Goal: Task Accomplishment & Management: Complete application form

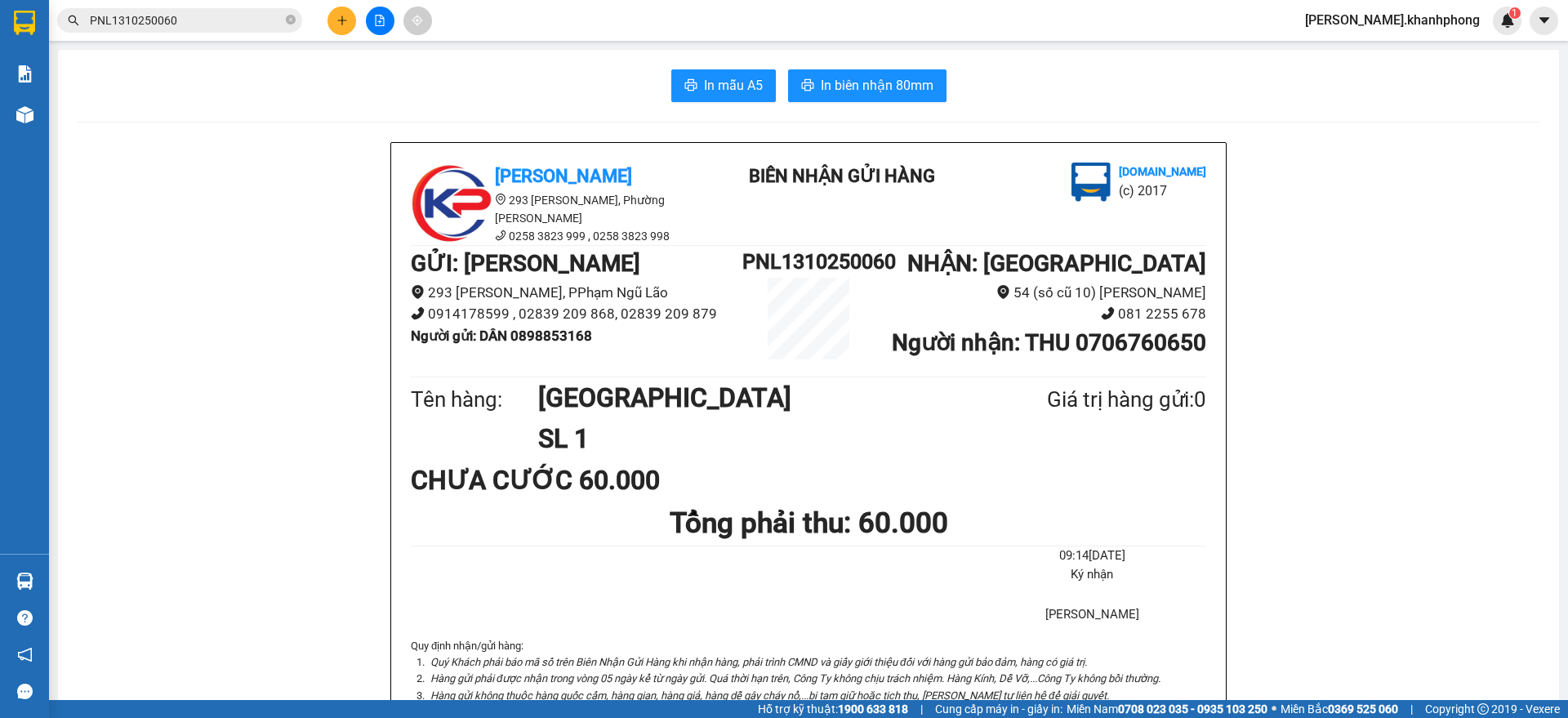
scroll to position [102, 0]
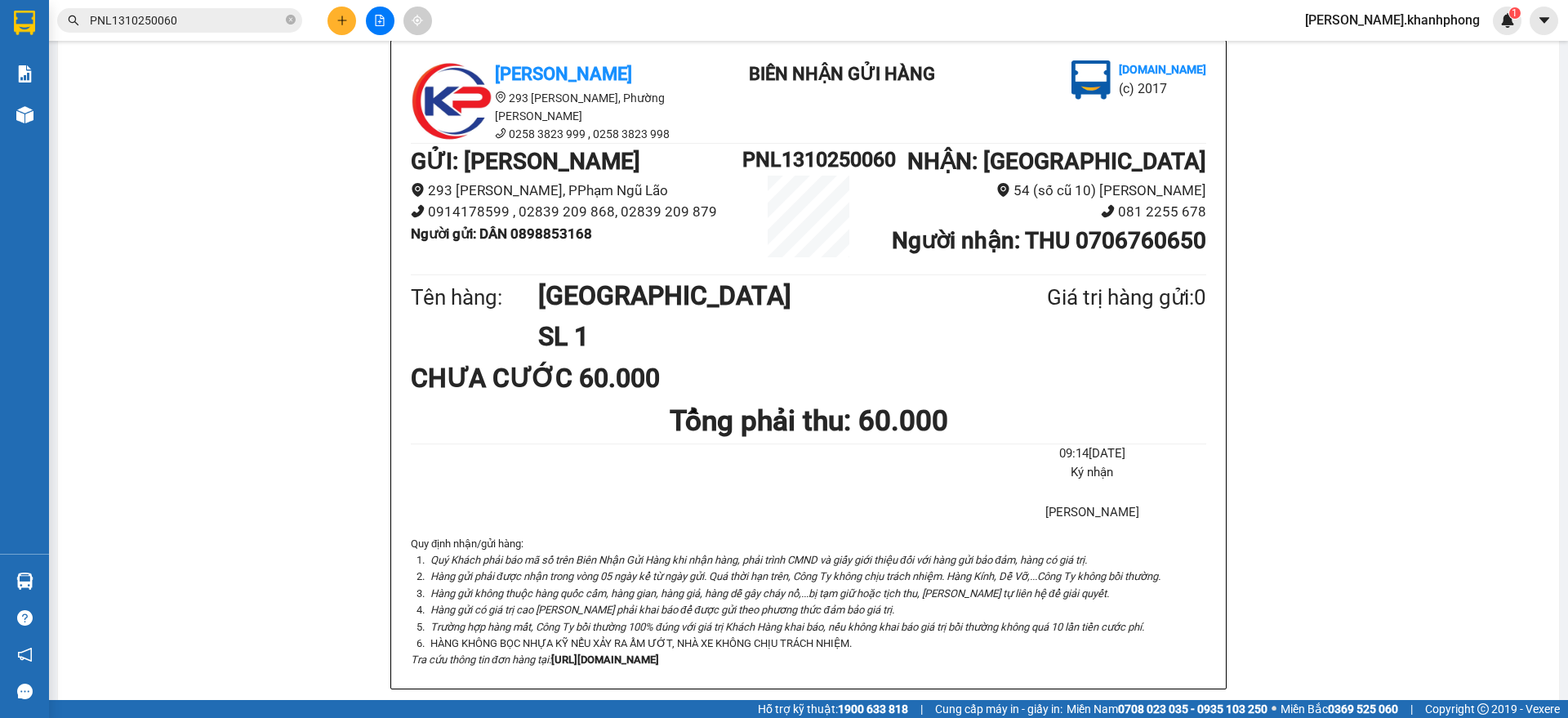
click at [330, 19] on button at bounding box center [342, 21] width 29 height 29
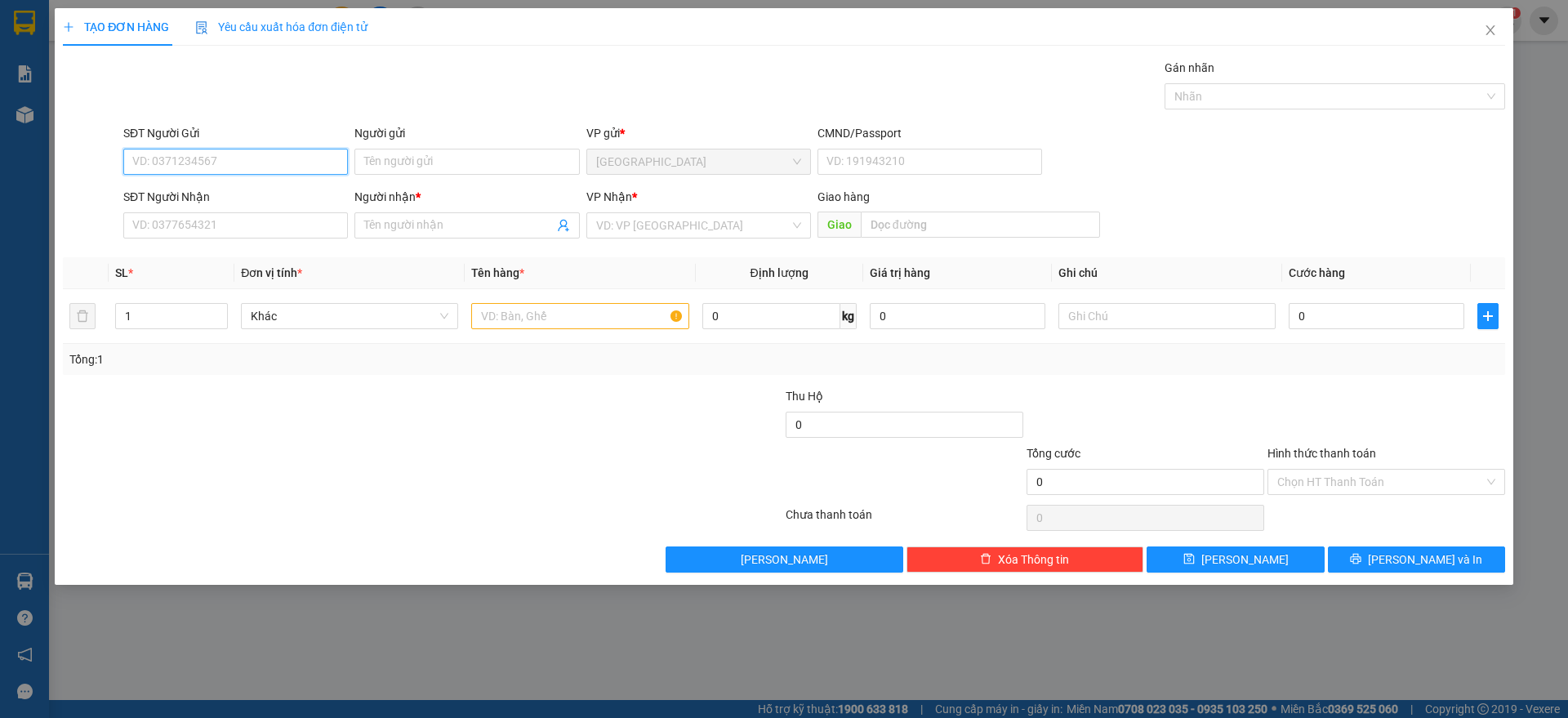
drag, startPoint x: 246, startPoint y: 157, endPoint x: 267, endPoint y: 157, distance: 21.0
click at [247, 157] on input "SĐT Người Gửi" at bounding box center [235, 161] width 224 height 26
type input "0383270991"
click at [196, 195] on div "0383270991 - DIỆU" at bounding box center [235, 195] width 205 height 18
type input "DIỆU"
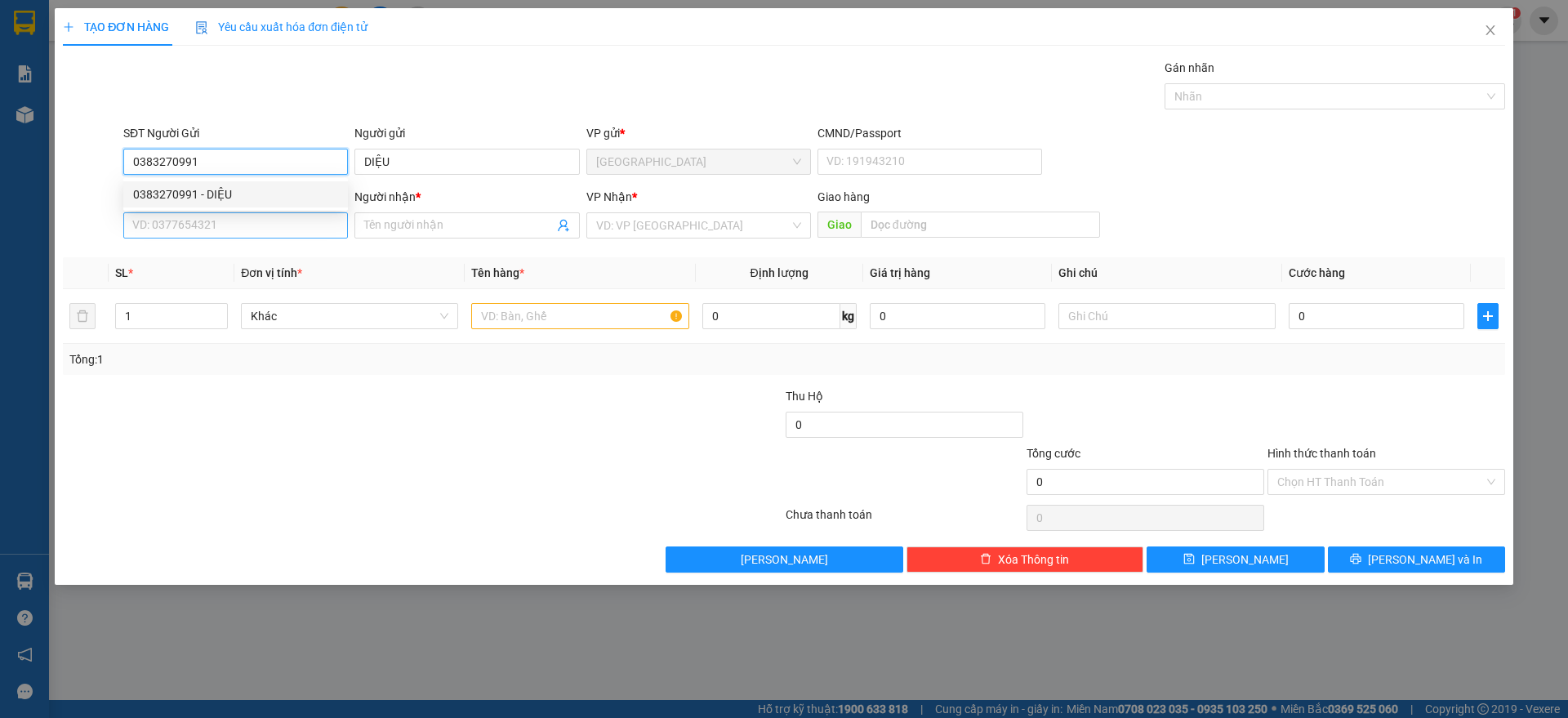
type input "0383270991"
click at [222, 214] on input "SĐT Người Nhận" at bounding box center [235, 225] width 224 height 26
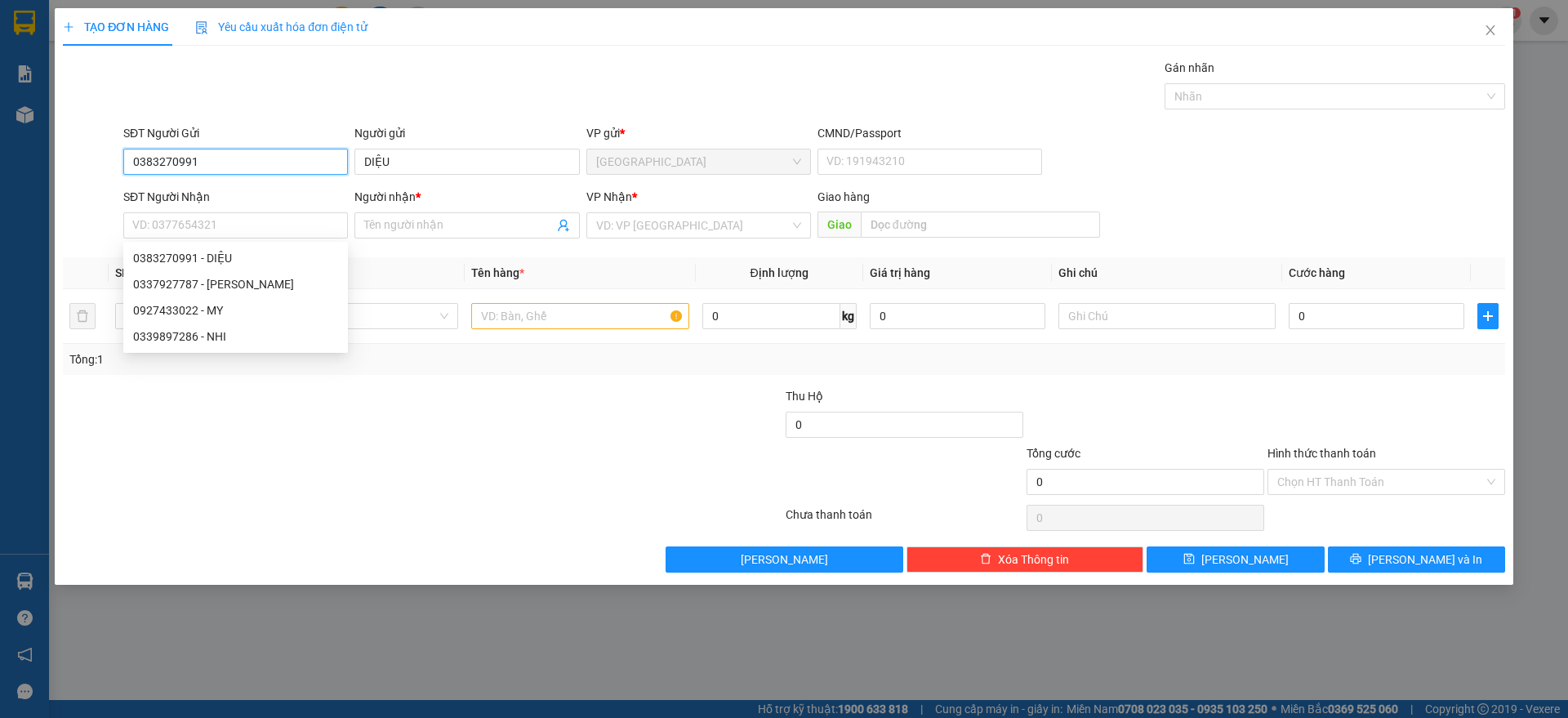
drag, startPoint x: 205, startPoint y: 156, endPoint x: 14, endPoint y: 151, distance: 191.1
click at [14, 151] on div "TẠO ĐƠN HÀNG Yêu cầu xuất hóa đơn điện tử Transit Pickup Surcharge Ids Transit …" at bounding box center [784, 359] width 1568 height 718
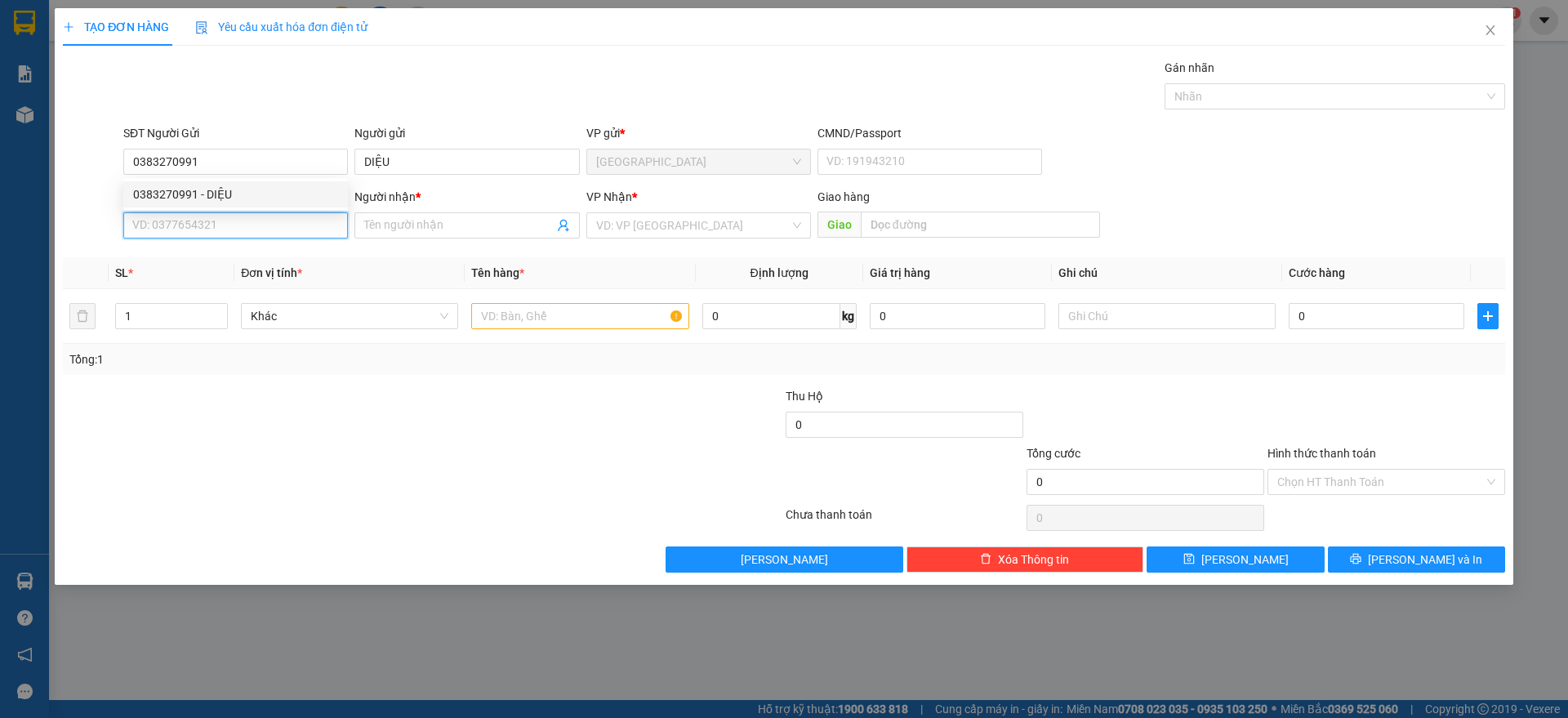
click at [201, 229] on input "SĐT Người Nhận" at bounding box center [235, 225] width 224 height 26
paste input "0383270991"
type input "0383270991"
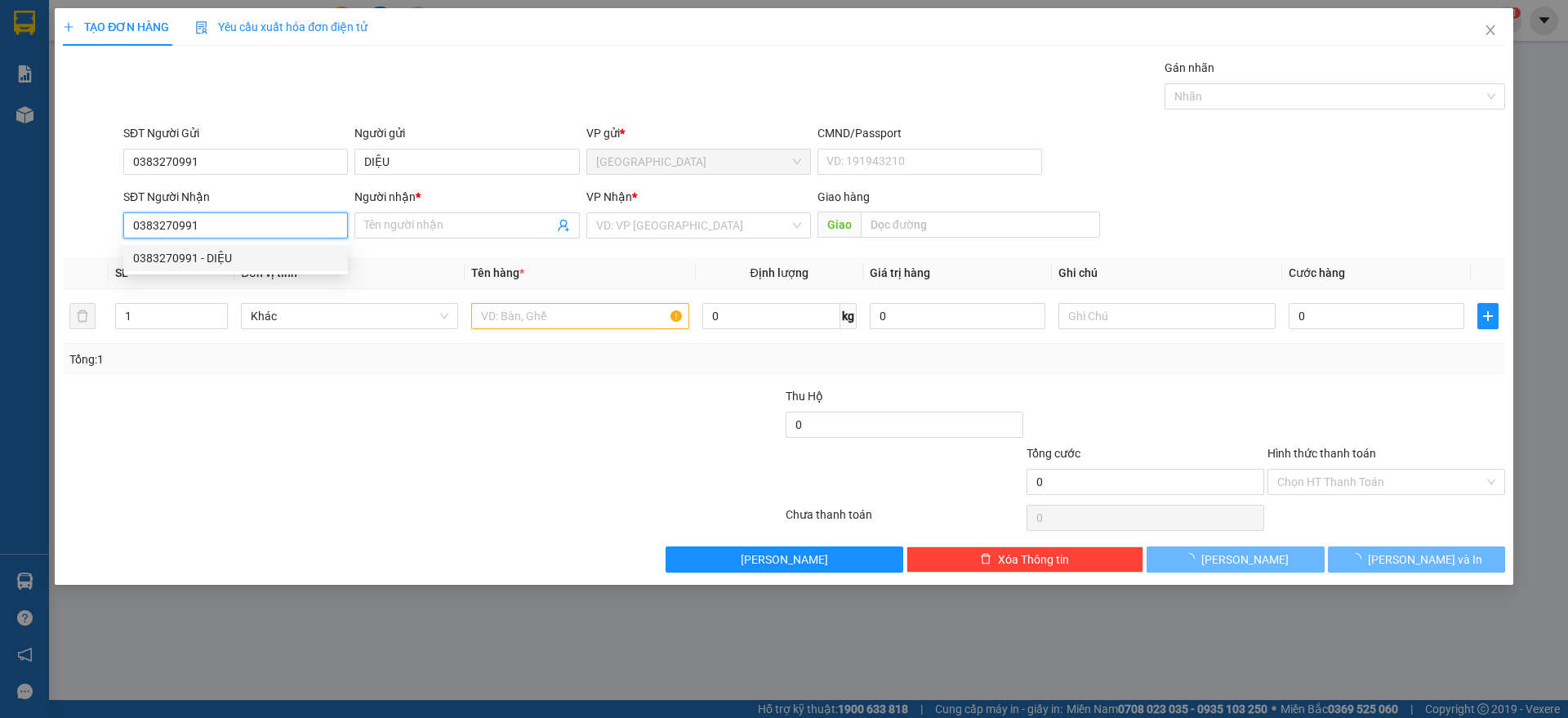
click at [207, 257] on div "0383270991 - DIỆU" at bounding box center [235, 258] width 205 height 18
type input "DIỆU"
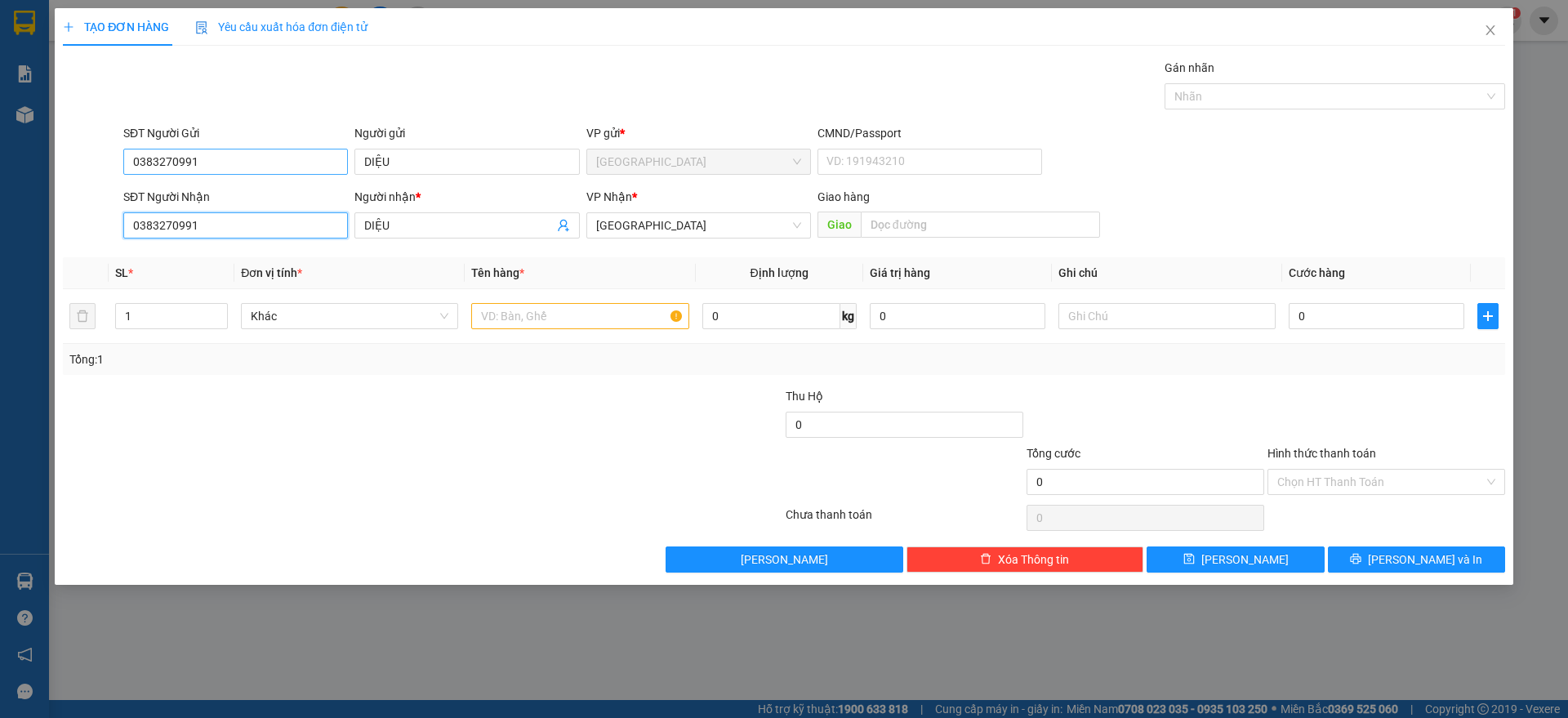
type input "0383270991"
drag, startPoint x: 224, startPoint y: 151, endPoint x: 0, endPoint y: 159, distance: 224.1
click at [0, 158] on div "TẠO ĐƠN HÀNG Yêu cầu xuất hóa đơn điện tử Transit Pickup Surcharge Ids Transit …" at bounding box center [784, 359] width 1568 height 718
click at [199, 272] on div "0339897286 - NHI" at bounding box center [235, 272] width 205 height 18
type input "0339897286"
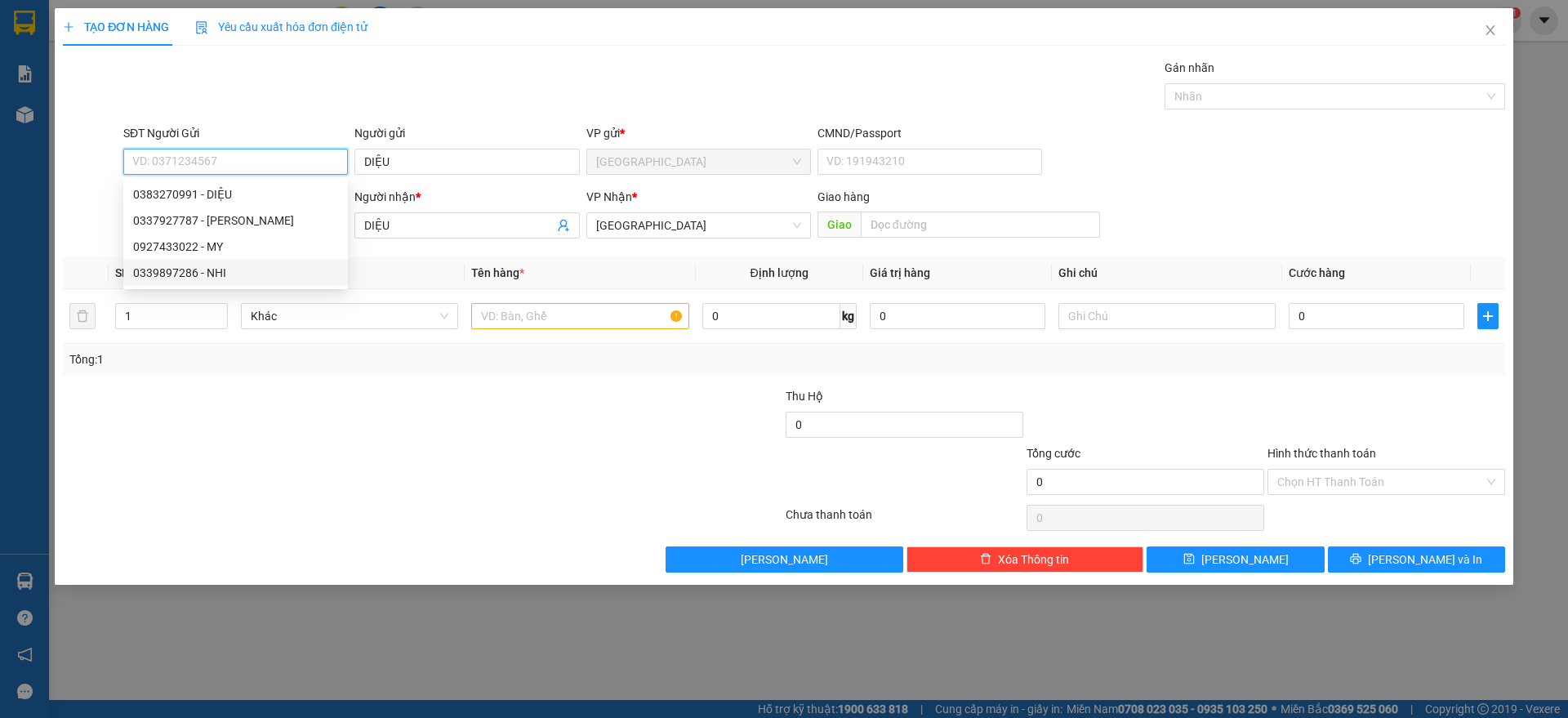
type input "NHI"
type input "0339897286"
click at [587, 310] on input "text" at bounding box center [580, 315] width 217 height 26
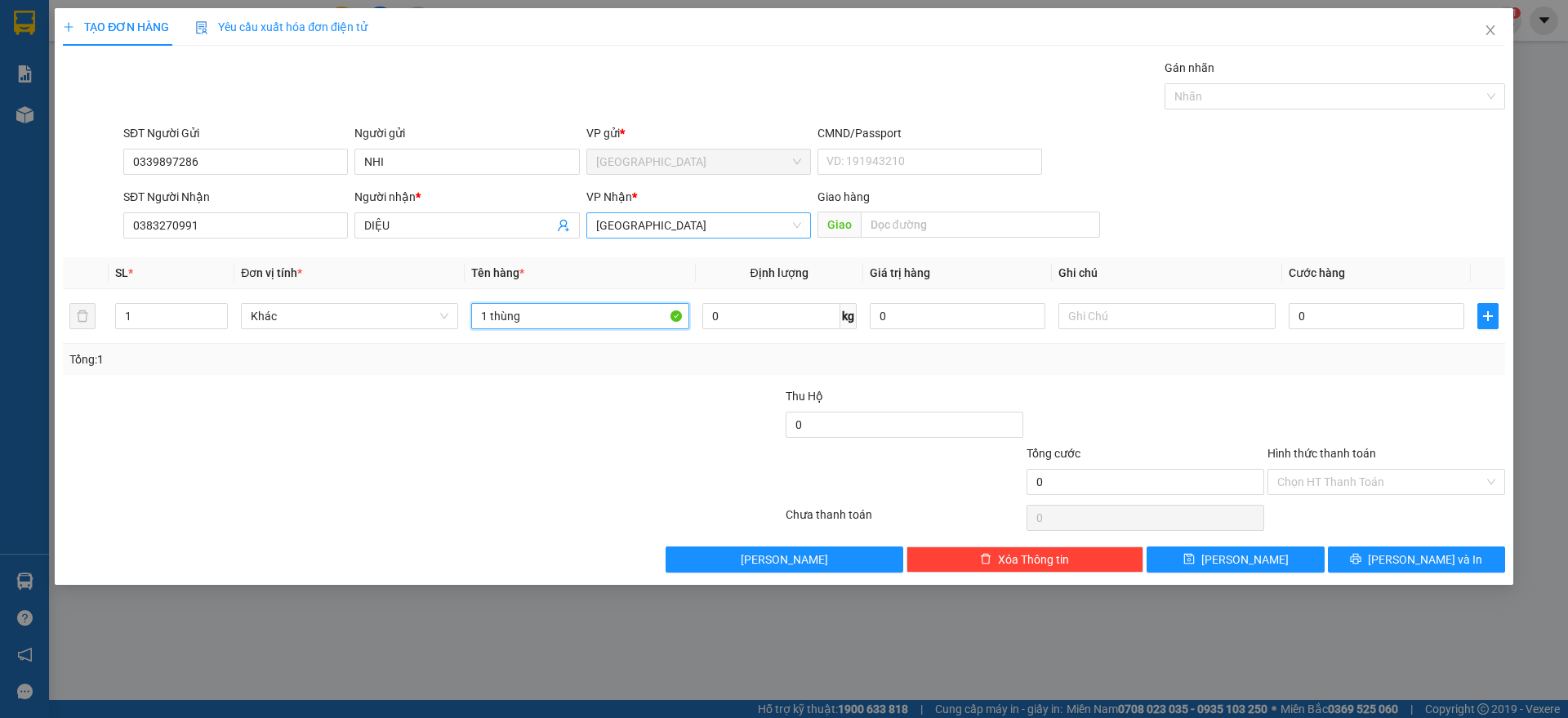
click at [712, 226] on span "[GEOGRAPHIC_DATA]" at bounding box center [698, 225] width 205 height 24
type input "1 thùng"
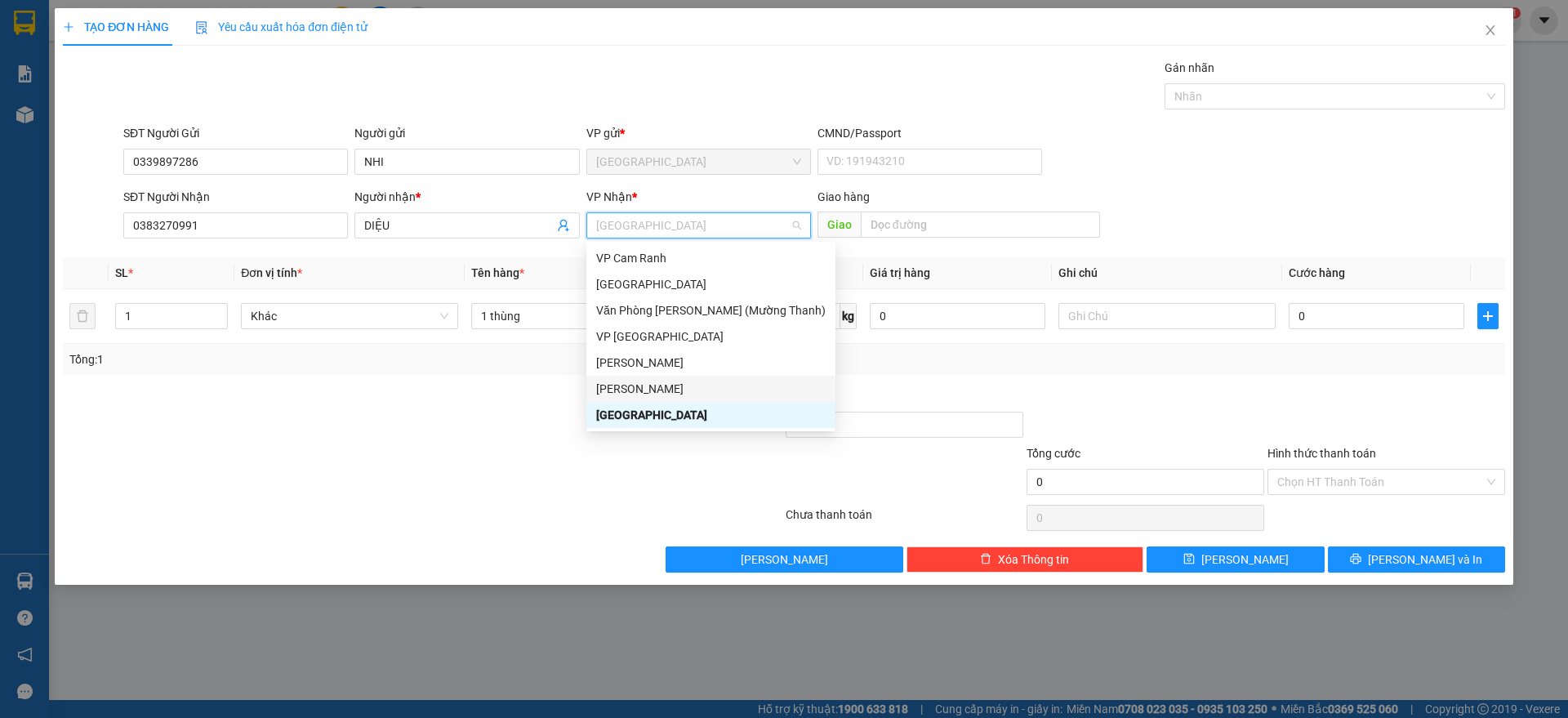
click at [647, 385] on div "[PERSON_NAME]" at bounding box center [710, 388] width 230 height 18
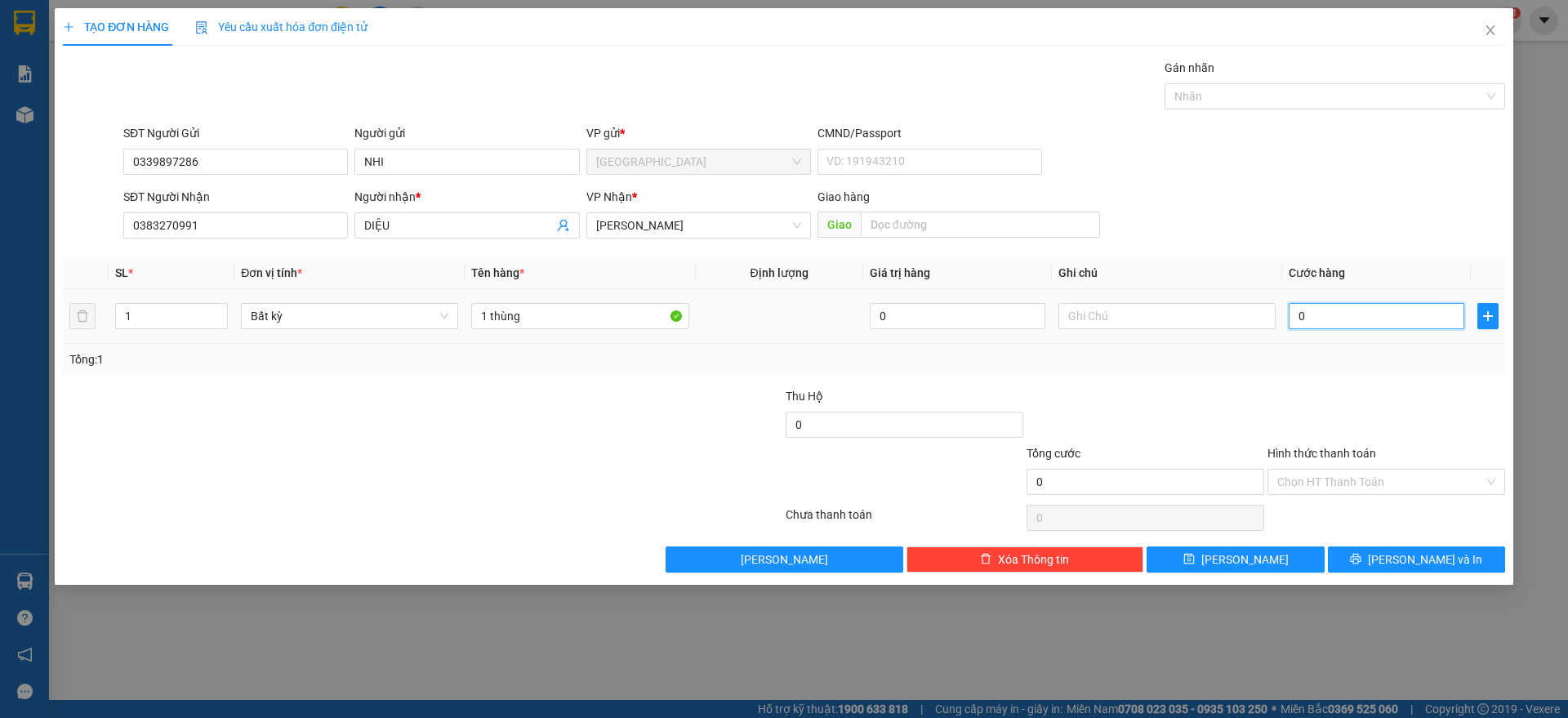
click at [1329, 317] on input "0" at bounding box center [1377, 315] width 176 height 26
type input "7"
type input "70"
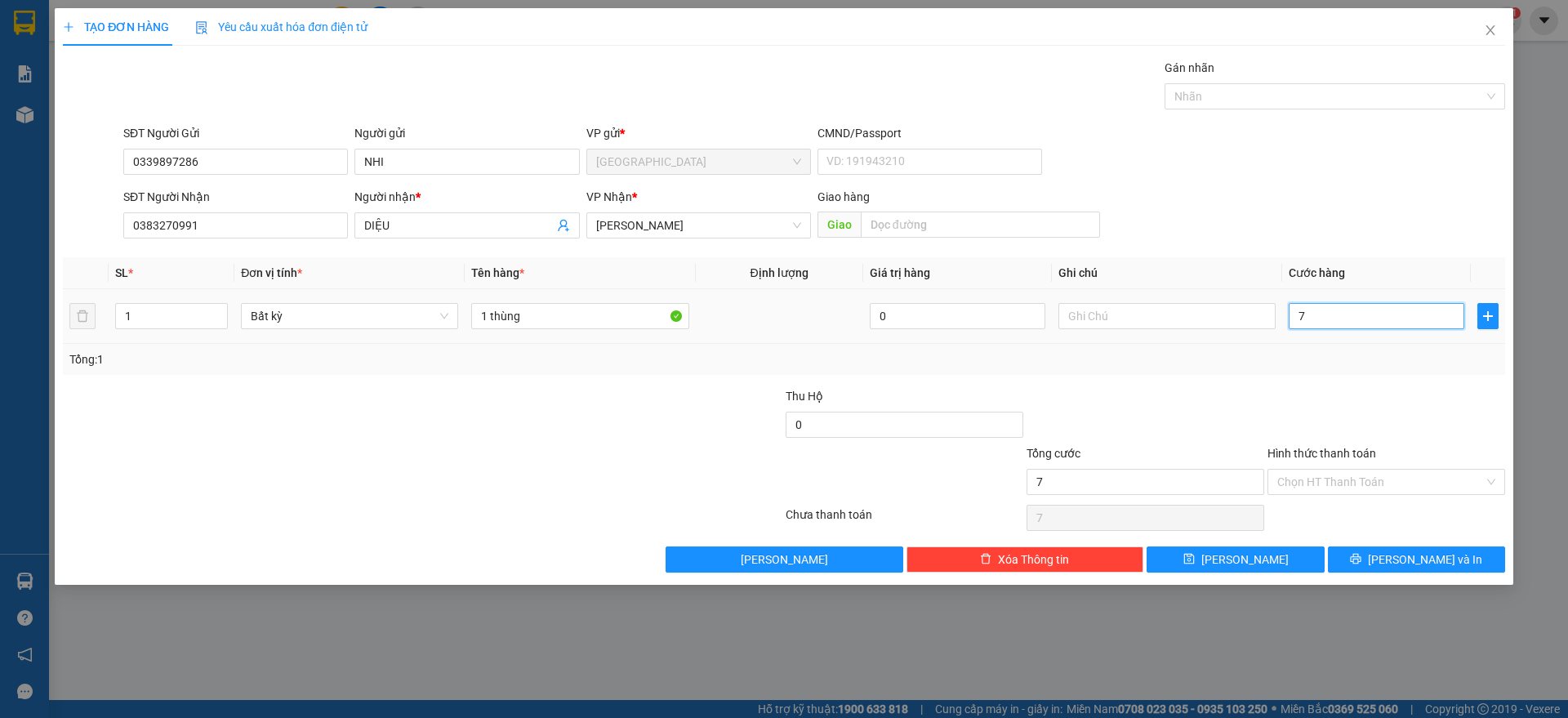
type input "70"
type input "70.000"
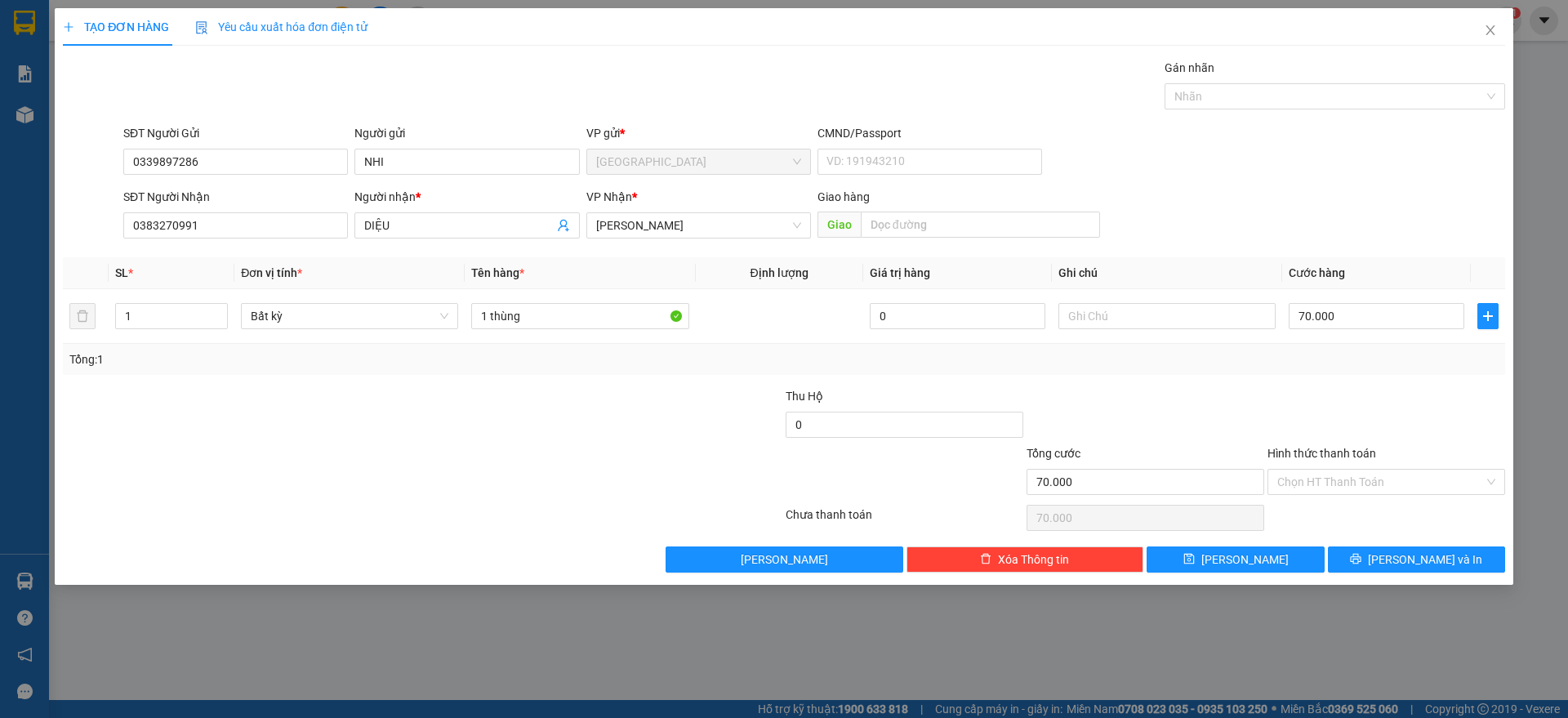
click at [1240, 396] on div at bounding box center [1145, 415] width 241 height 57
click at [1330, 322] on input "70.000" at bounding box center [1377, 315] width 176 height 26
type input "5"
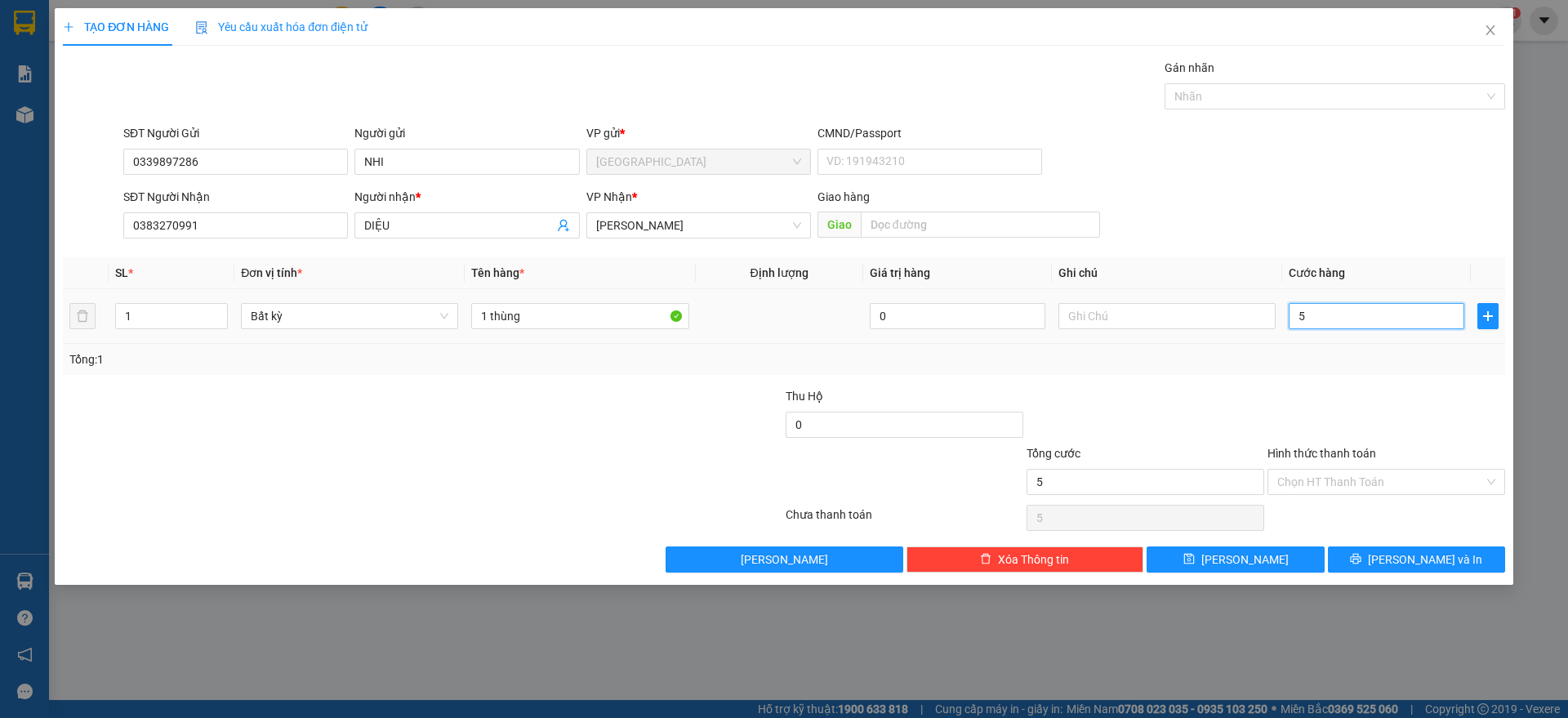
type input "50"
type input "50.000"
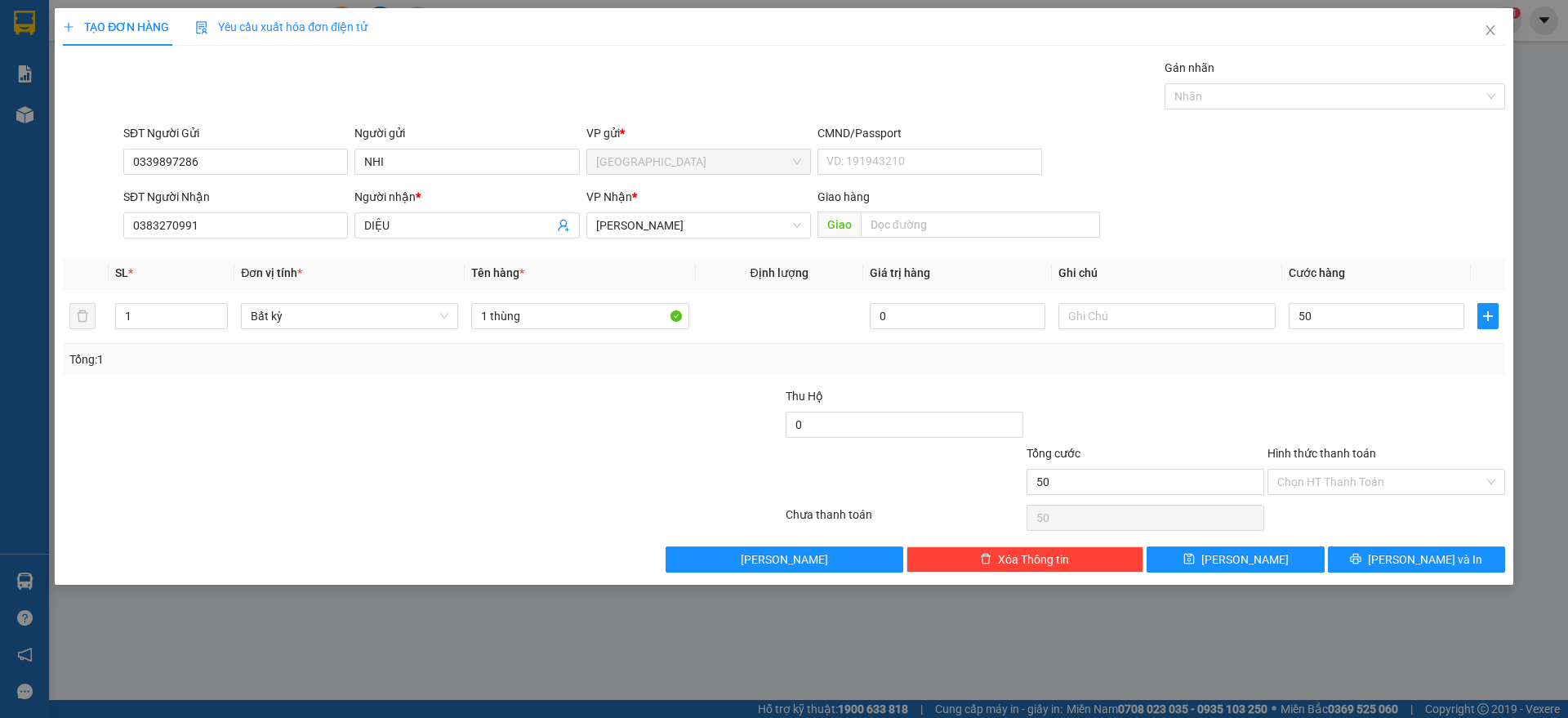
type input "50.000"
click at [1295, 364] on div "Tổng: 1" at bounding box center [784, 359] width 1430 height 18
click at [1341, 481] on input "Hình thức thanh toán" at bounding box center [1380, 481] width 206 height 24
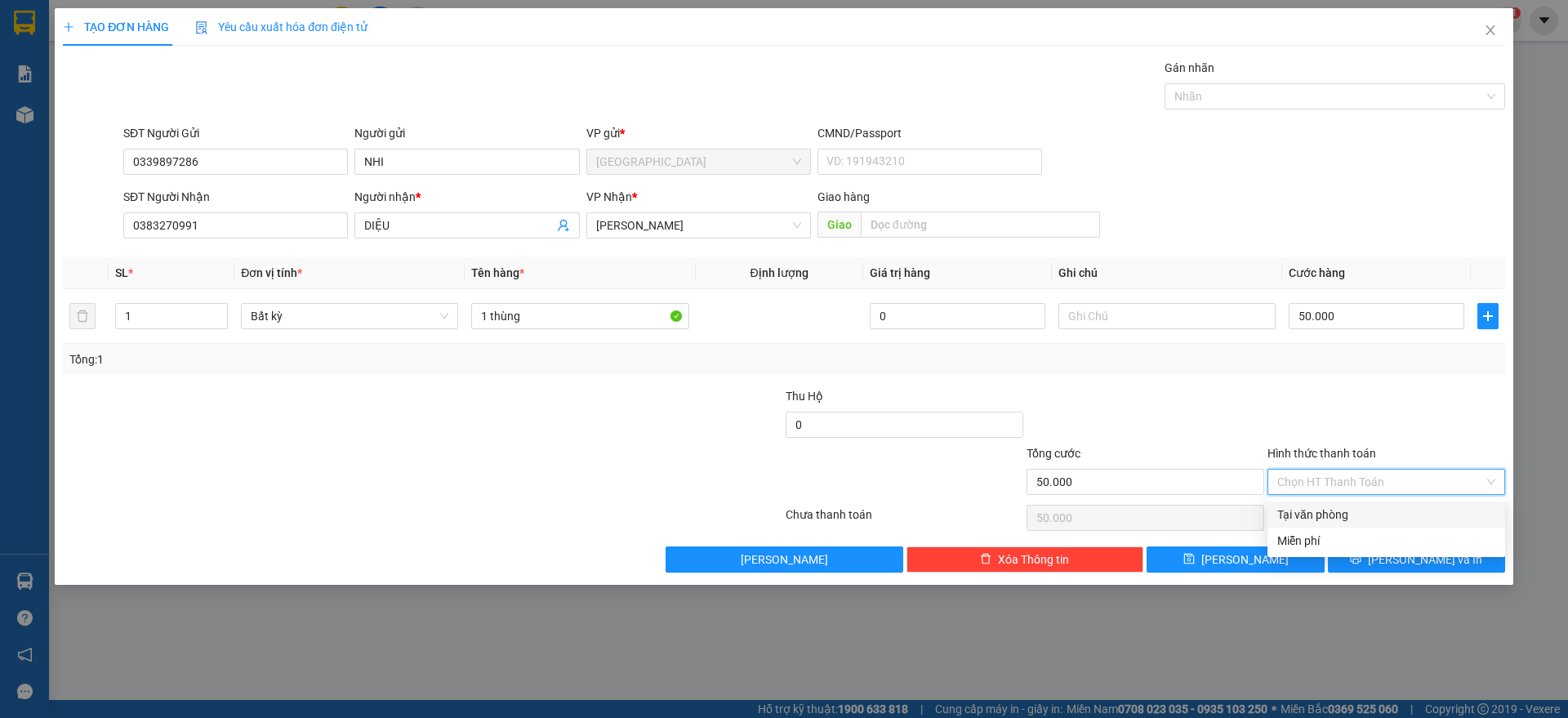
click at [1324, 401] on div at bounding box center [1387, 415] width 241 height 57
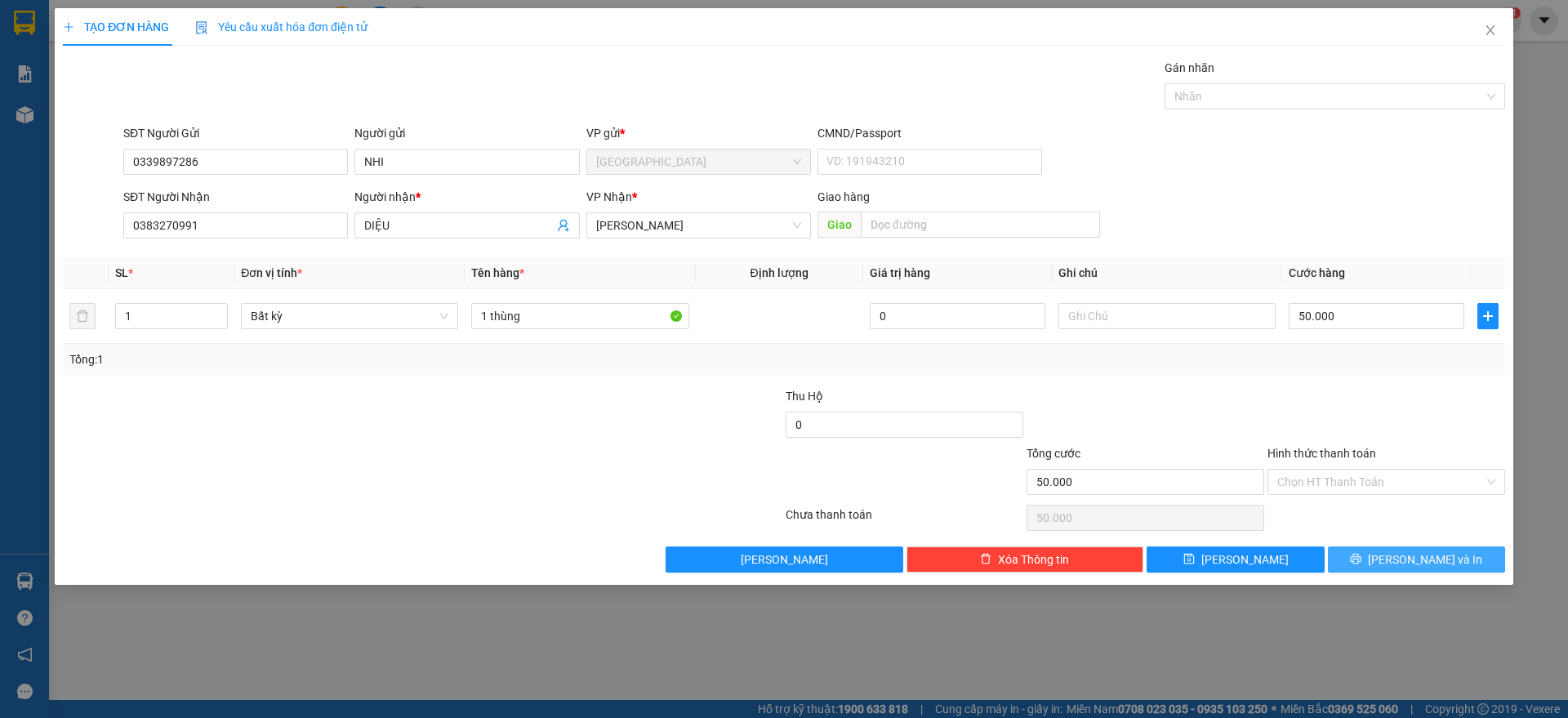
click at [1369, 556] on button "[PERSON_NAME] và In" at bounding box center [1417, 559] width 177 height 26
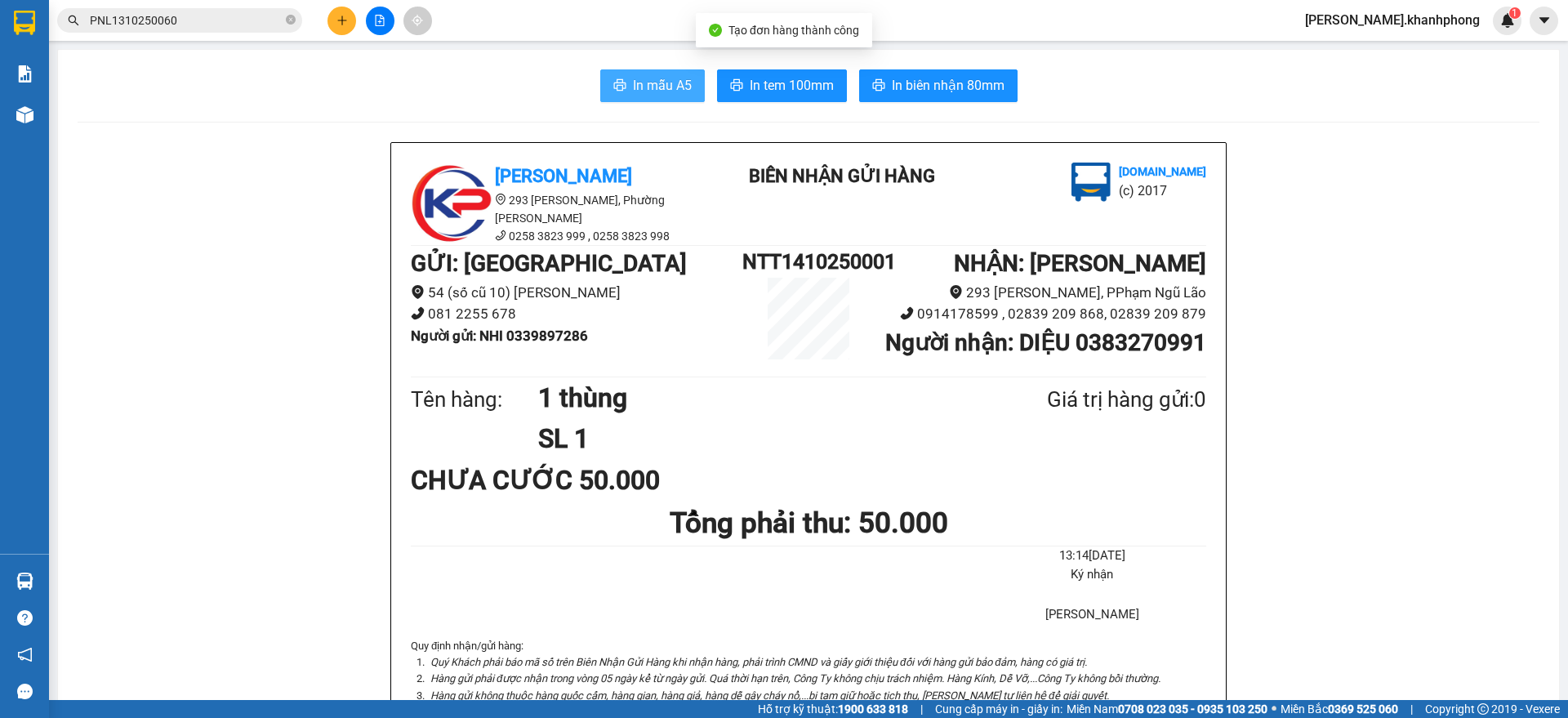
click at [649, 86] on span "In mẫu A5" at bounding box center [663, 85] width 59 height 21
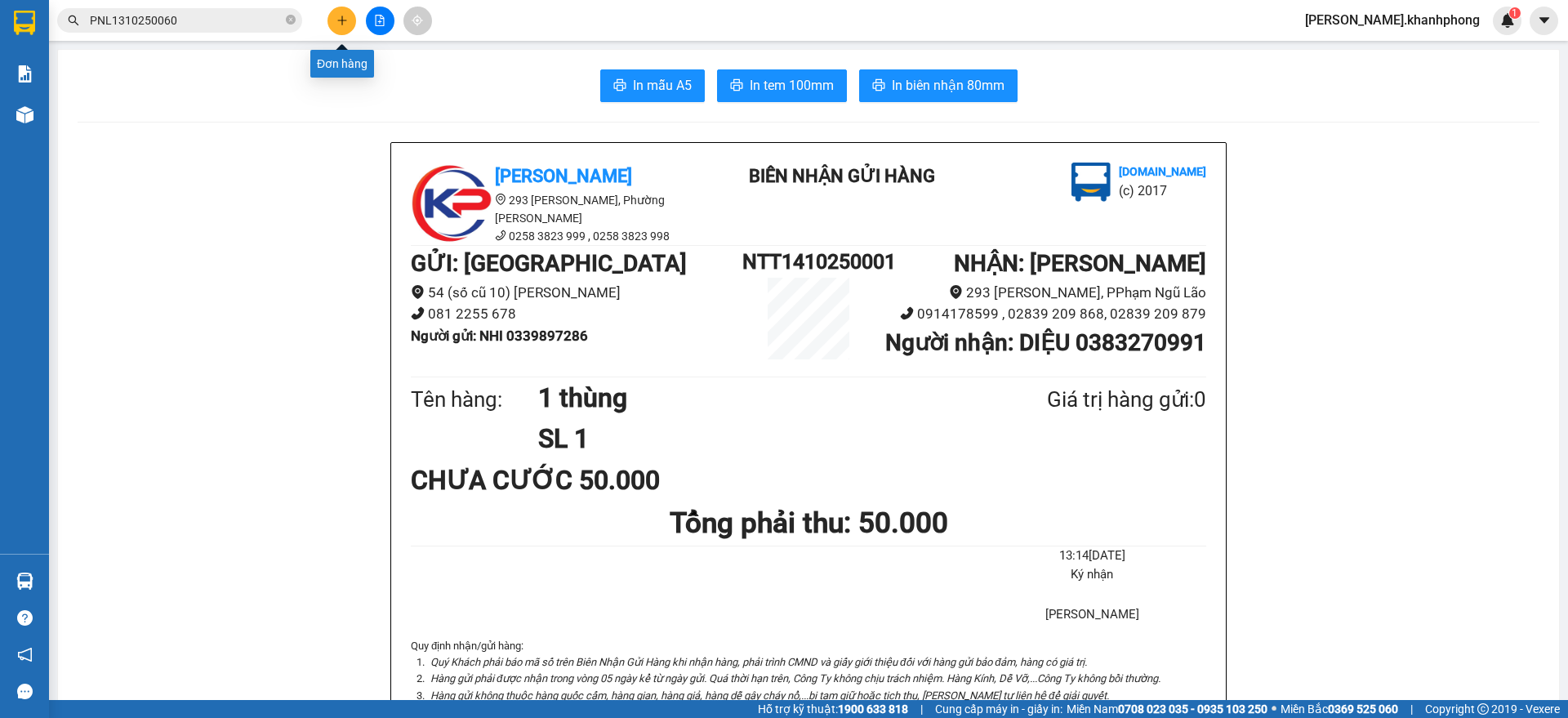
click at [342, 23] on icon "plus" at bounding box center [341, 20] width 1 height 9
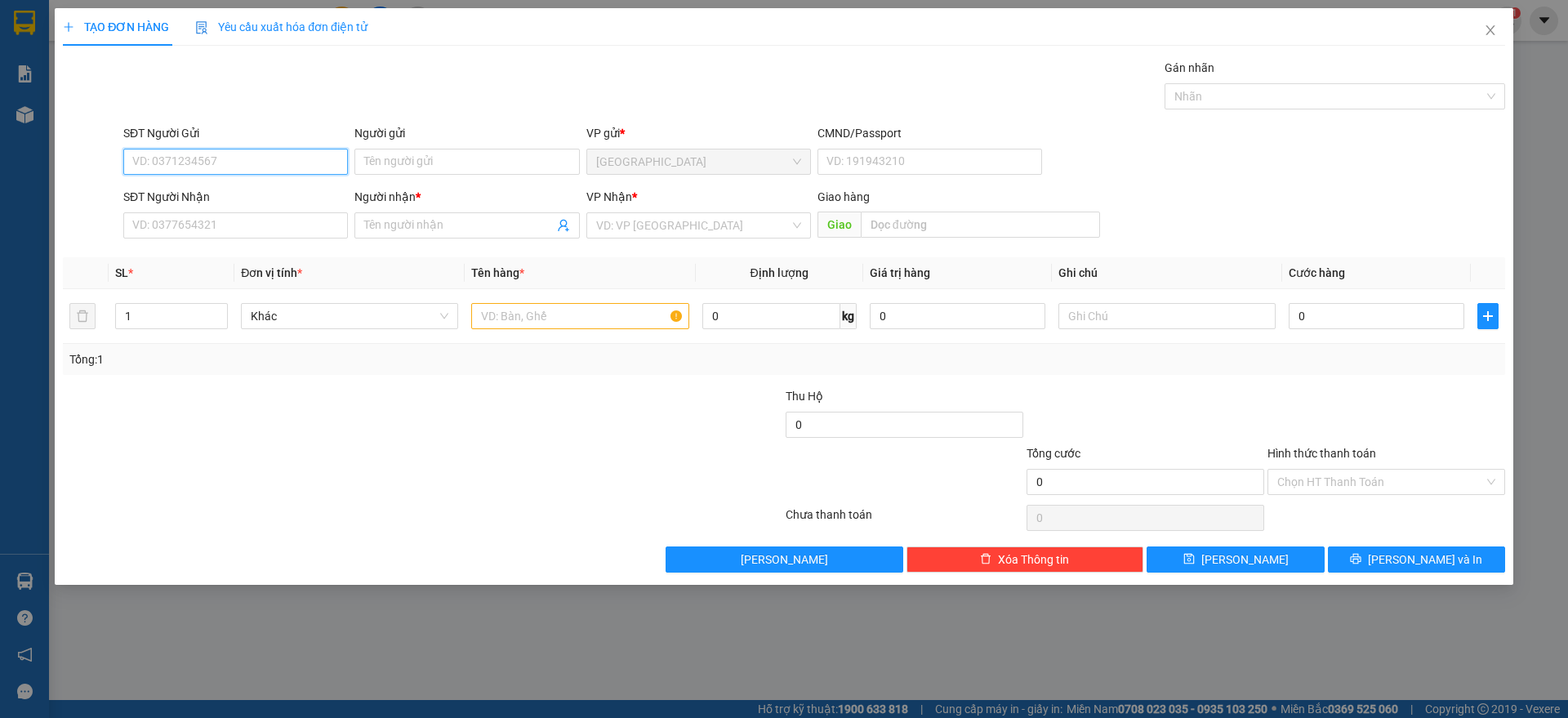
click at [205, 174] on input "SĐT Người Gửi" at bounding box center [235, 161] width 224 height 26
click at [193, 160] on input "SĐT Người Gửi" at bounding box center [235, 161] width 224 height 26
type input "0988499989"
click at [179, 187] on div "0988499989 - [PERSON_NAME]" at bounding box center [235, 195] width 205 height 18
type input "[PERSON_NAME]"
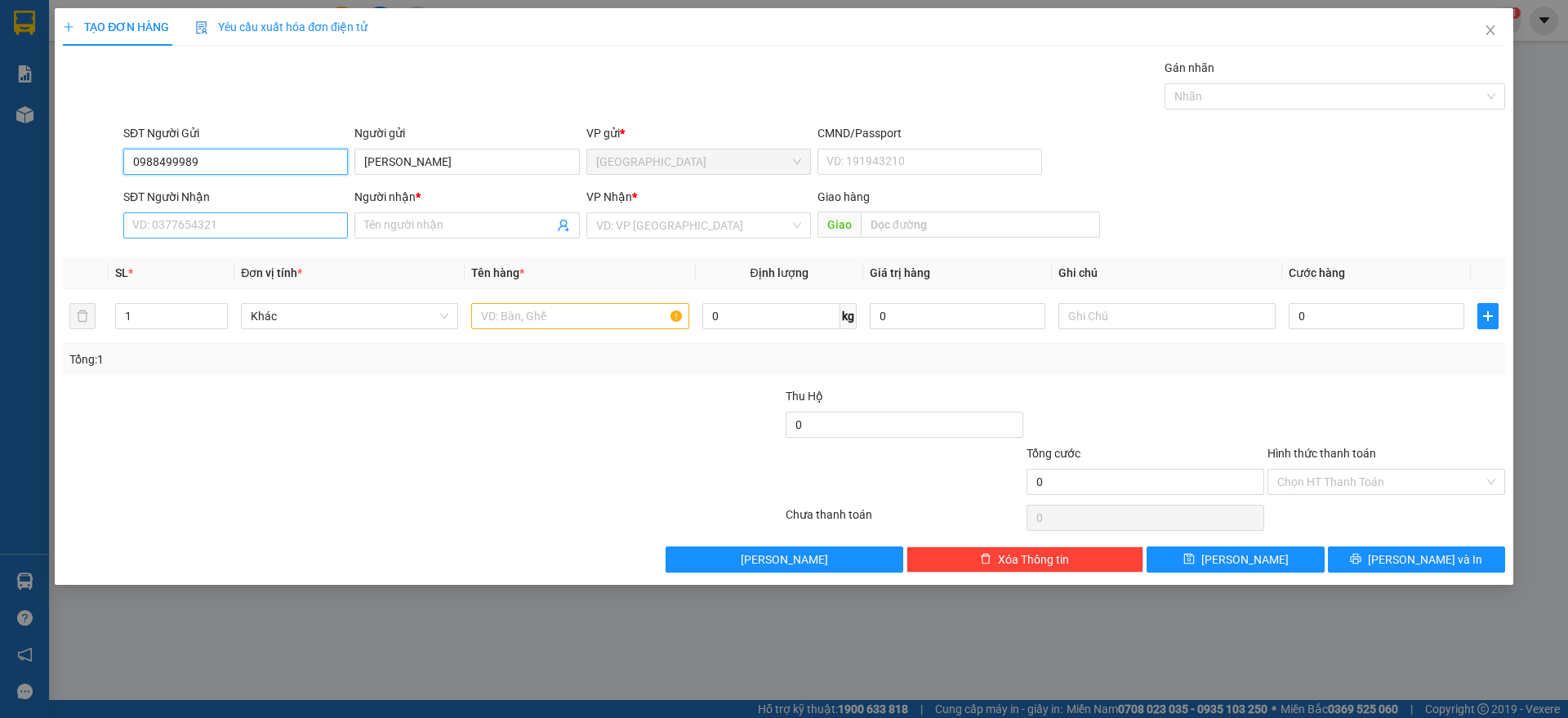
type input "0988499989"
click at [233, 236] on input "SĐT Người Nhận" at bounding box center [235, 225] width 224 height 26
type input "0906954982"
click at [254, 256] on div "0906954982 - PHONG" at bounding box center [235, 258] width 205 height 18
type input "PHONG"
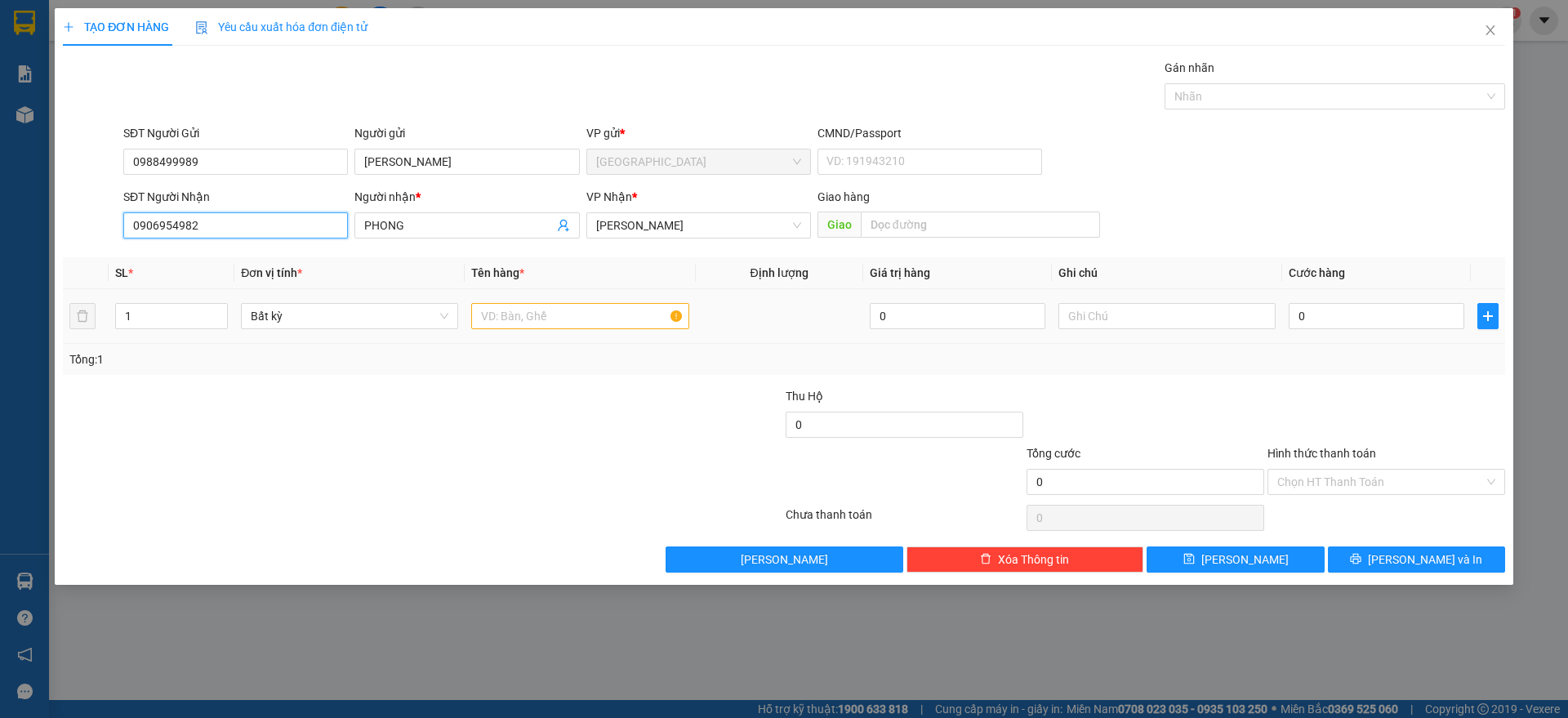
type input "0906954982"
click at [548, 315] on input "text" at bounding box center [580, 315] width 217 height 26
type input "2"
click at [223, 309] on span "up" at bounding box center [219, 312] width 10 height 10
click at [517, 315] on input "text" at bounding box center [580, 315] width 217 height 26
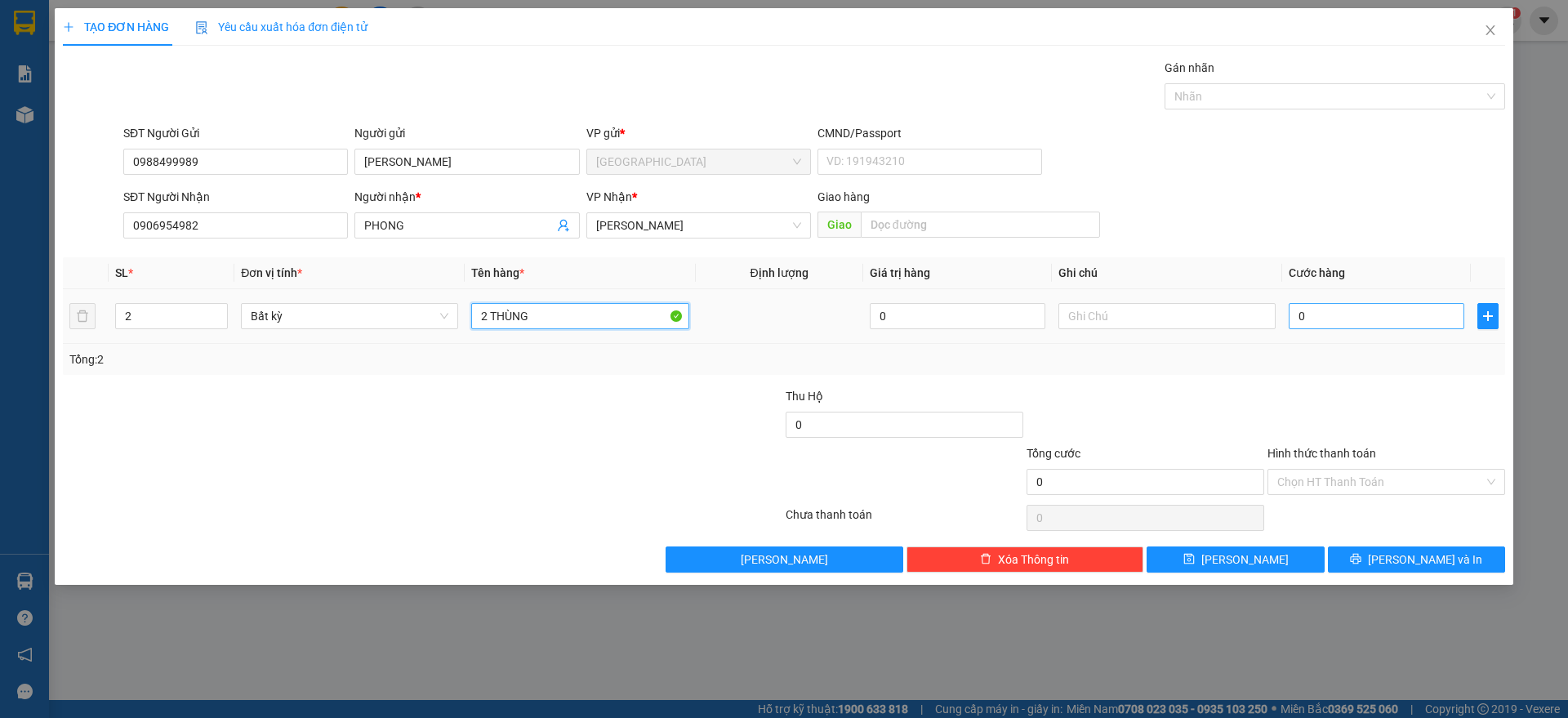
type input "2 THÙNG"
click at [1319, 314] on input "0" at bounding box center [1377, 315] width 176 height 26
type input "8"
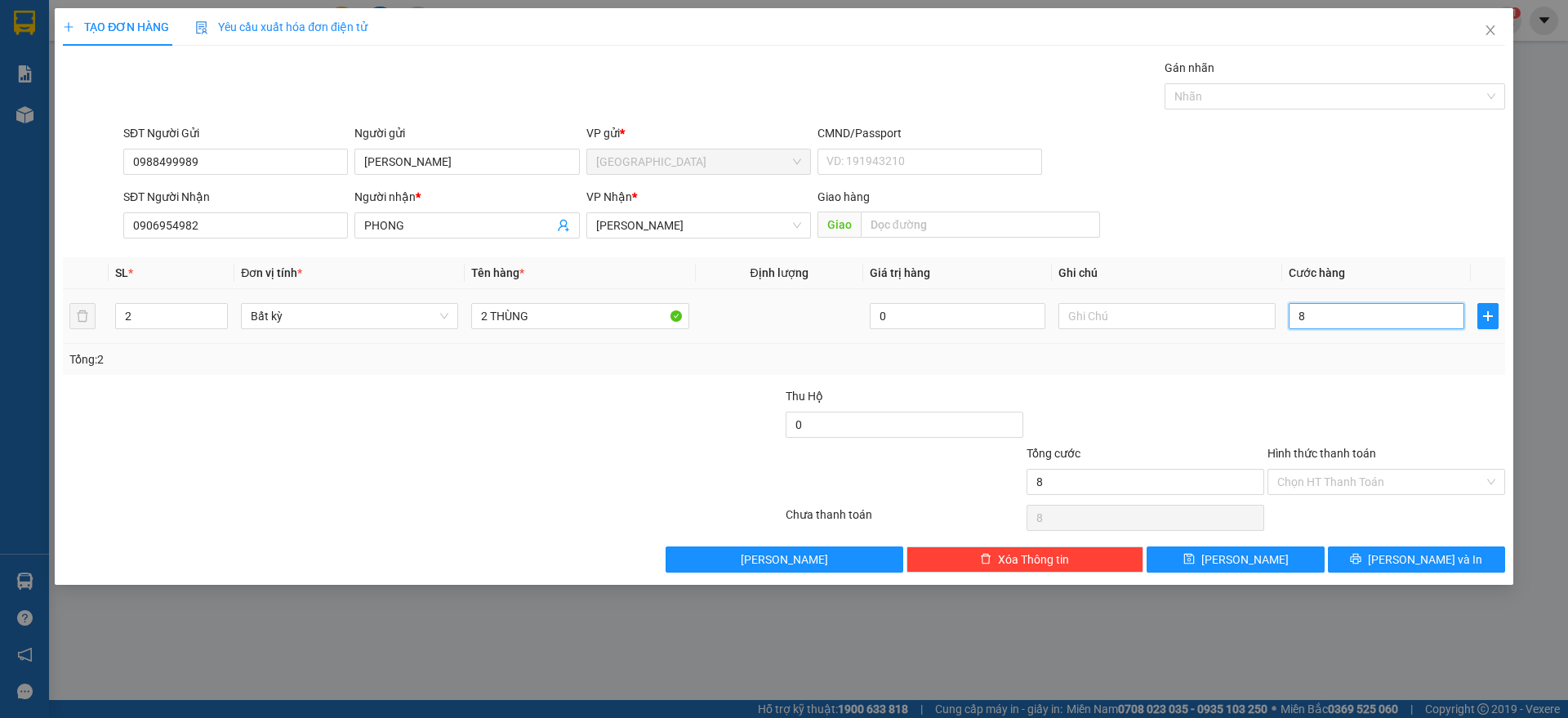
type input "80"
type input "80.000"
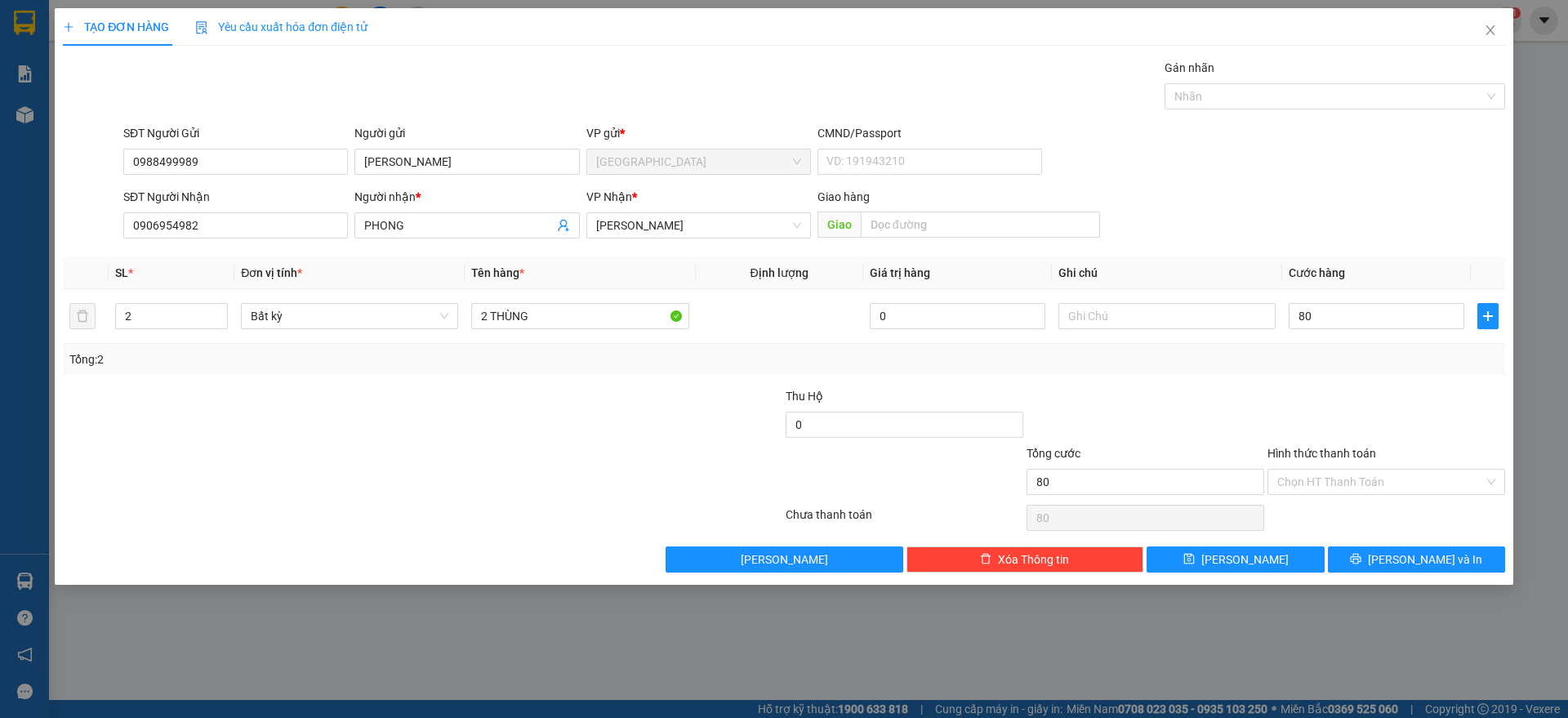
type input "80.000"
drag, startPoint x: 1363, startPoint y: 381, endPoint x: 1399, endPoint y: 599, distance: 221.0
click at [1372, 389] on div "Transit Pickup Surcharge Ids Transit Deliver Surcharge Ids Transit Deliver Surc…" at bounding box center [784, 315] width 1443 height 513
click at [1461, 548] on button "[PERSON_NAME] và In" at bounding box center [1417, 559] width 177 height 26
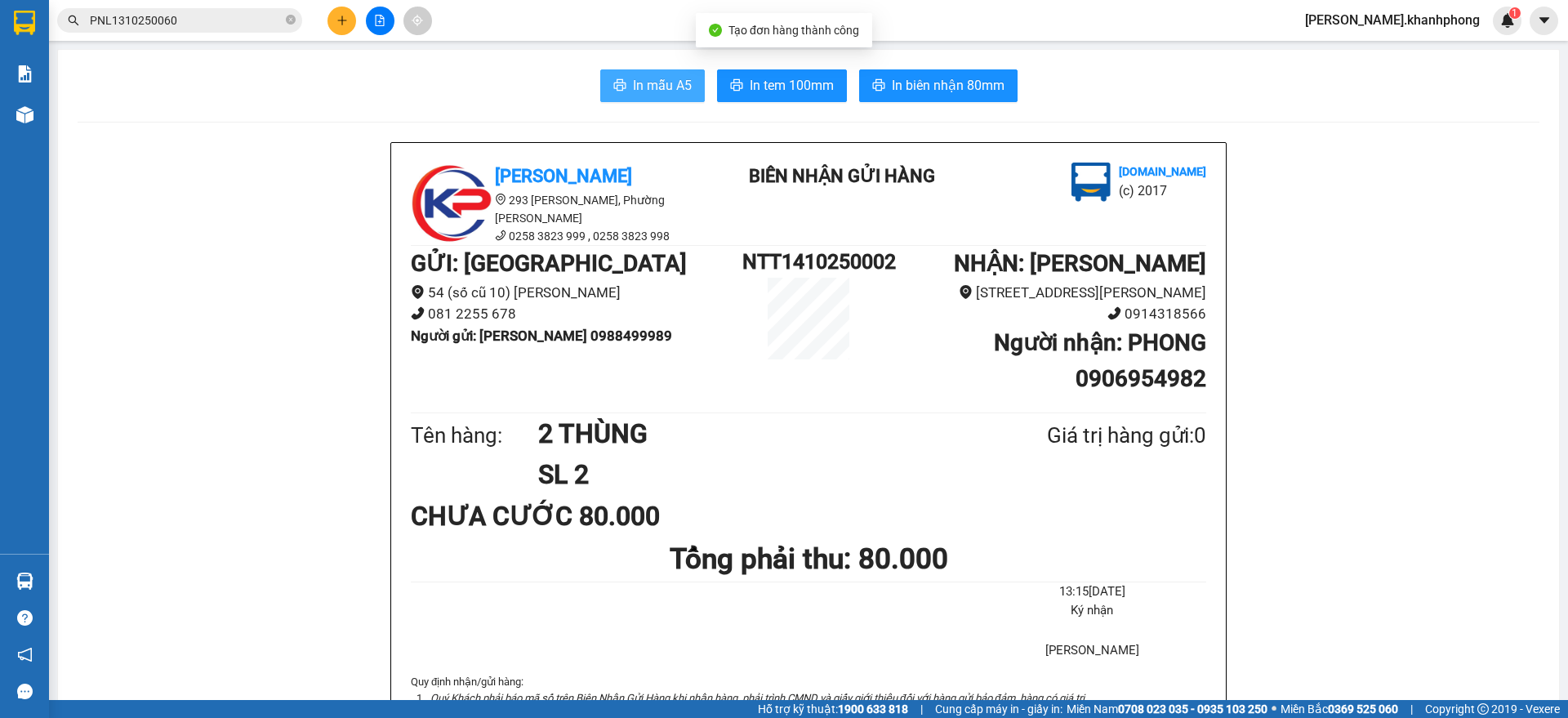
click at [625, 79] on button "In mẫu A5" at bounding box center [652, 86] width 105 height 33
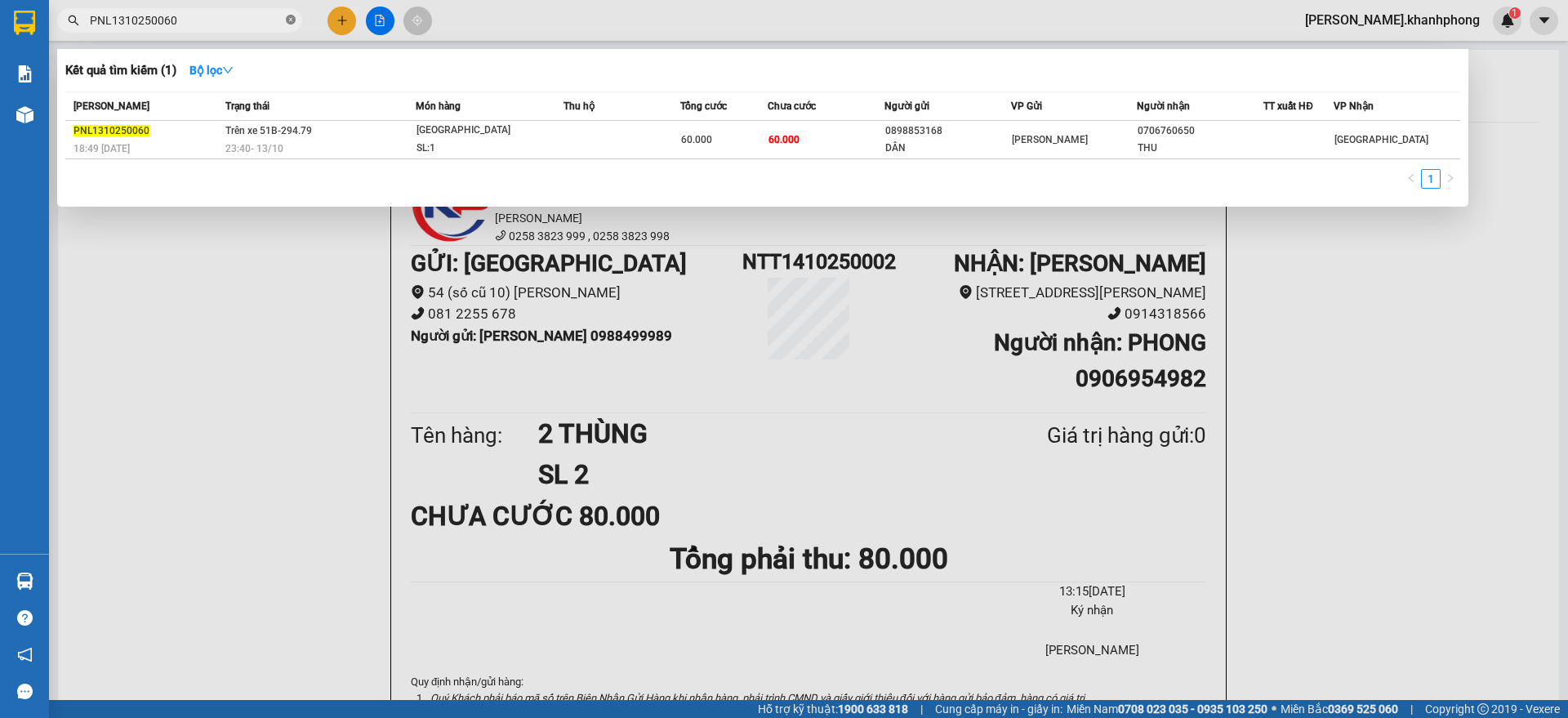
click at [289, 21] on icon "close-circle" at bounding box center [290, 19] width 10 height 10
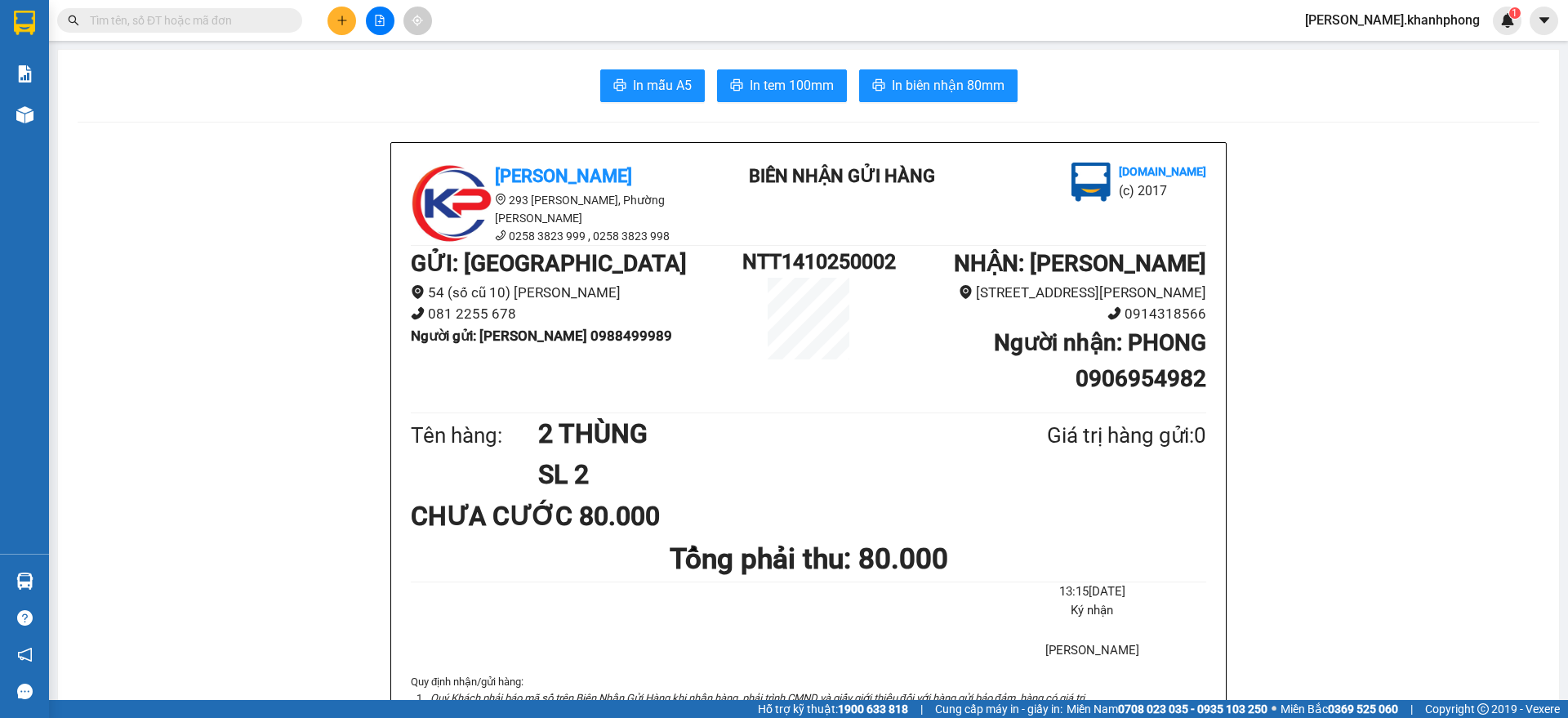
click at [218, 21] on input "text" at bounding box center [187, 21] width 193 height 18
paste input "PNL1310250023"
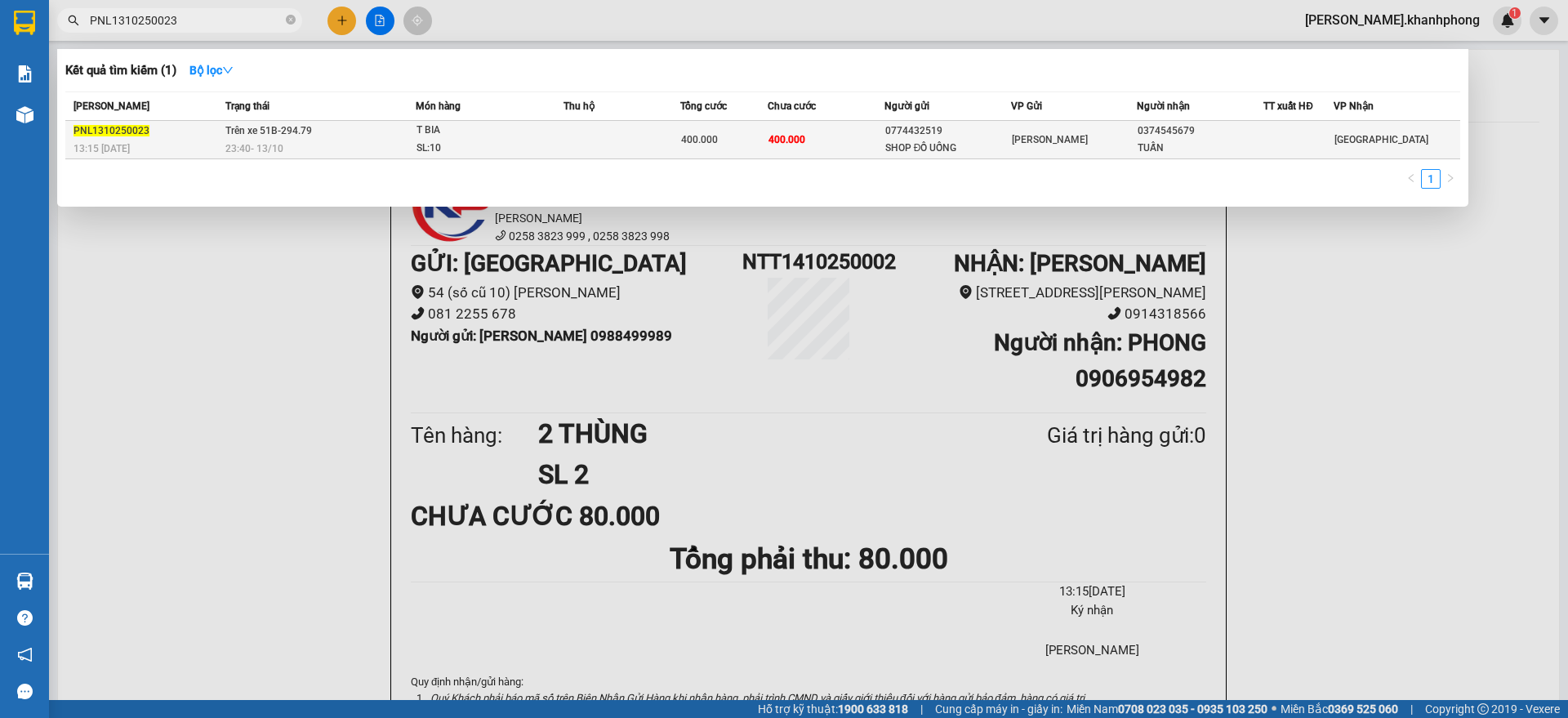
type input "PNL1310250023"
click at [792, 135] on span "400.000" at bounding box center [786, 139] width 37 height 12
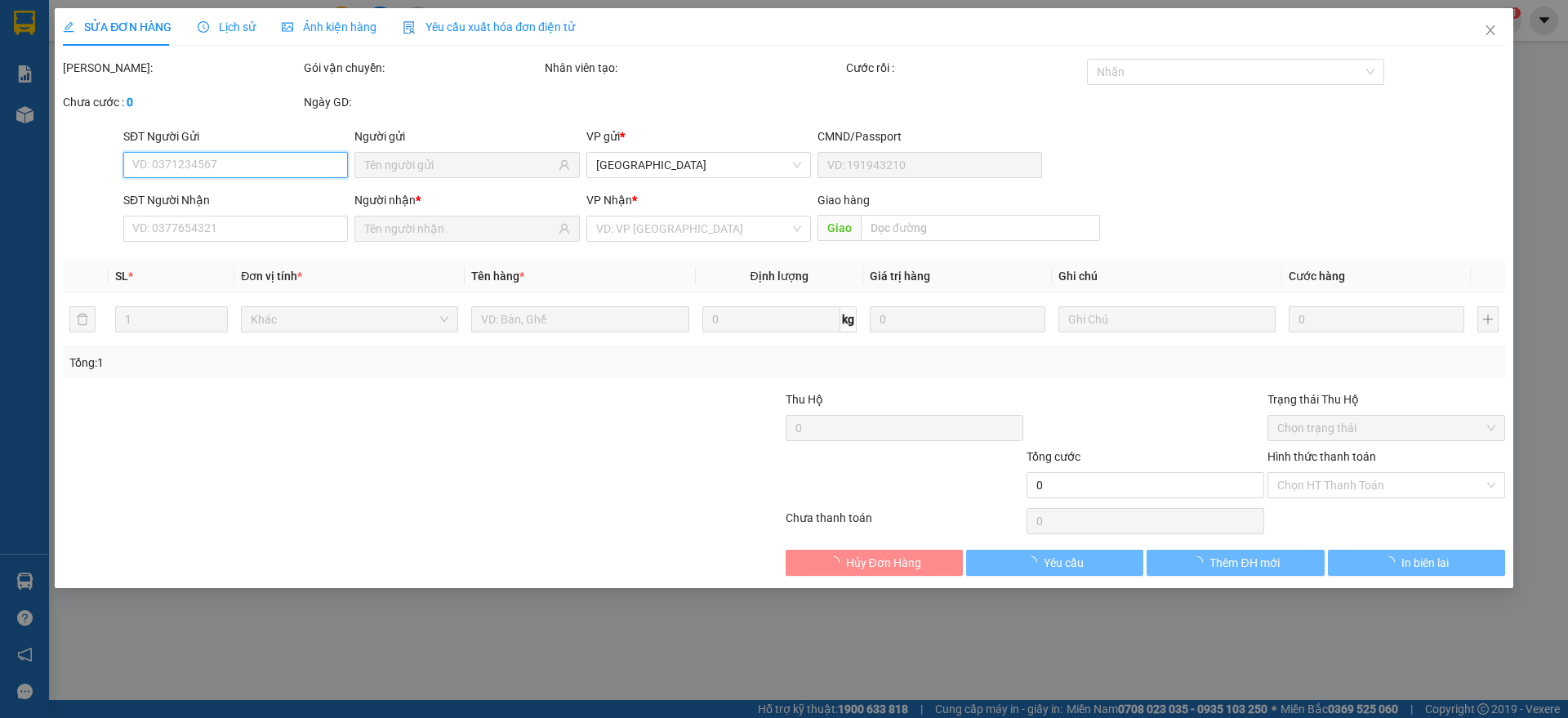
type input "0774432519"
type input "SHOP ĐỒ UỐNG"
type input "0374545679"
type input "TUẤN"
type input "400.000"
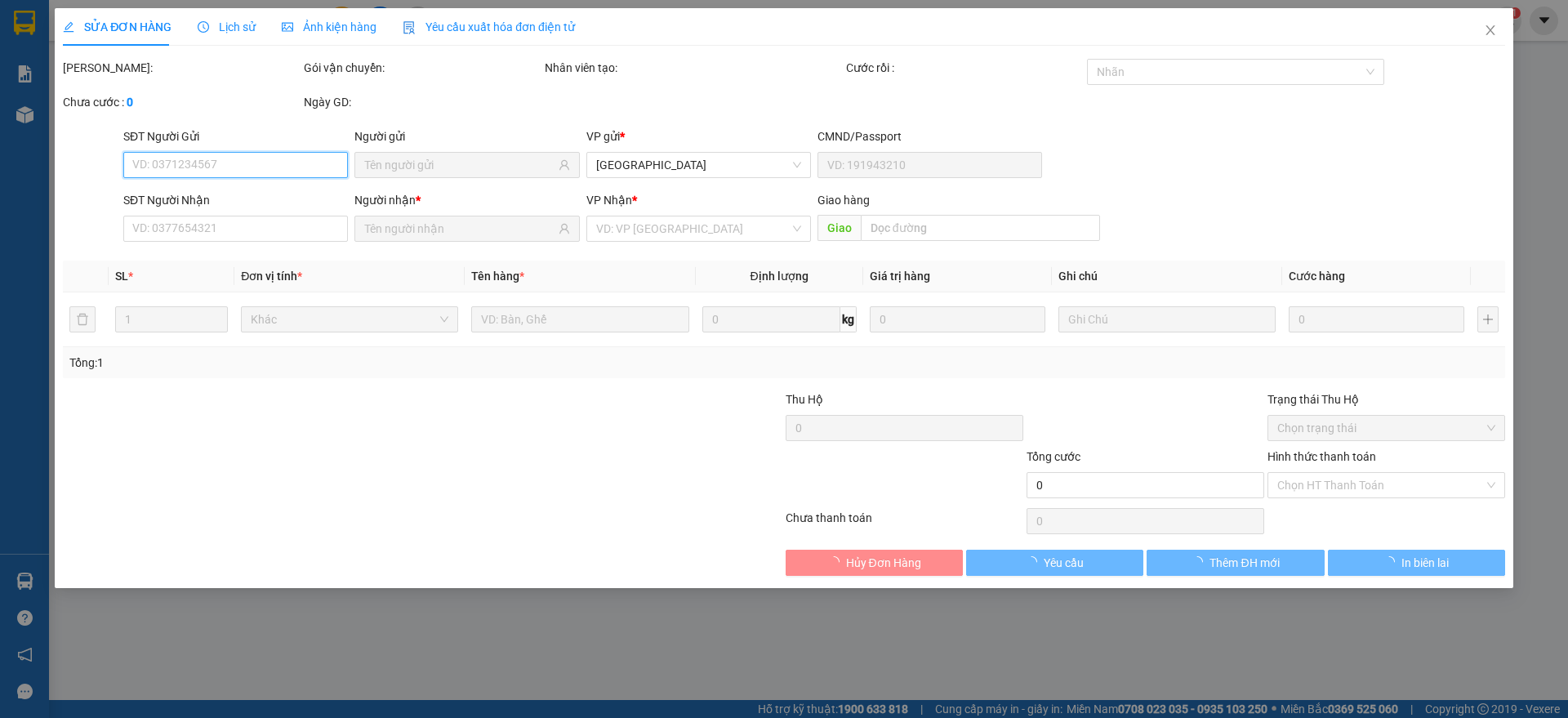
type input "400.000"
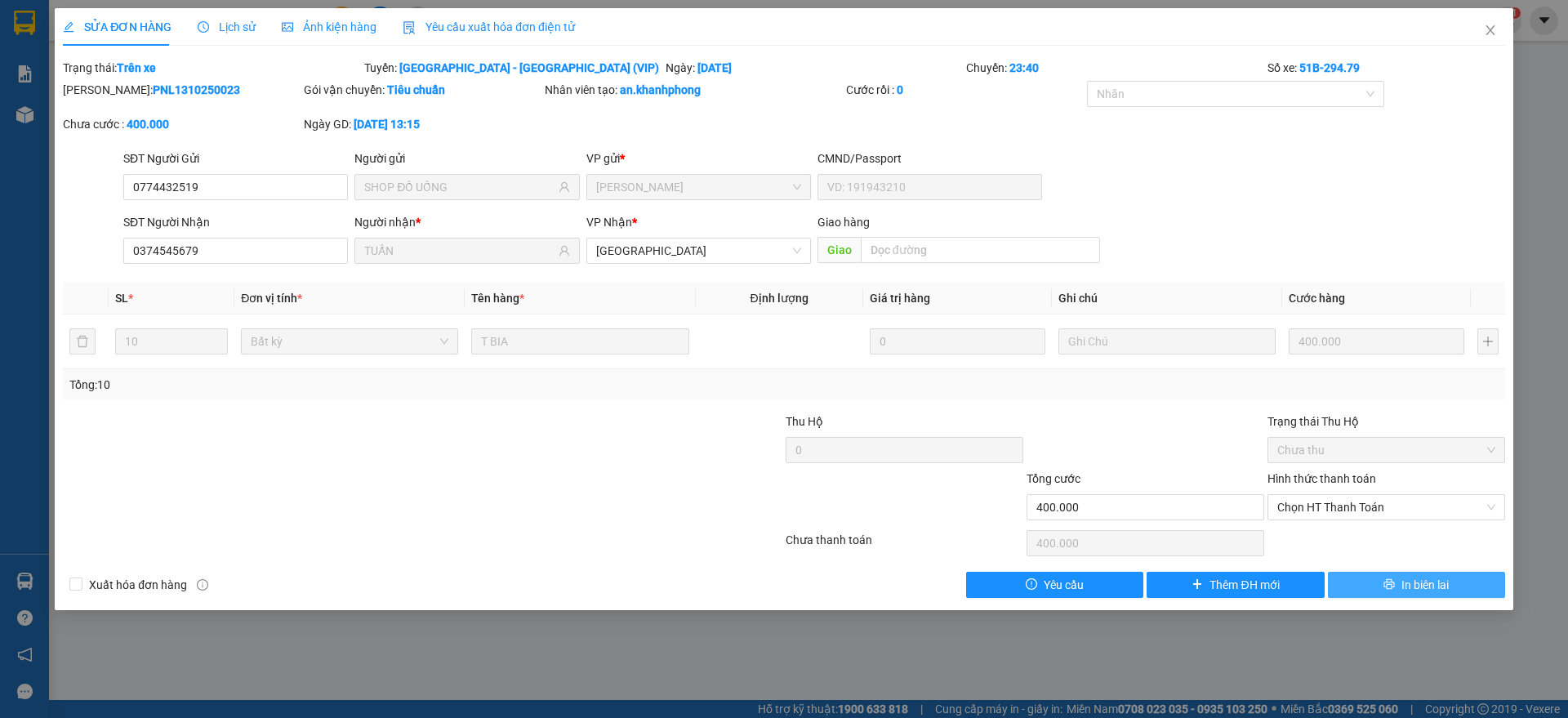
click at [1390, 583] on icon "printer" at bounding box center [1389, 583] width 12 height 12
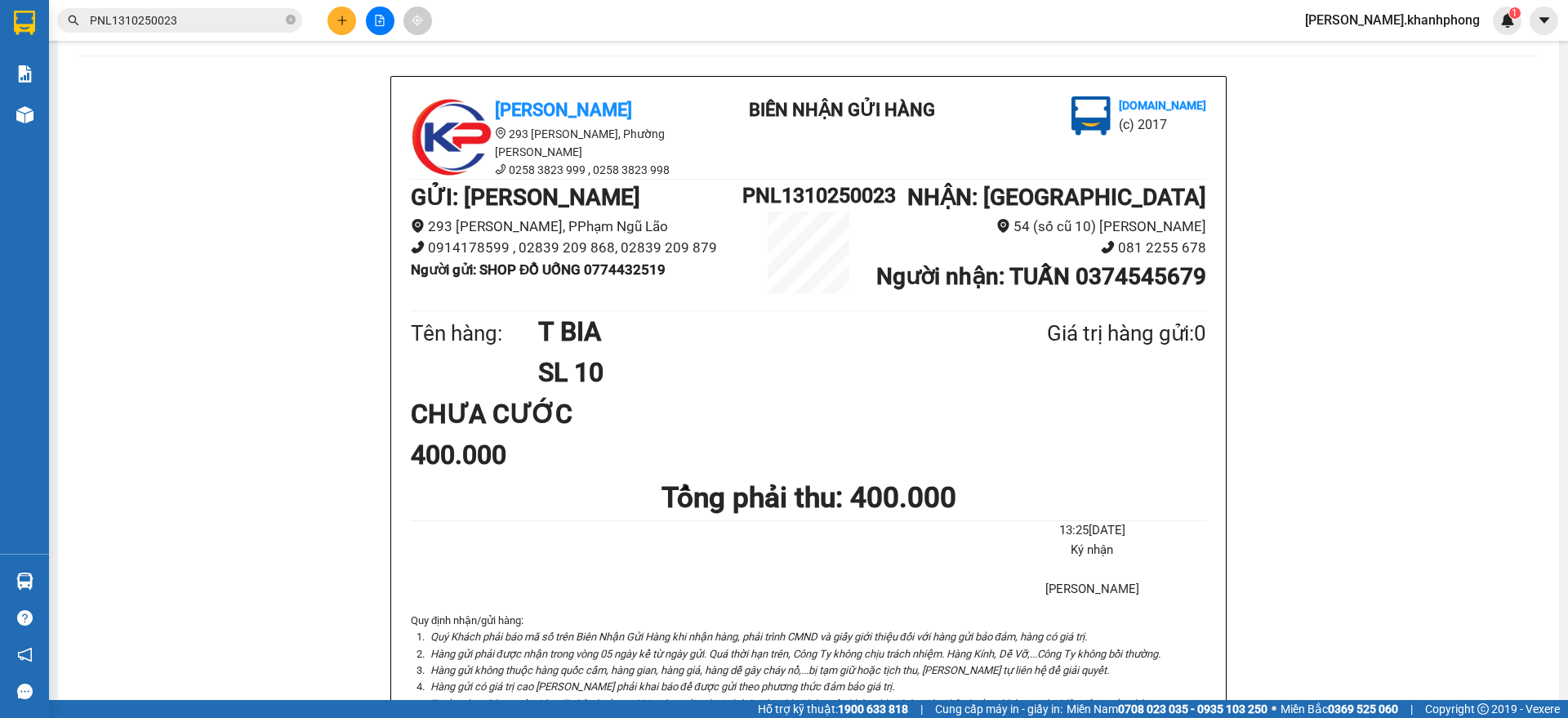
scroll to position [102, 0]
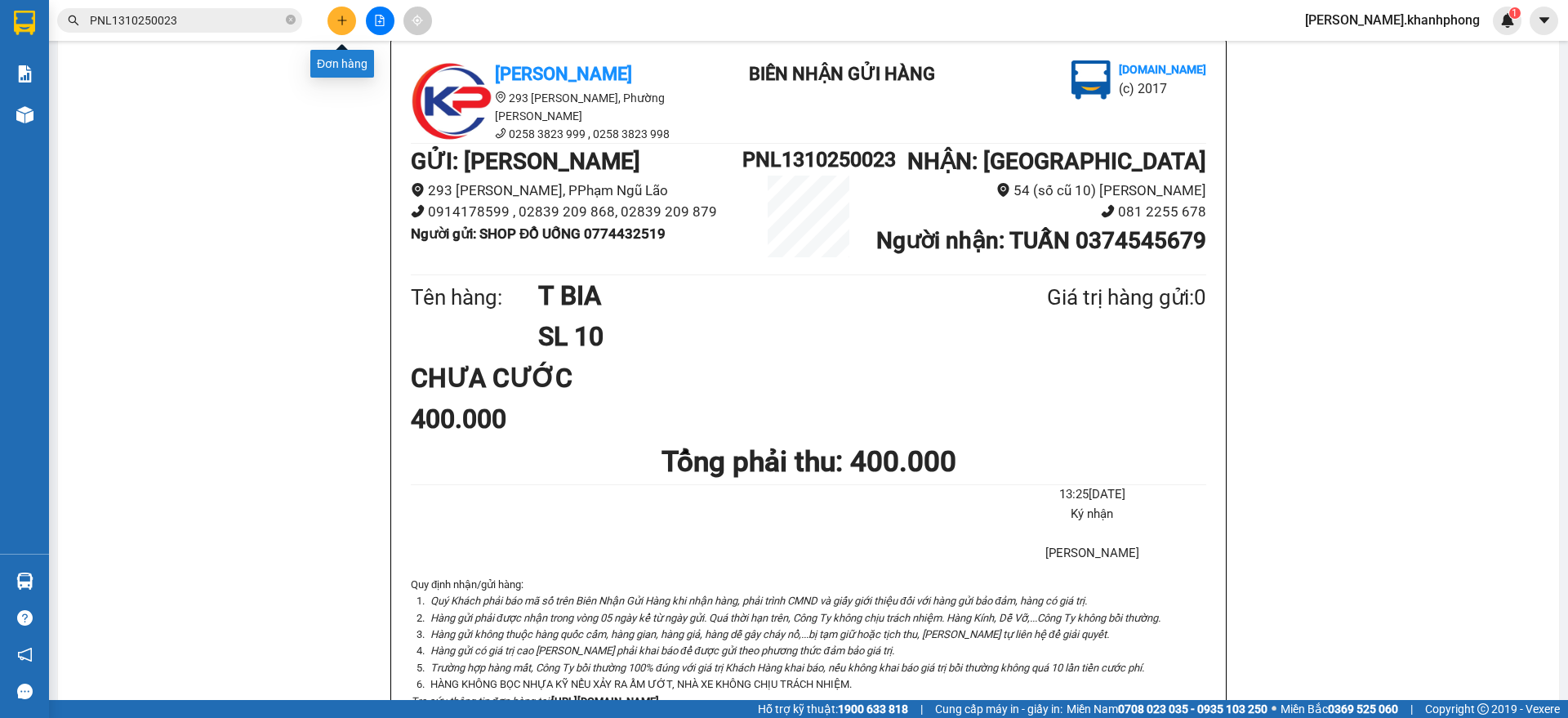
click at [339, 15] on icon "plus" at bounding box center [342, 20] width 12 height 12
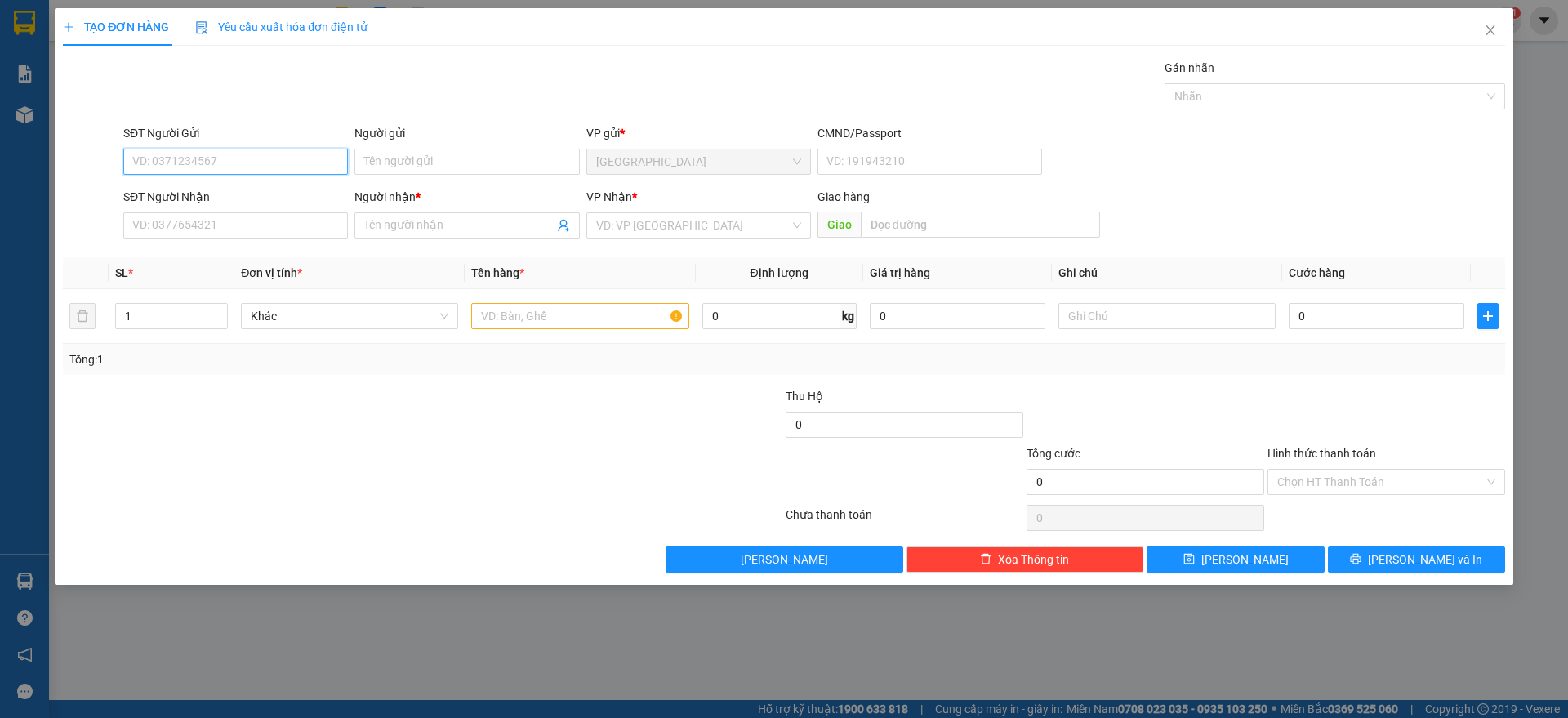
click at [224, 169] on input "SĐT Người Gửi" at bounding box center [235, 161] width 224 height 26
type input "0906528539"
click at [178, 186] on div "0906528539 - HẬU" at bounding box center [235, 195] width 205 height 18
type input "HẬU"
type input "0906528539"
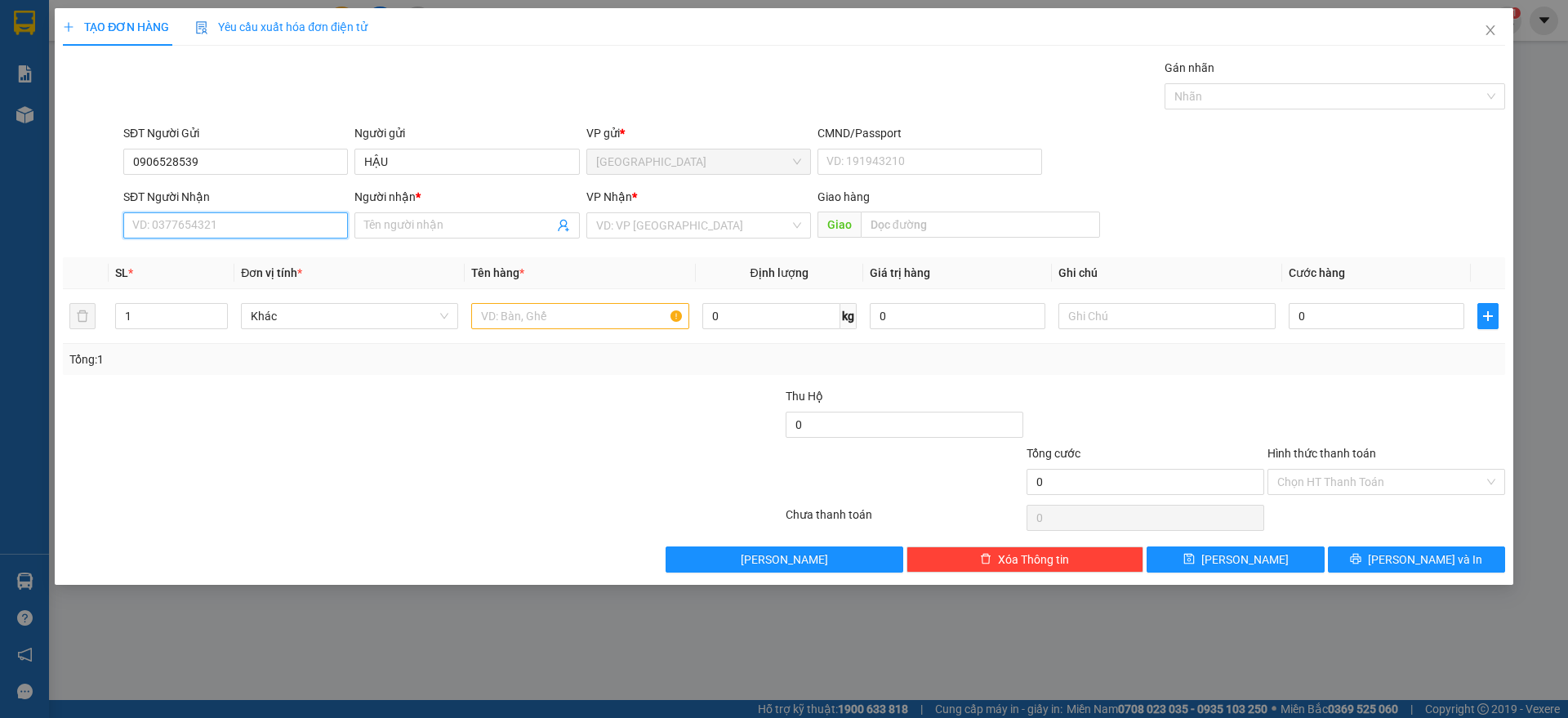
click at [213, 214] on input "SĐT Người Nhận" at bounding box center [235, 225] width 224 height 26
click at [222, 279] on div "0983273060 - CHÂU" at bounding box center [235, 284] width 205 height 18
type input "0983273060"
type input "CHÂU"
click at [559, 321] on input "text" at bounding box center [580, 315] width 217 height 26
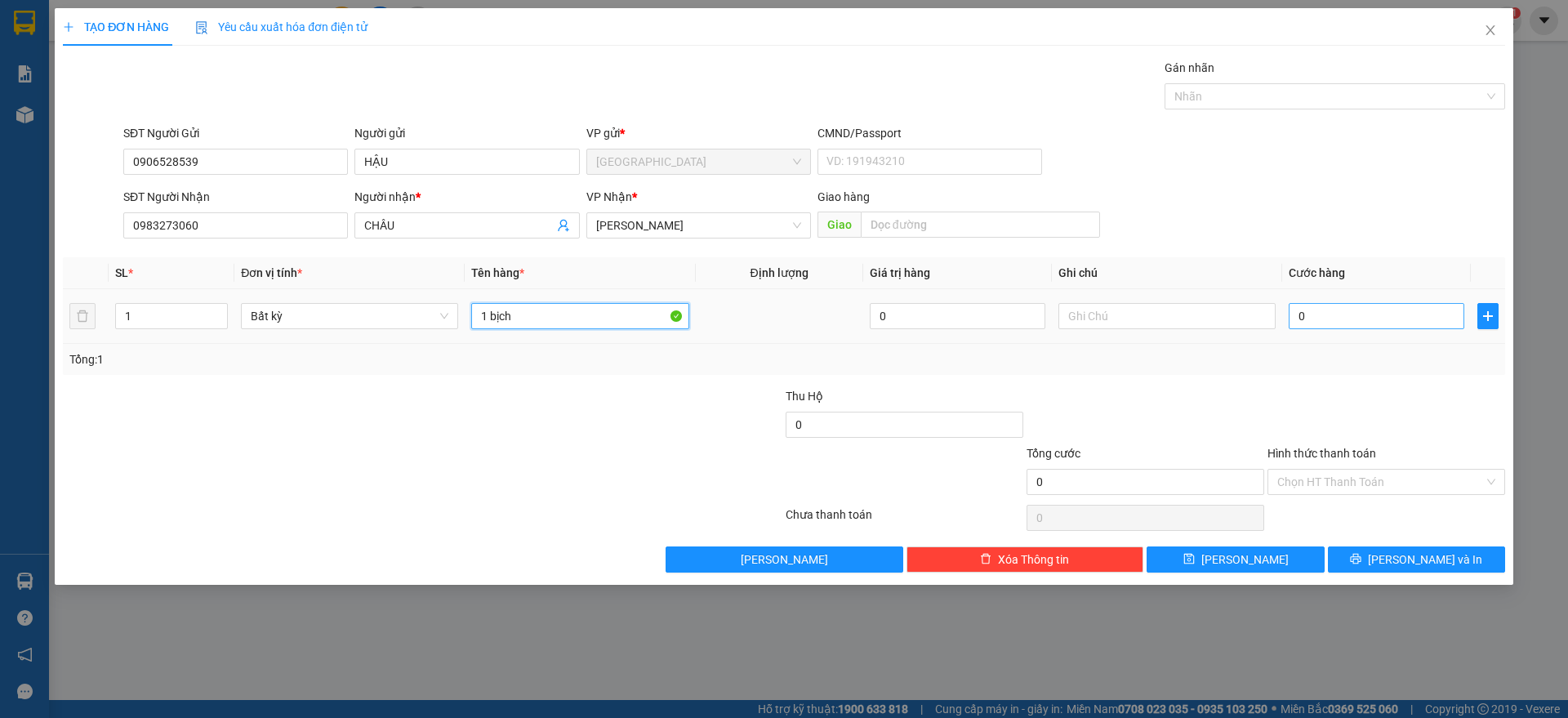
type input "1 bịch"
click at [1350, 321] on input "0" at bounding box center [1377, 315] width 176 height 26
type input "3"
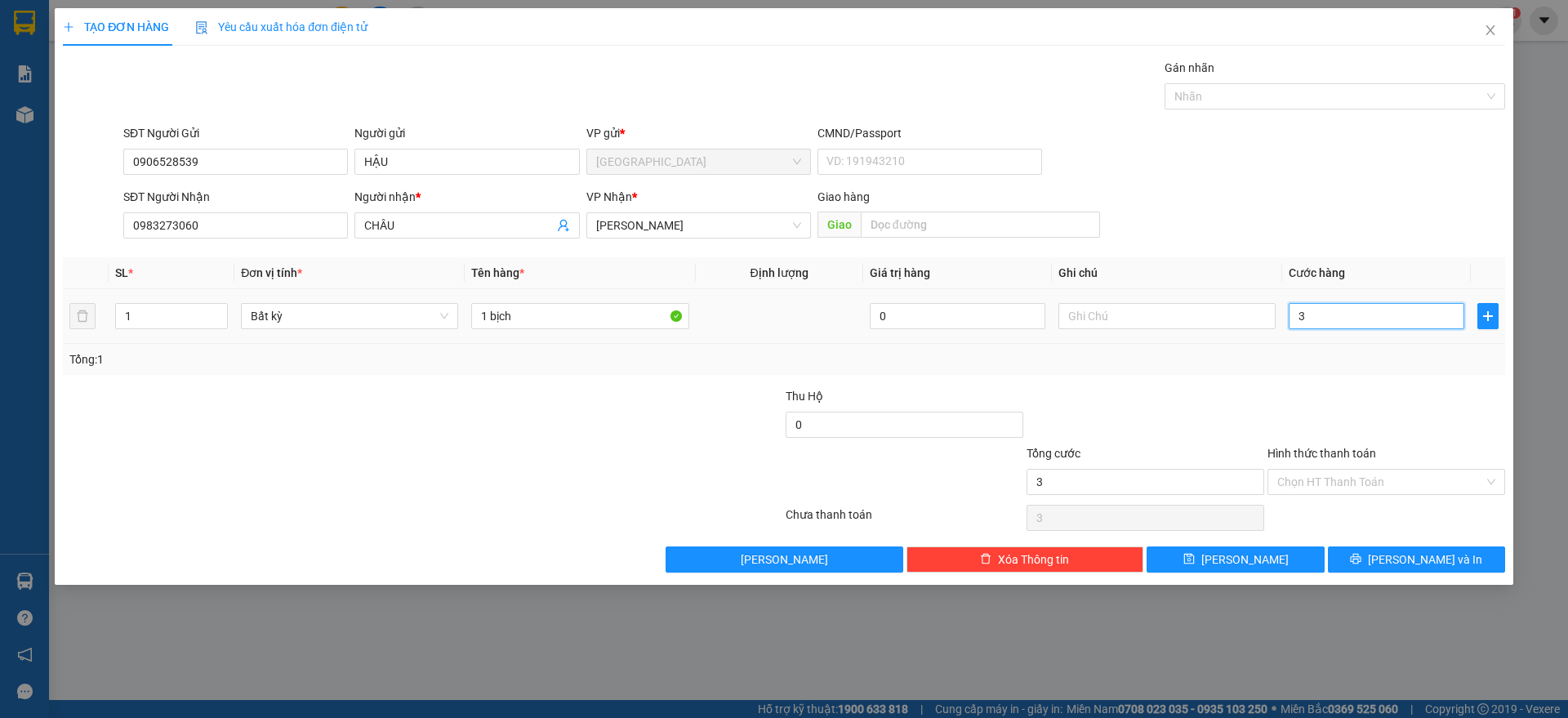
type input "30"
type input "30.000"
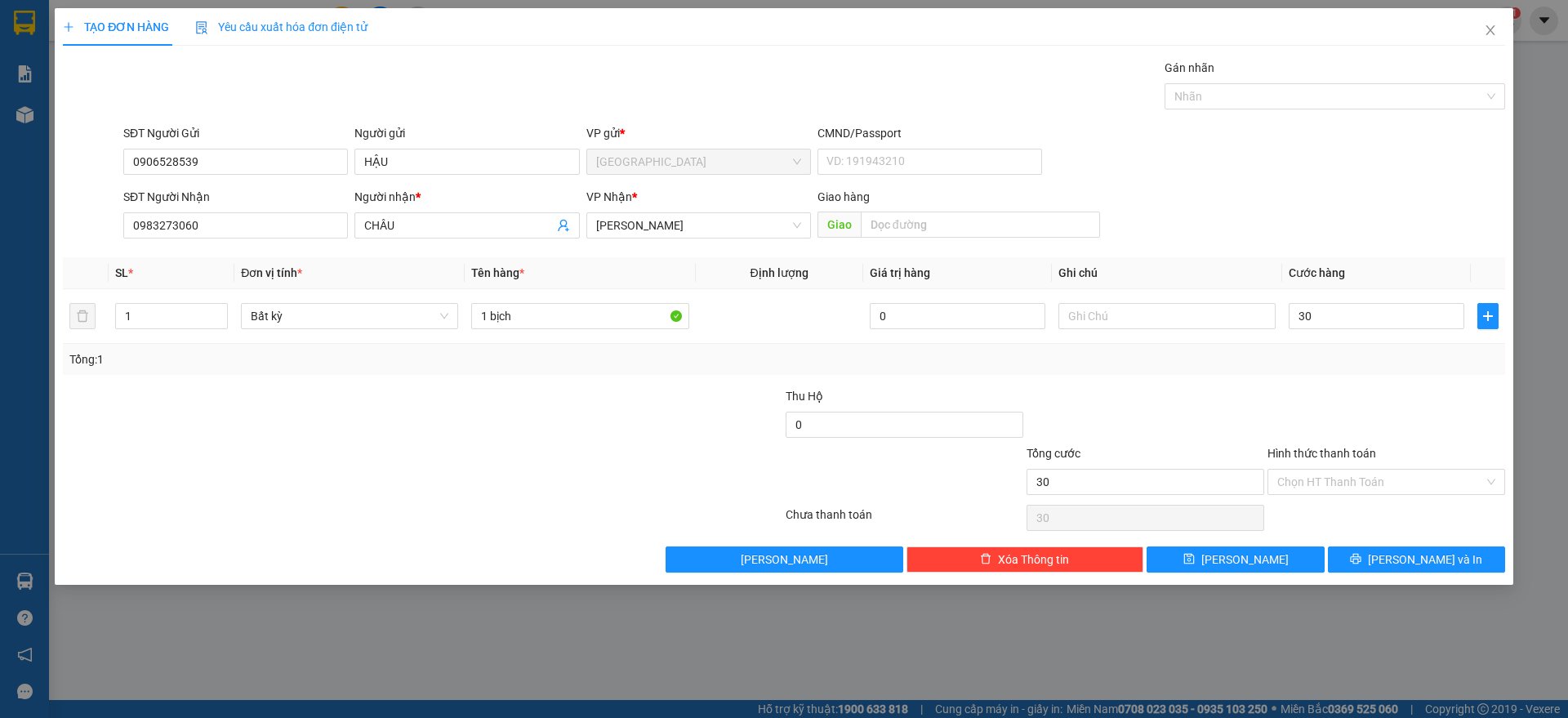
type input "30.000"
click at [1368, 381] on div "Transit Pickup Surcharge Ids Transit Deliver Surcharge Ids Transit Deliver Surc…" at bounding box center [784, 315] width 1443 height 513
click at [1399, 540] on div "Transit Pickup Surcharge Ids Transit Deliver Surcharge Ids Transit Deliver Surc…" at bounding box center [784, 315] width 1443 height 513
click at [1406, 555] on span "[PERSON_NAME] và In" at bounding box center [1425, 559] width 114 height 18
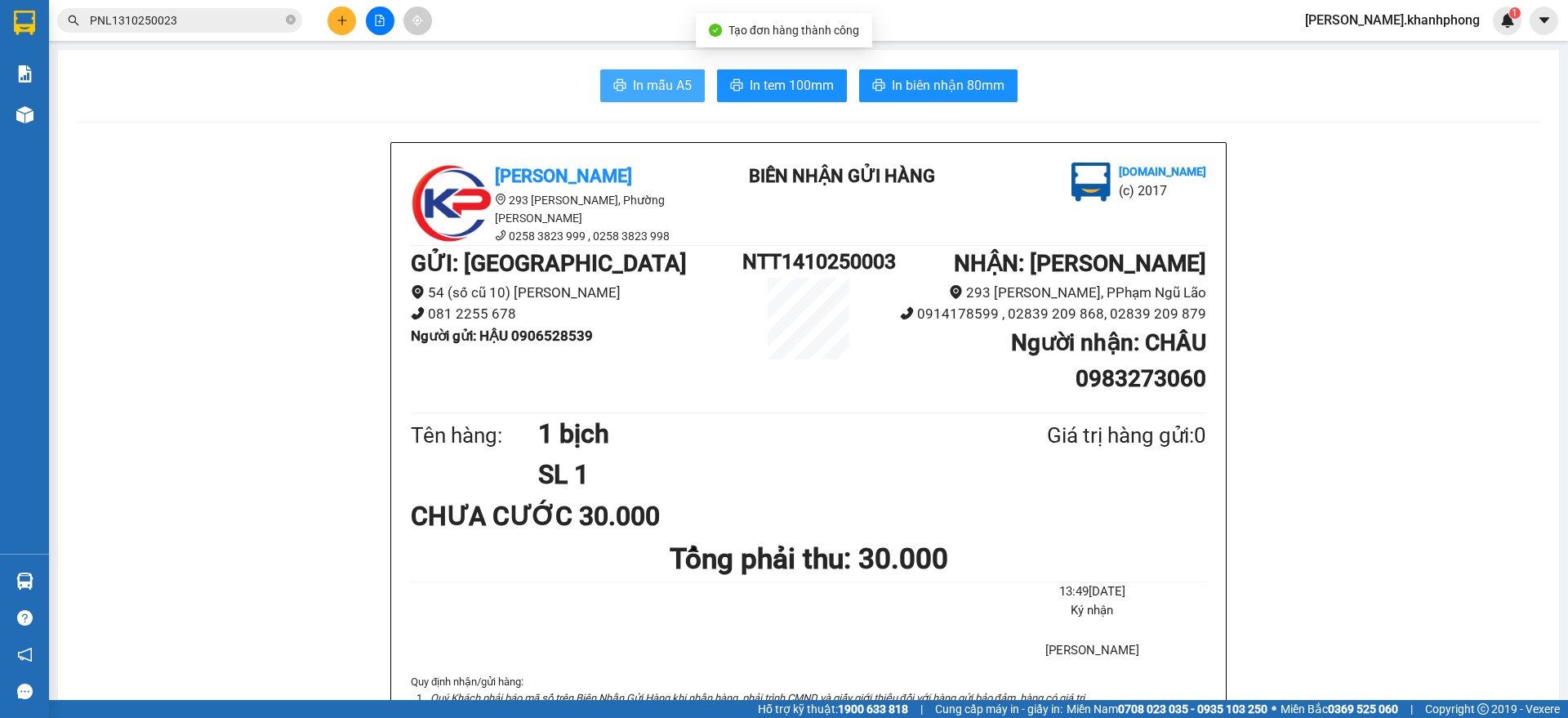
click at [633, 83] on span "In mẫu A5" at bounding box center [663, 85] width 59 height 21
click at [195, 21] on input "PNL1310250023" at bounding box center [187, 21] width 193 height 18
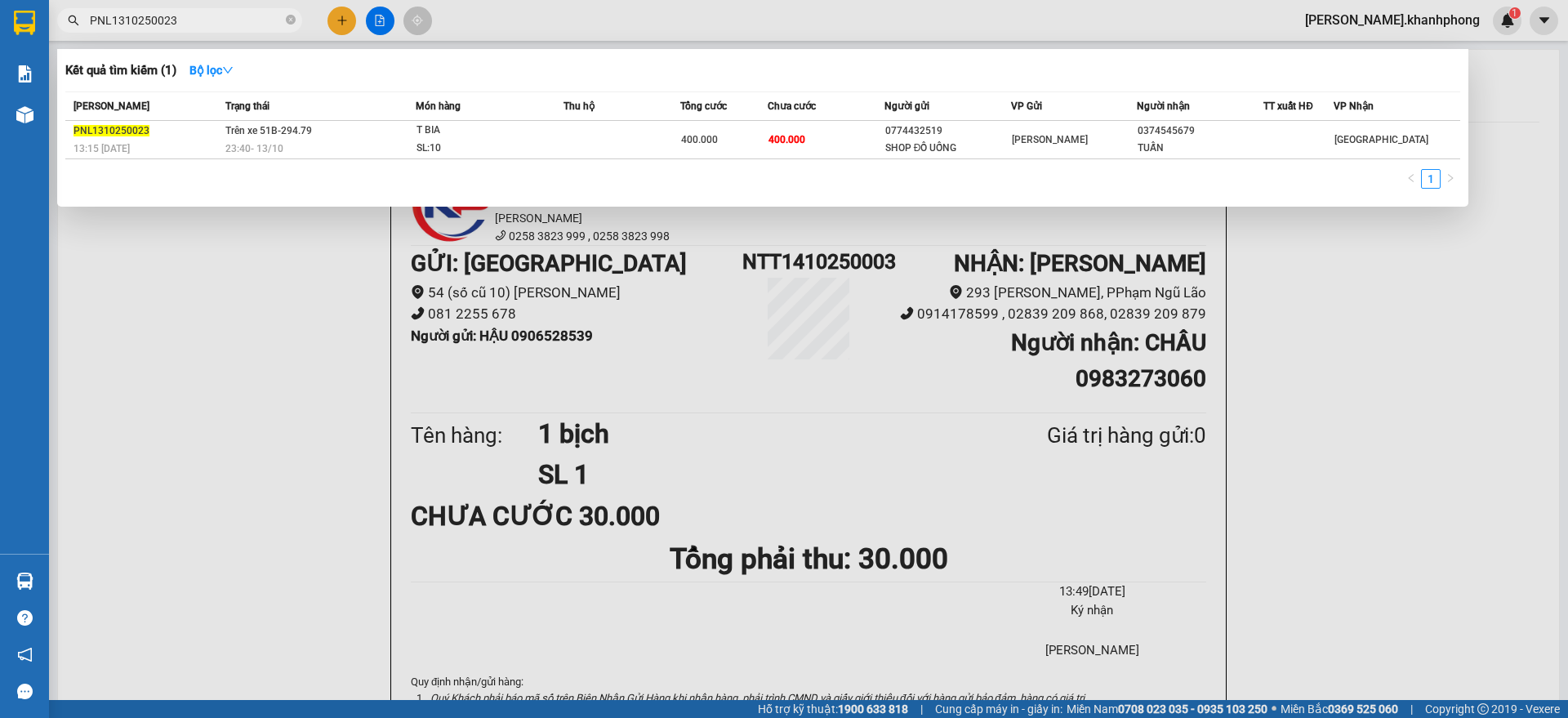
click at [195, 21] on input "PNL1310250023" at bounding box center [187, 21] width 193 height 18
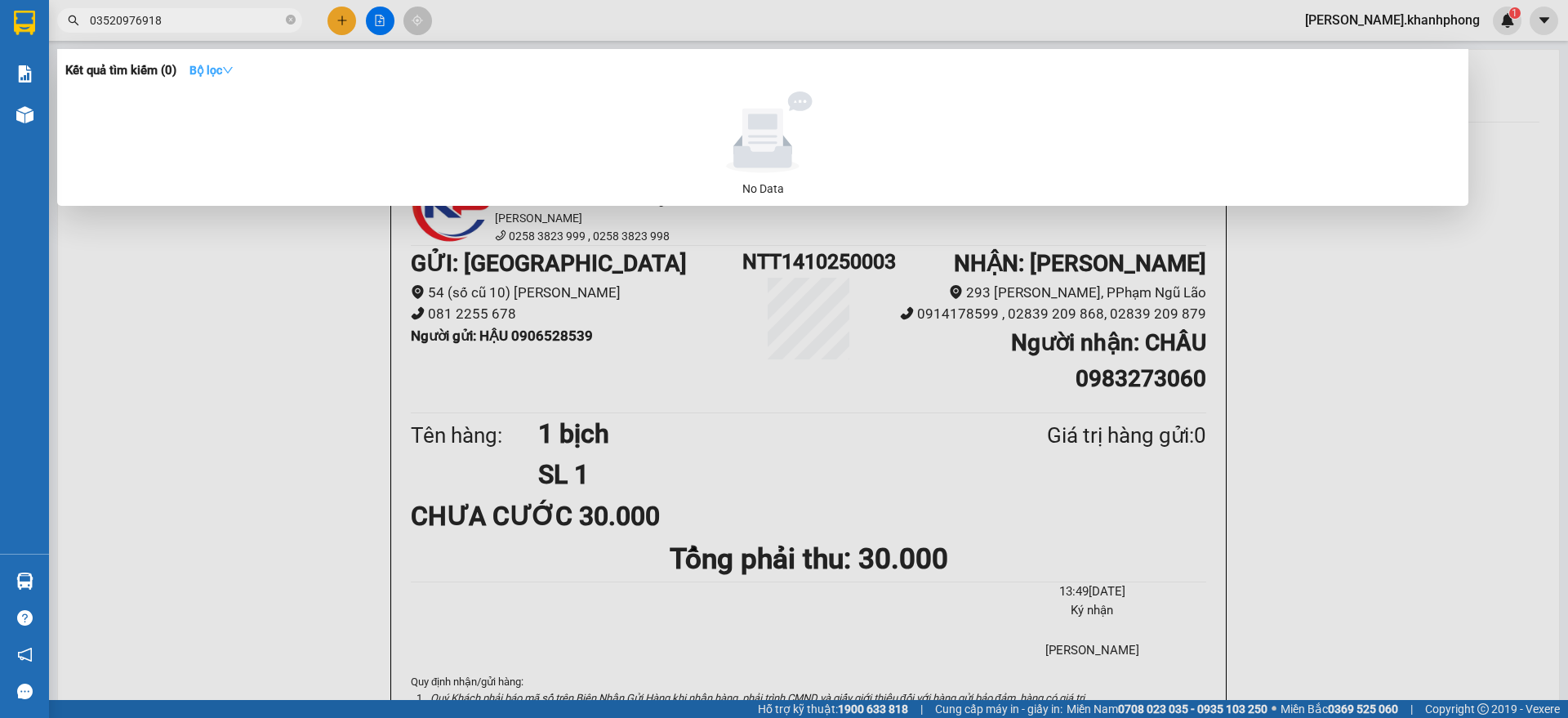
type input "03520976918"
click at [219, 63] on strong "Bộ lọc" at bounding box center [211, 70] width 44 height 13
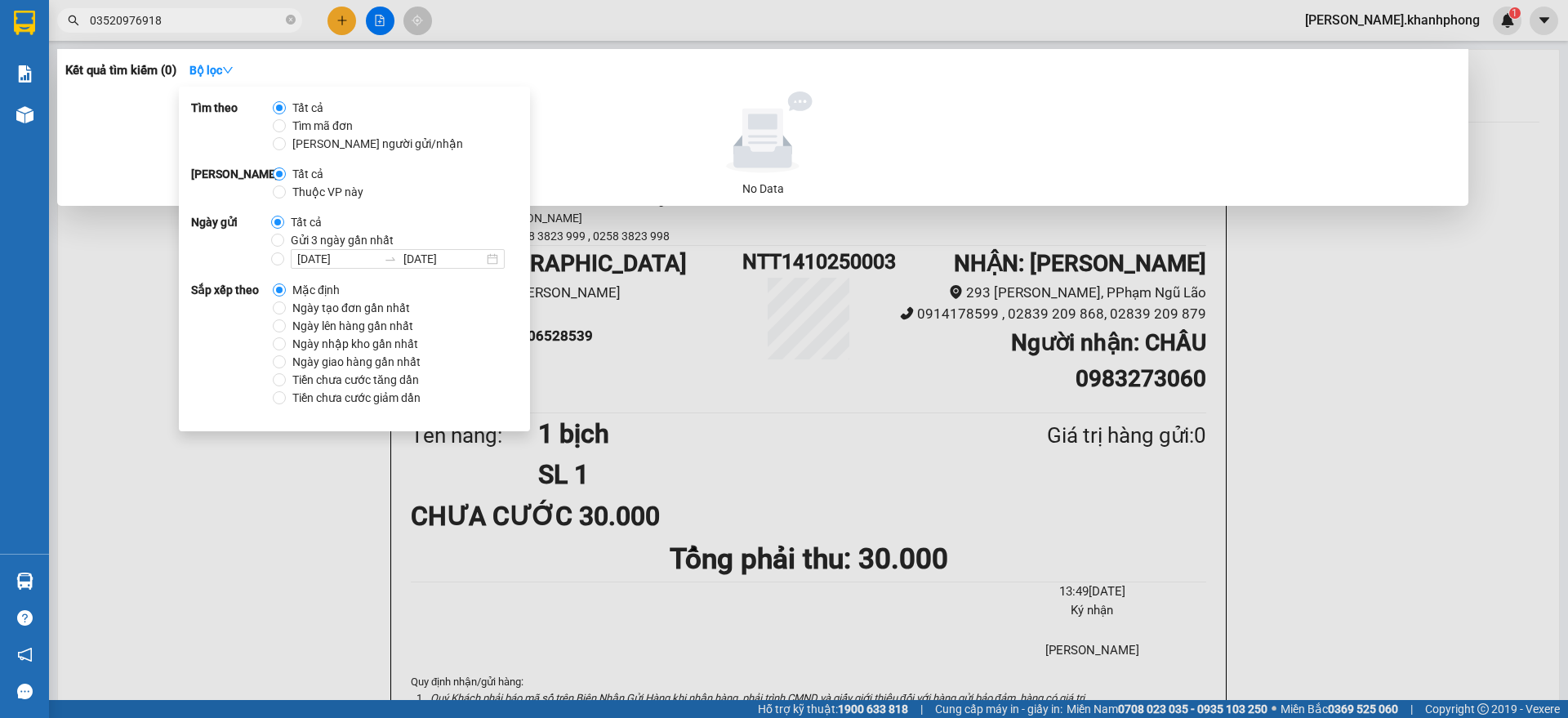
click at [289, 125] on span "Tìm mã đơn" at bounding box center [323, 126] width 73 height 18
click at [286, 125] on input "Tìm mã đơn" at bounding box center [279, 125] width 13 height 13
radio input "true"
click at [290, 109] on span "Tất cả" at bounding box center [307, 108] width 44 height 18
click at [286, 109] on input "Tất cả" at bounding box center [279, 107] width 13 height 13
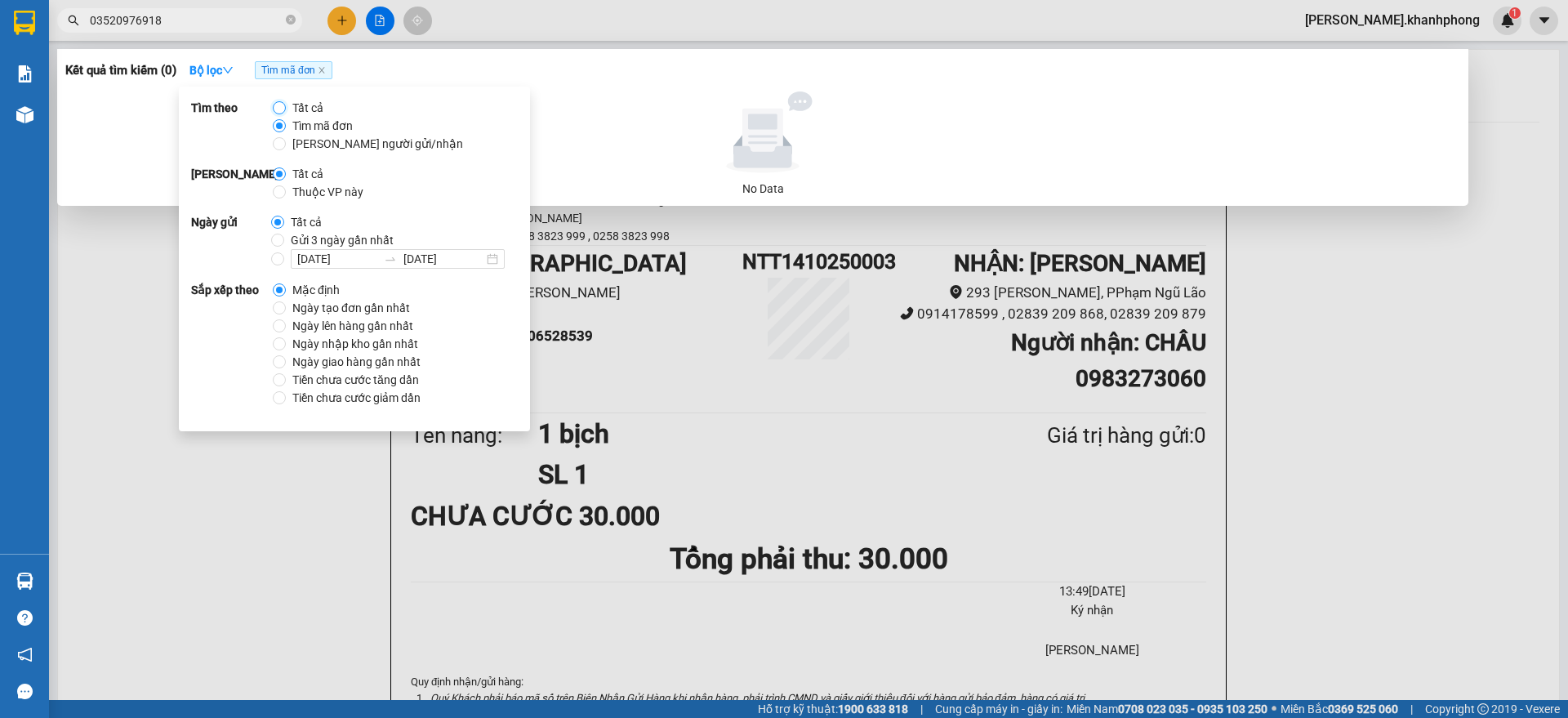
radio input "true"
radio input "false"
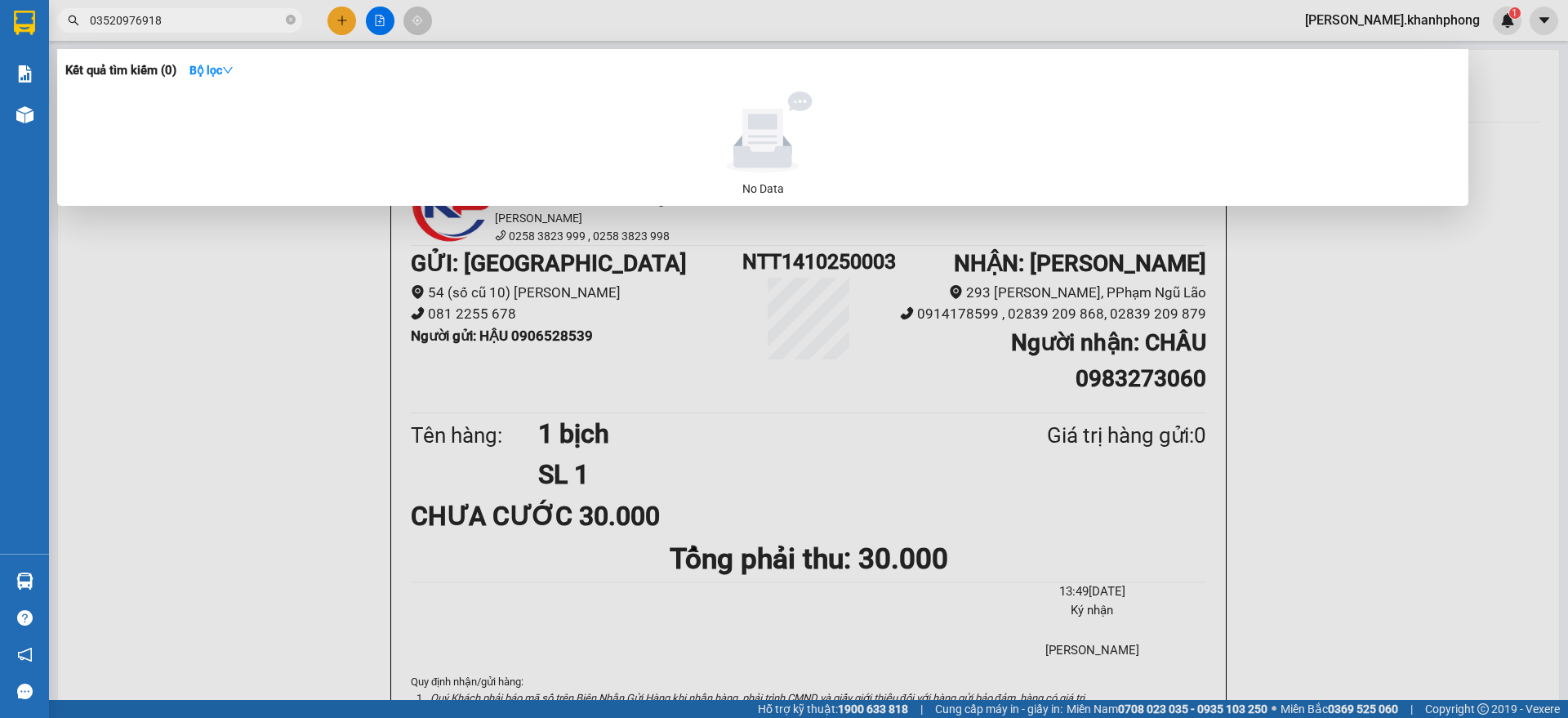
click at [199, 17] on input "03520976918" at bounding box center [187, 21] width 193 height 18
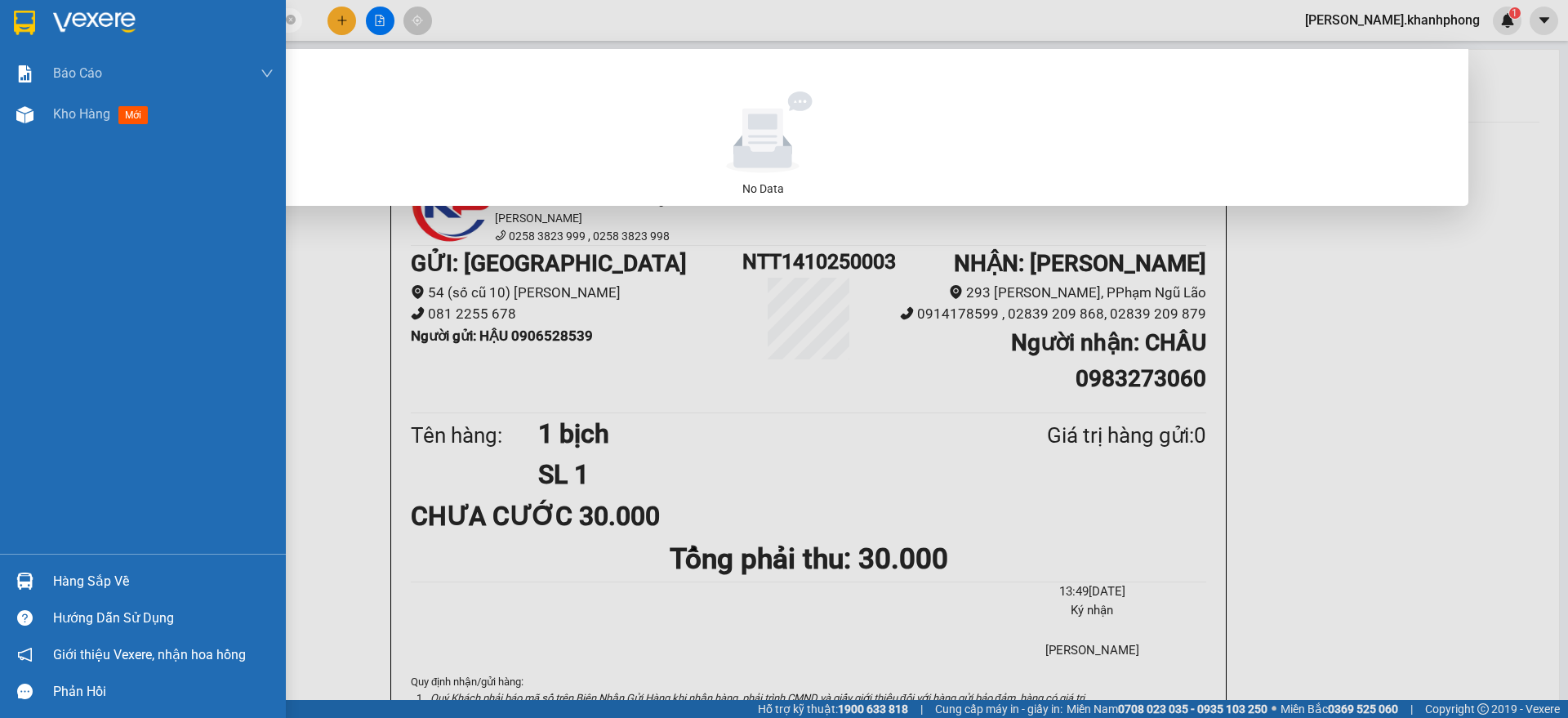
drag, startPoint x: 170, startPoint y: 20, endPoint x: 0, endPoint y: 17, distance: 170.0
click at [0, 17] on section "Kết quả tìm kiếm ( 0 ) Bộ lọc No Data 03520976918 kim.khanhphong 1 Báo cáo Báo …" at bounding box center [784, 359] width 1568 height 718
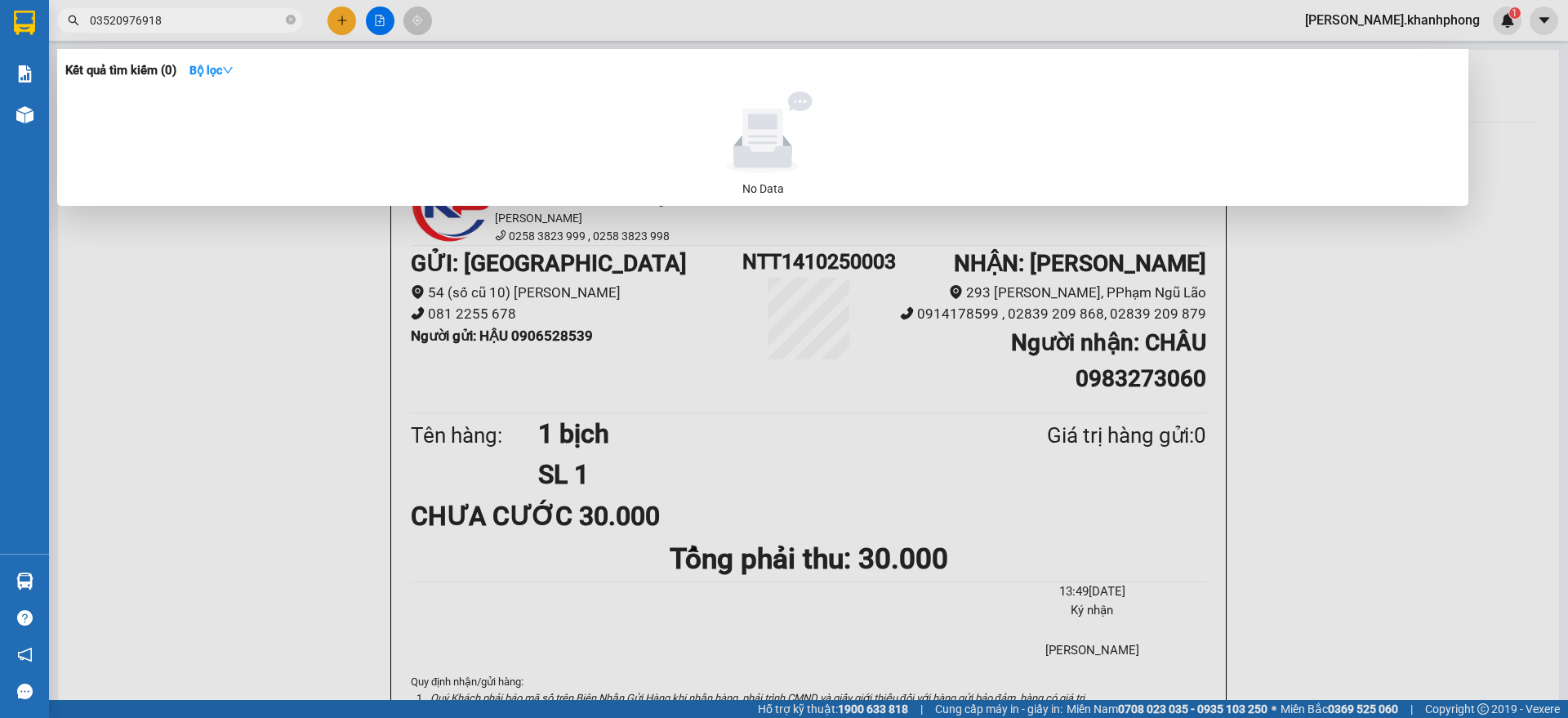
click at [339, 7] on div at bounding box center [784, 359] width 1568 height 718
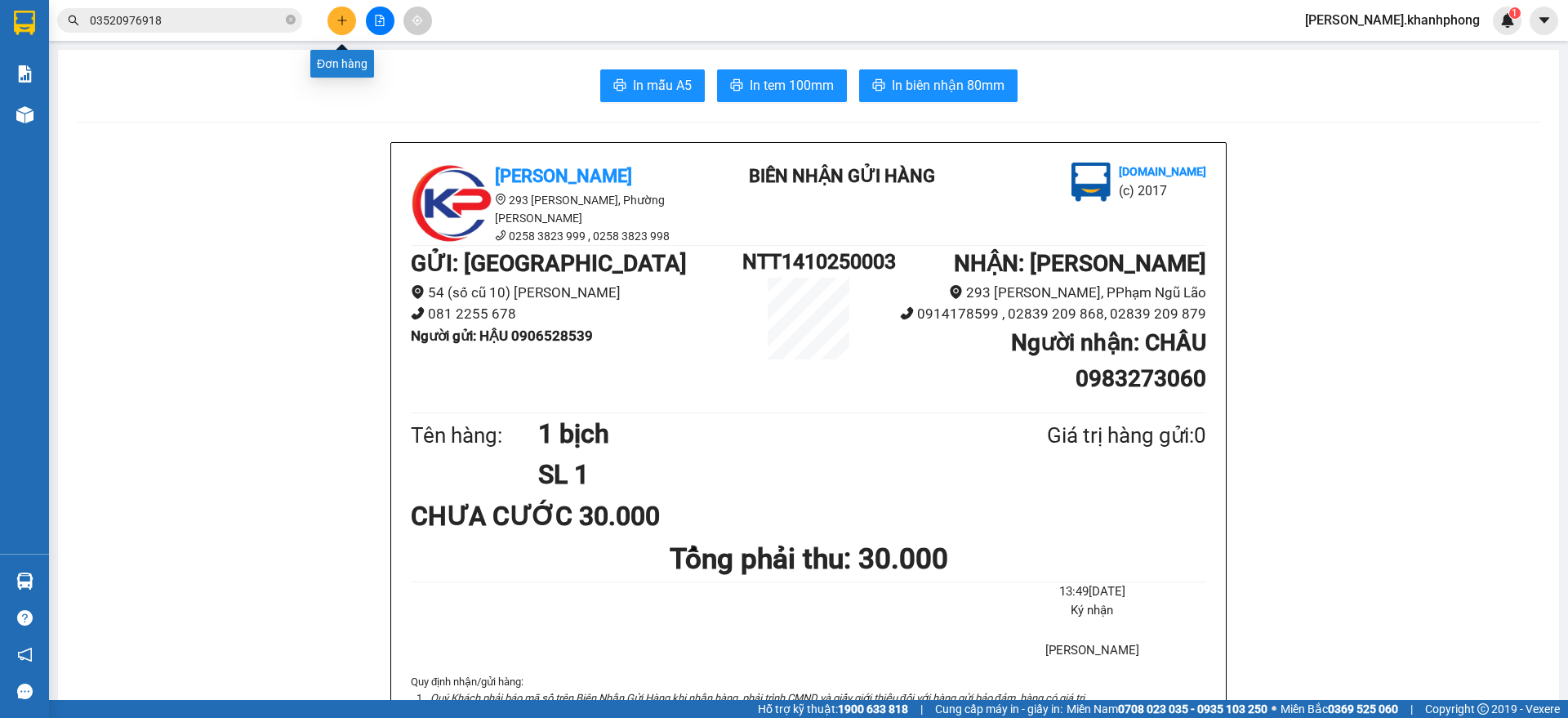
click at [348, 26] on button at bounding box center [342, 21] width 29 height 29
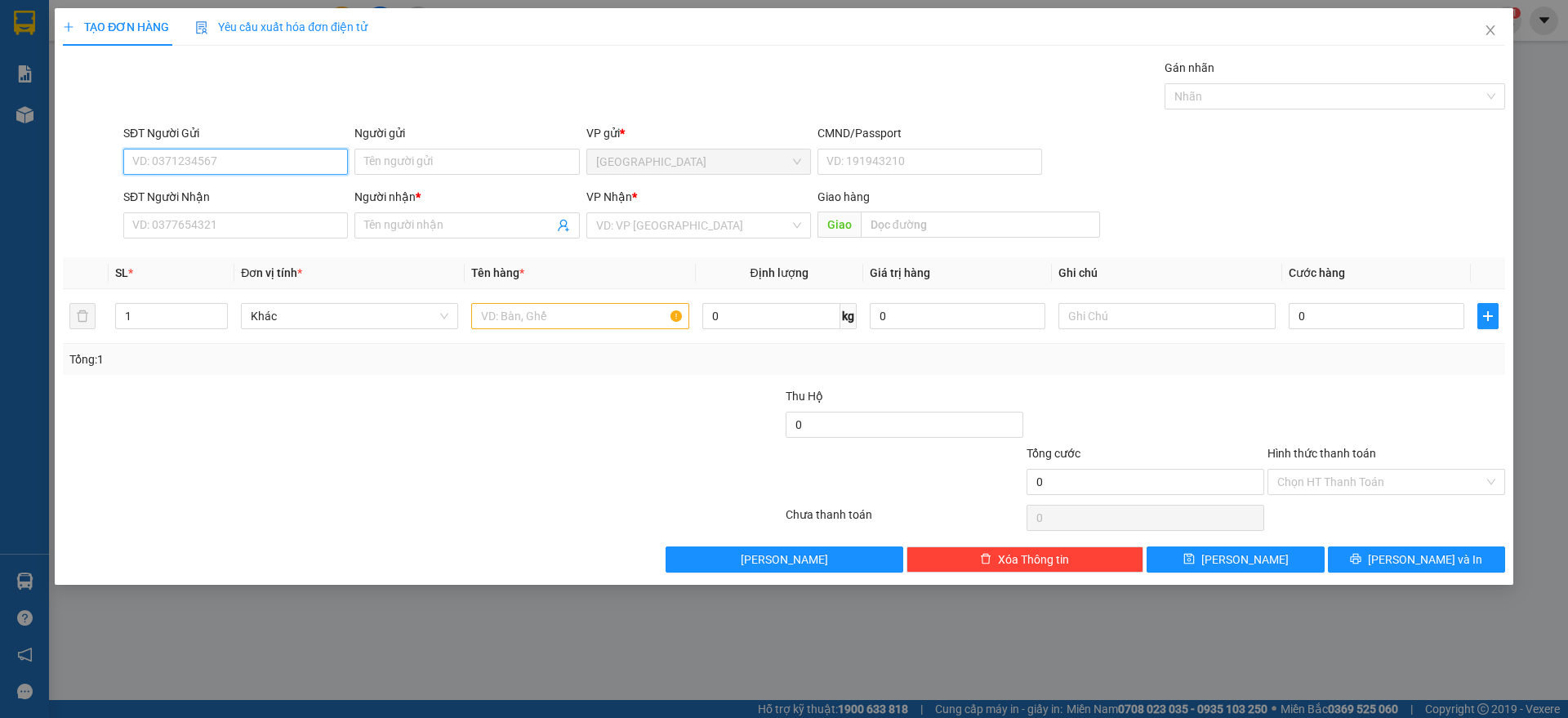
click at [157, 159] on input "SĐT Người Gửi" at bounding box center [235, 161] width 224 height 26
type input "0966441768"
click at [187, 196] on div "0966441768 - CẢNH" at bounding box center [235, 195] width 205 height 18
type input "CẢNH"
type input "0966441768"
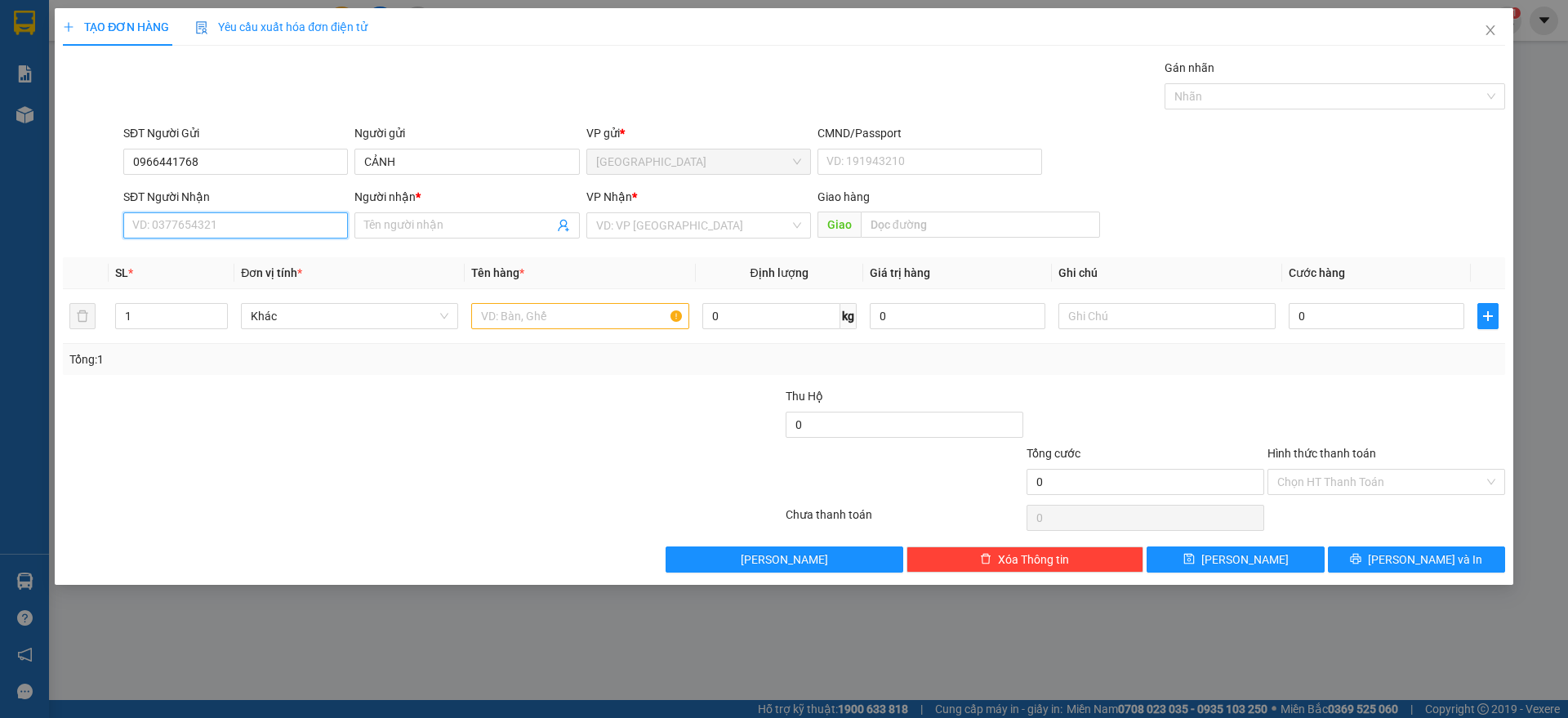
click at [236, 222] on input "SĐT Người Nhận" at bounding box center [235, 225] width 224 height 26
type input "0357870232"
click at [243, 252] on div "0357870232 - HÒA" at bounding box center [235, 258] width 205 height 18
type input "HÒA"
type input "0357870232"
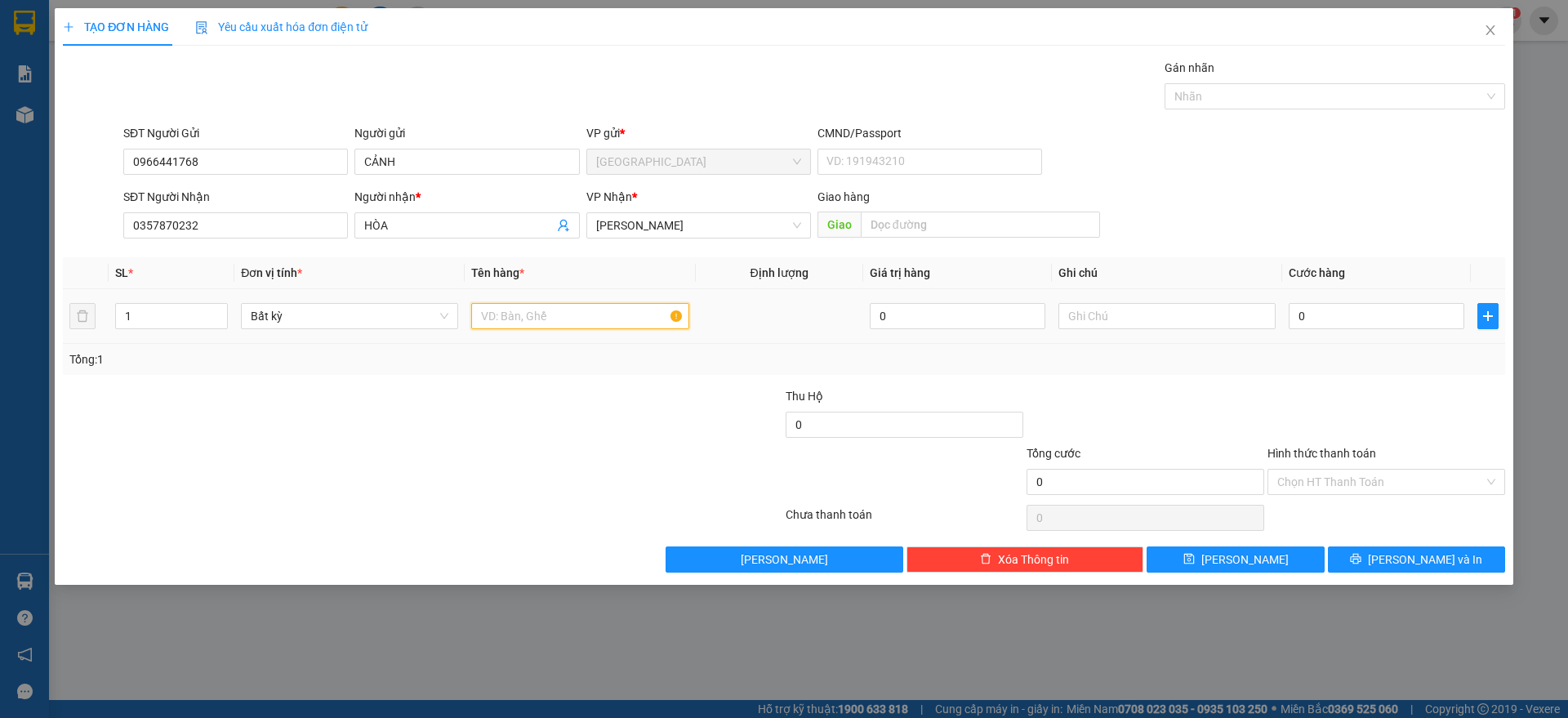
click at [523, 310] on input "text" at bounding box center [580, 315] width 217 height 26
type input "1 thùng"
click at [1374, 321] on input "0" at bounding box center [1377, 315] width 176 height 26
type input "3"
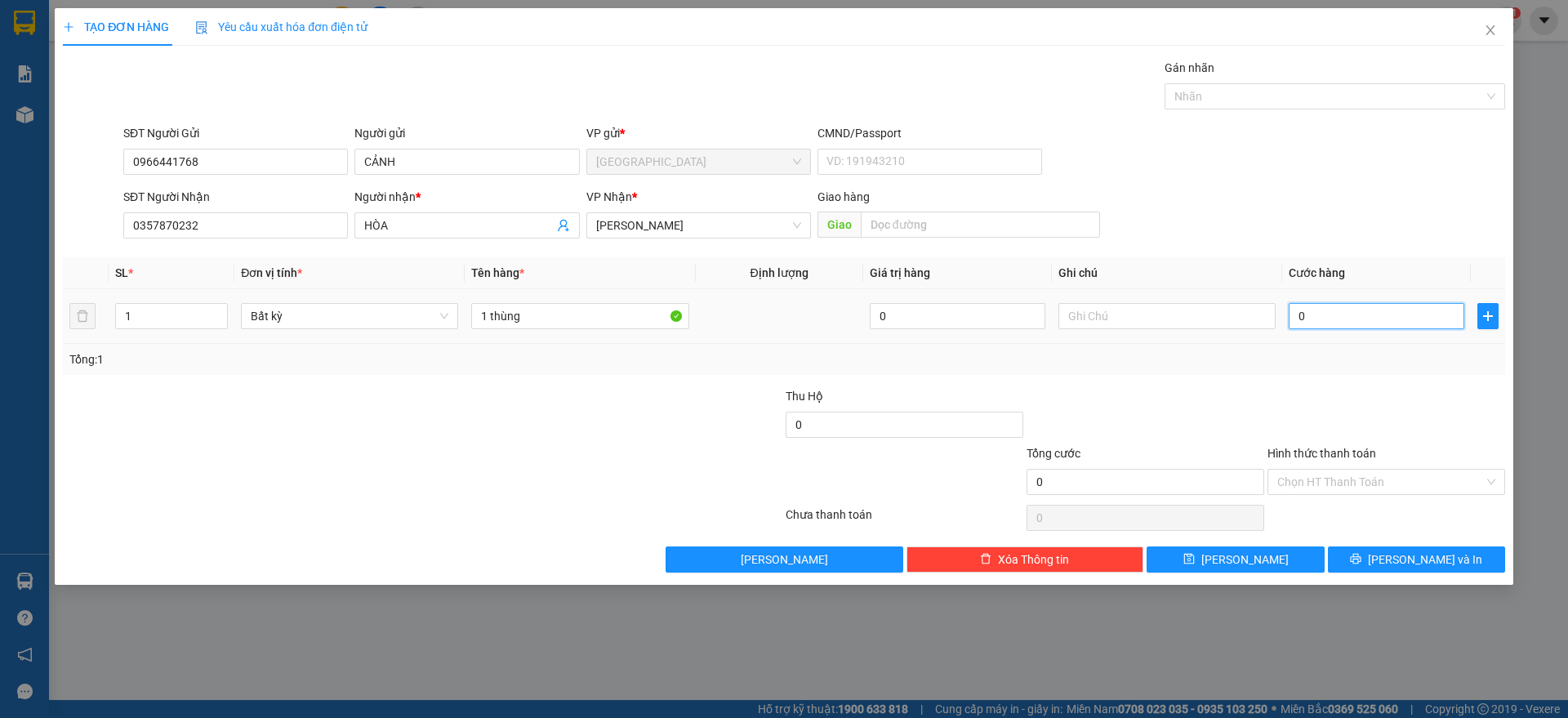
type input "3"
type input "30"
type input "30.000"
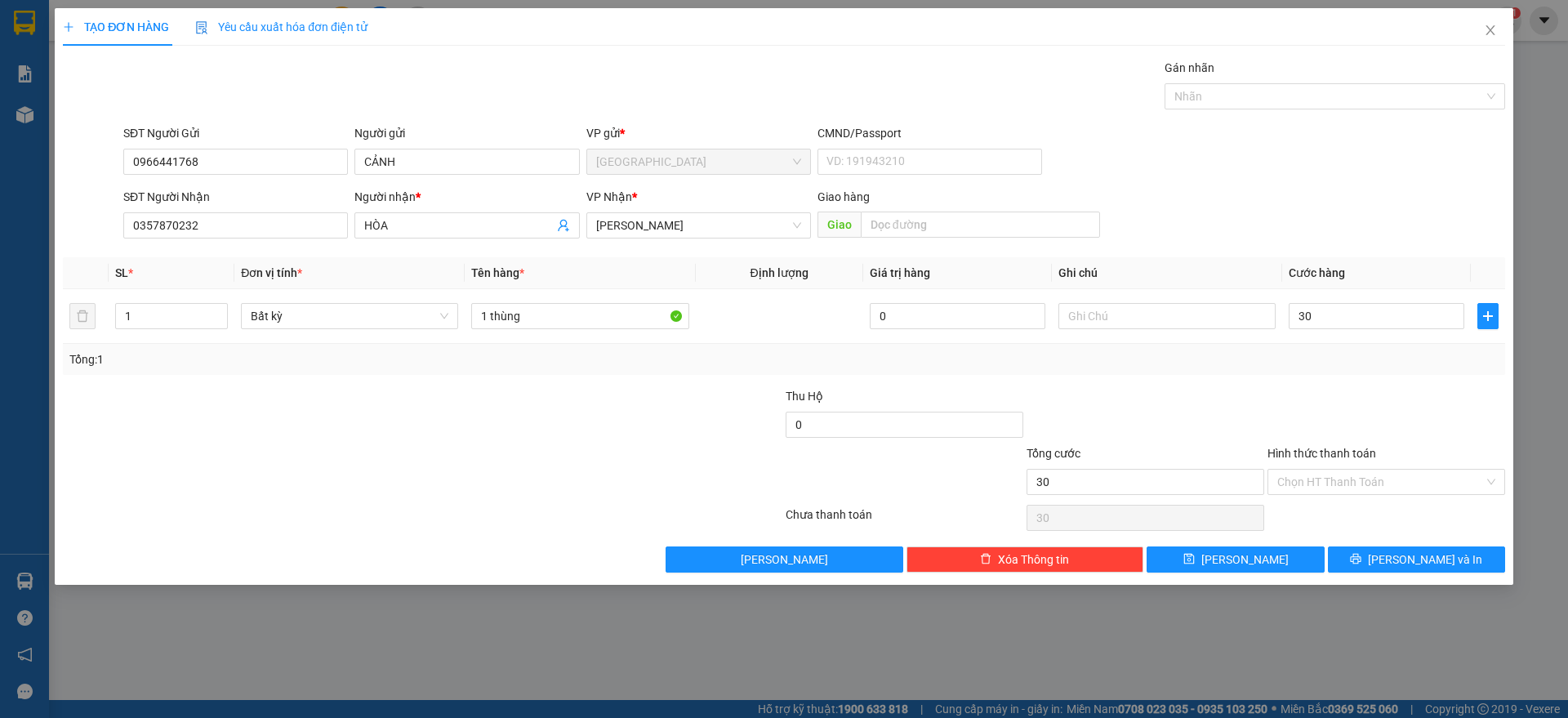
type input "30.000"
drag, startPoint x: 1367, startPoint y: 397, endPoint x: 1359, endPoint y: 464, distance: 67.5
click at [1367, 398] on div at bounding box center [1387, 415] width 241 height 57
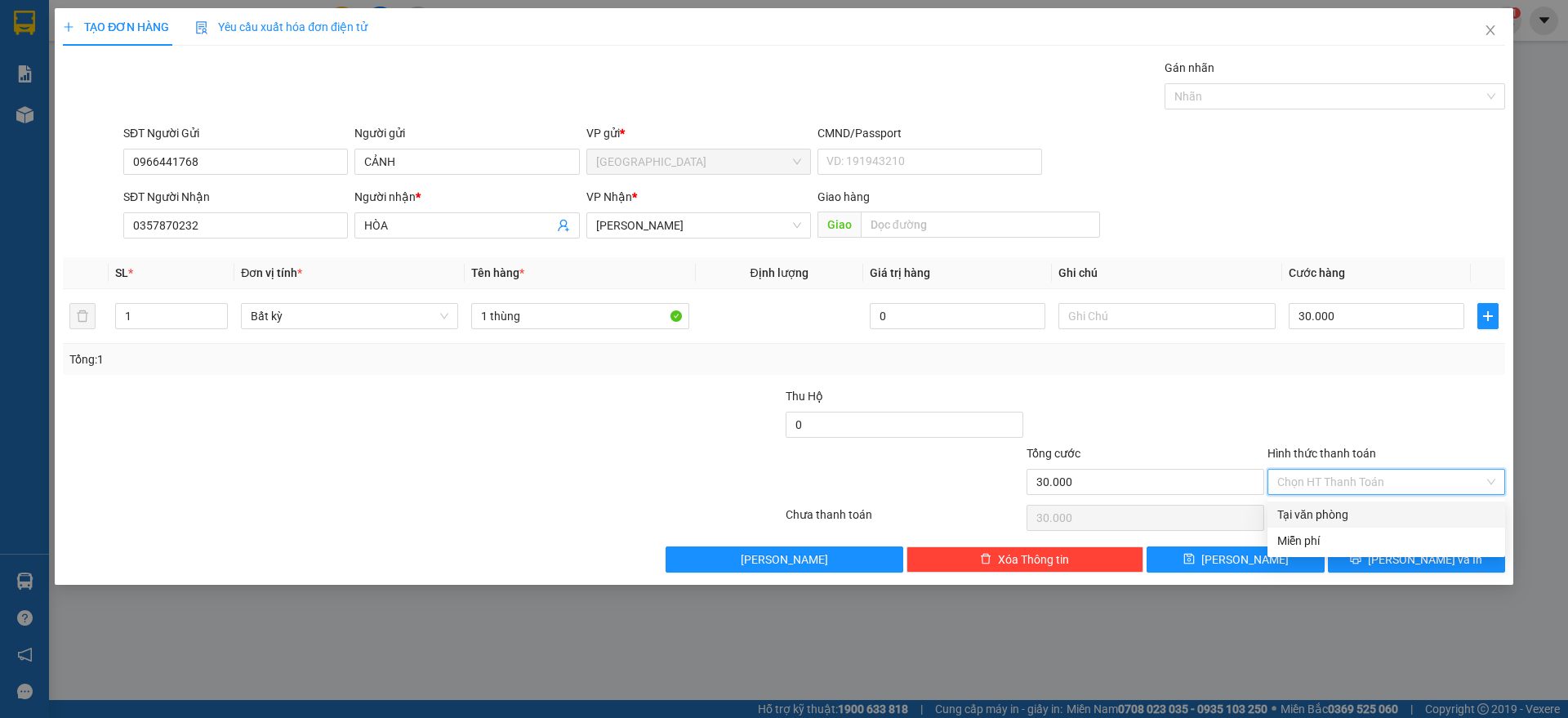
click at [1376, 482] on input "Hình thức thanh toán" at bounding box center [1380, 481] width 206 height 24
drag, startPoint x: 1327, startPoint y: 515, endPoint x: 1346, endPoint y: 538, distance: 29.8
click at [1327, 514] on div "Tại văn phòng" at bounding box center [1387, 514] width 218 height 18
type input "0"
click at [1374, 542] on div "Transit Pickup Surcharge Ids Transit Deliver Surcharge Ids Transit Deliver Surc…" at bounding box center [784, 315] width 1443 height 513
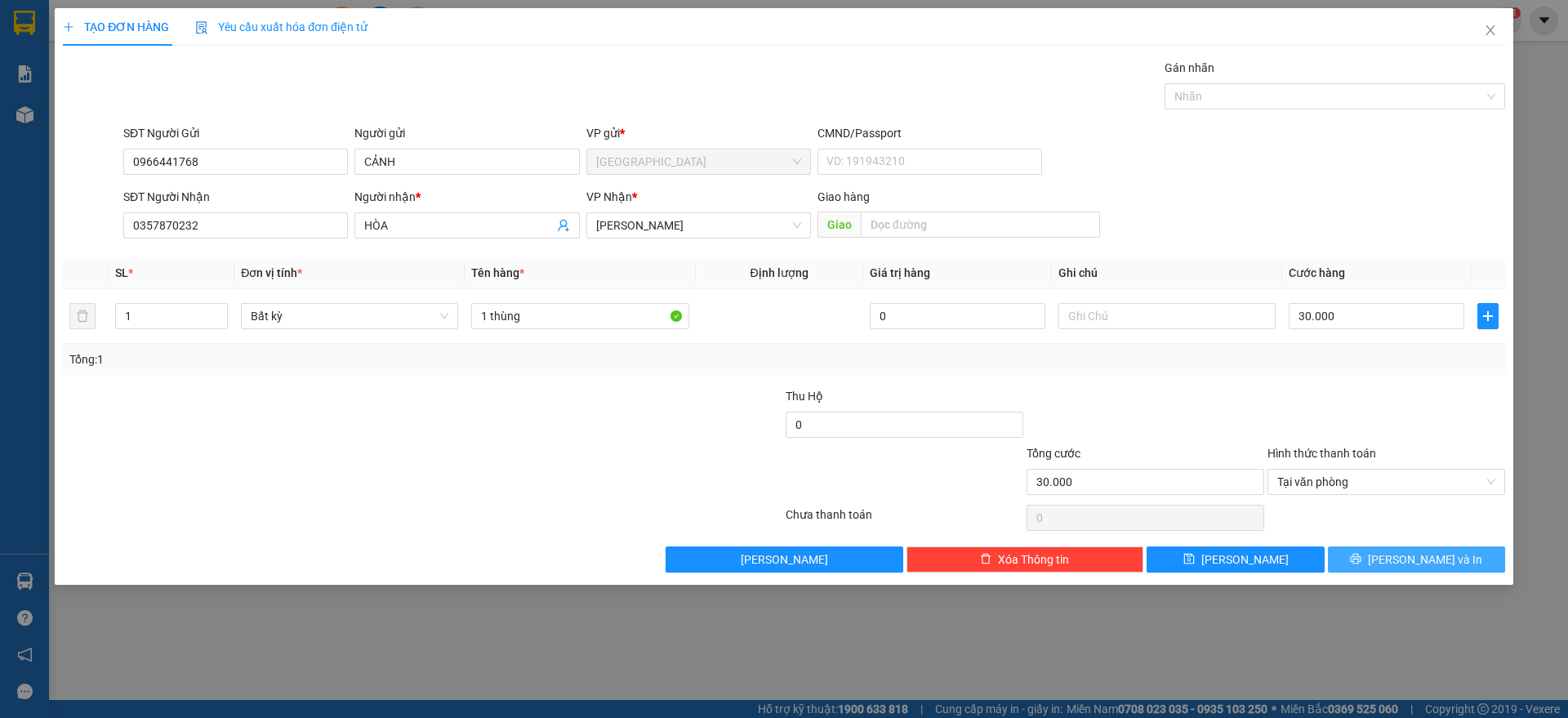
click at [1383, 551] on button "[PERSON_NAME] và In" at bounding box center [1417, 559] width 177 height 26
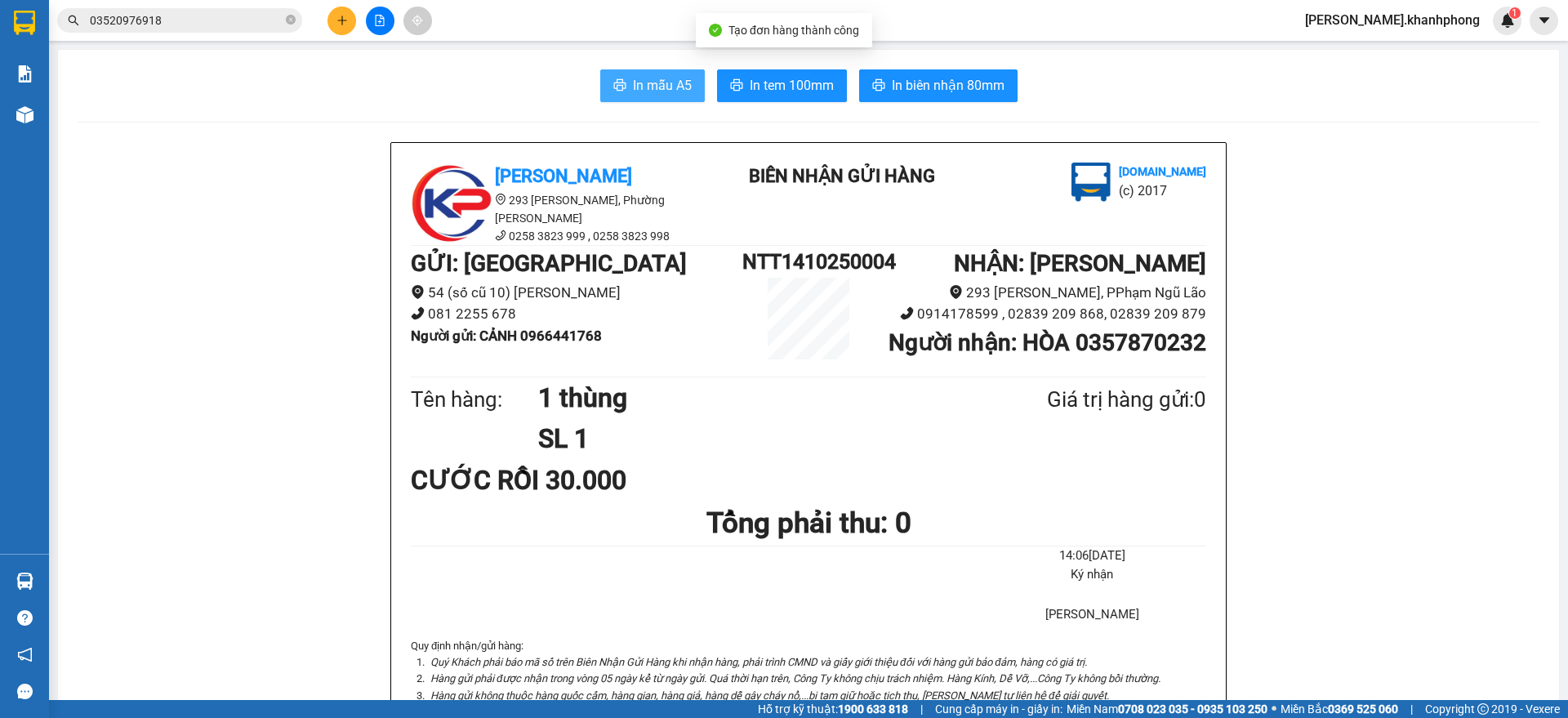
click at [624, 92] on button "In mẫu A5" at bounding box center [652, 86] width 105 height 33
click at [170, 21] on input "03520976918" at bounding box center [187, 21] width 193 height 18
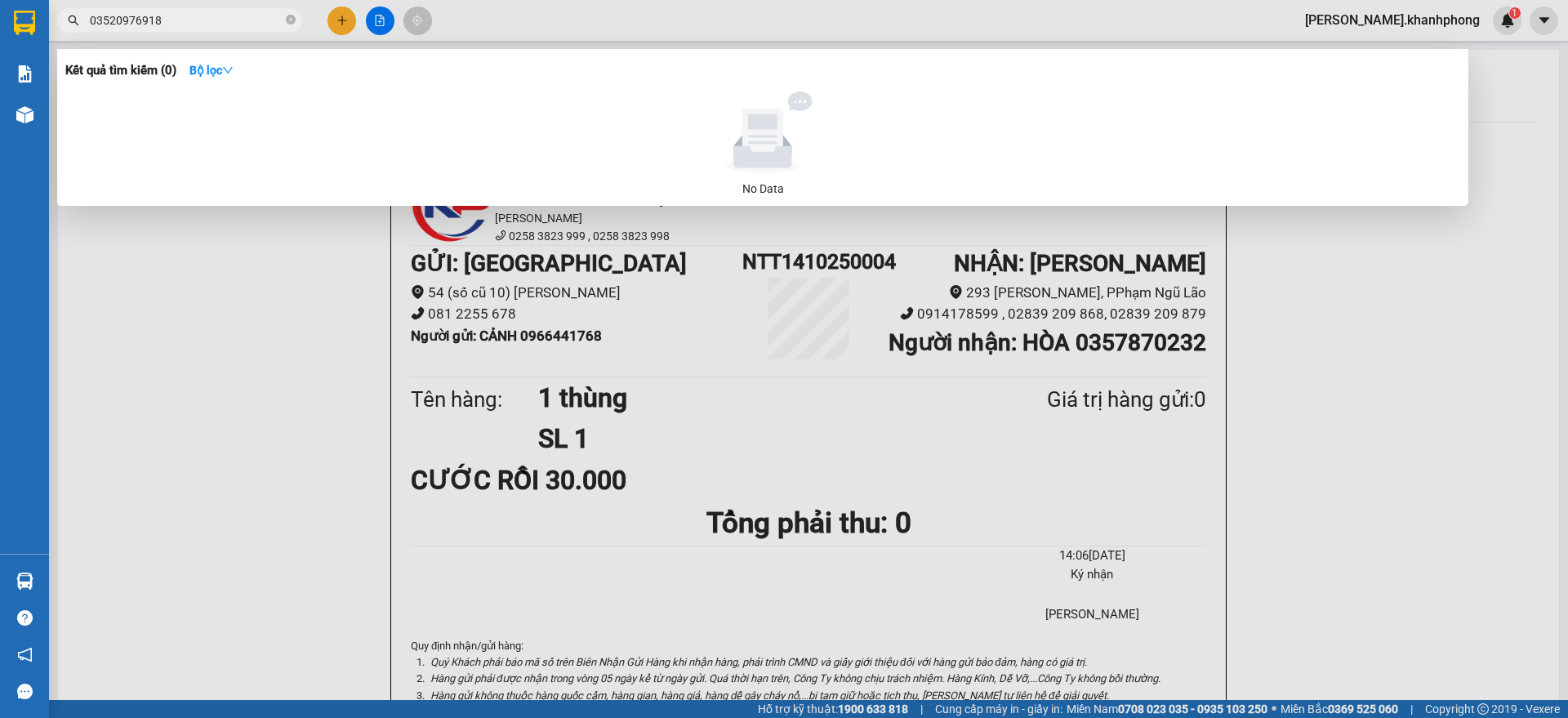
click at [170, 21] on input "03520976918" at bounding box center [187, 21] width 193 height 18
paste input "9 9330000"
type input "039 9330000"
click at [231, 69] on icon "down" at bounding box center [228, 70] width 10 height 6
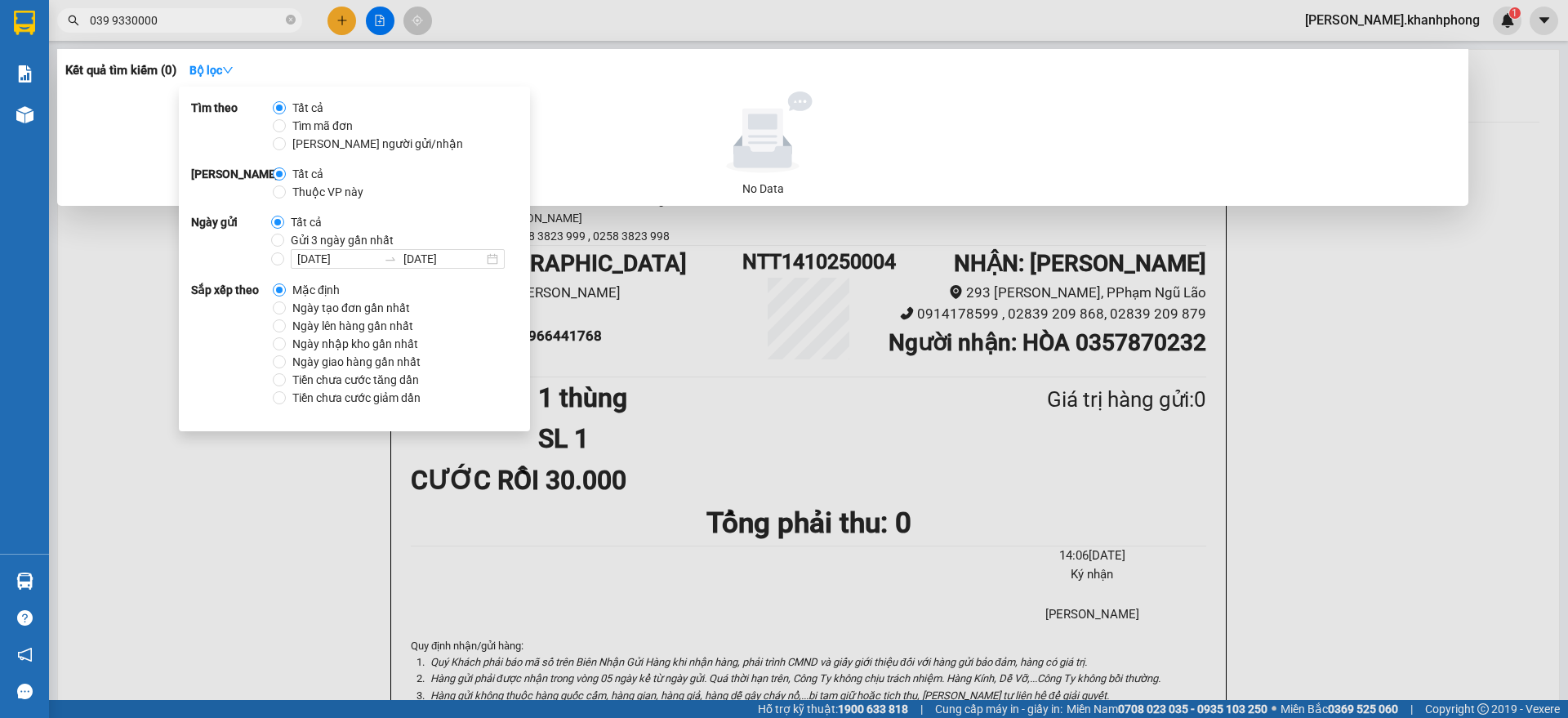
click at [304, 118] on span "Tìm mã đơn" at bounding box center [323, 126] width 73 height 18
click at [286, 119] on input "Tìm mã đơn" at bounding box center [279, 125] width 13 height 13
radio input "true"
radio input "false"
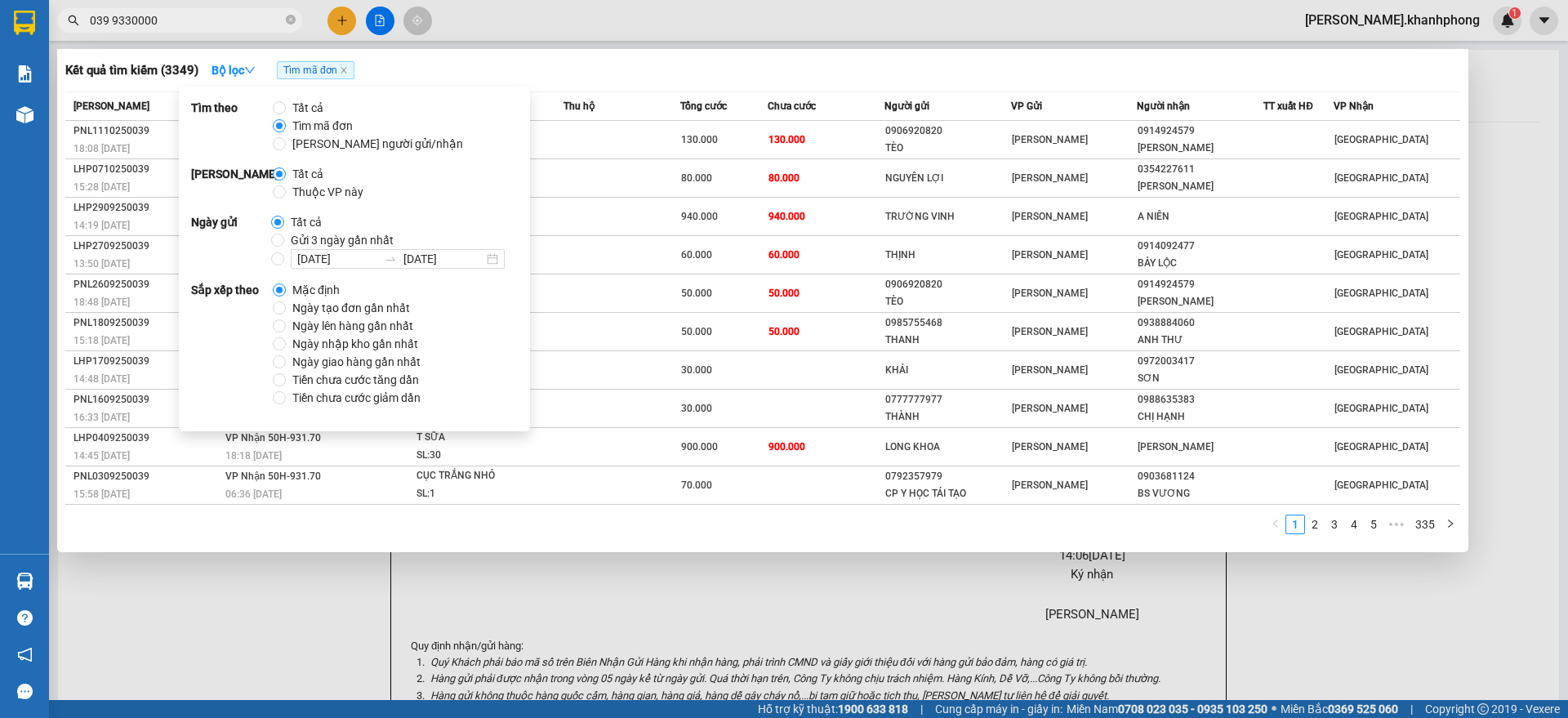
click at [535, 63] on div "Kết quả tìm kiếm ( 3349 ) Bộ lọc Tìm mã đơn" at bounding box center [763, 70] width 1396 height 26
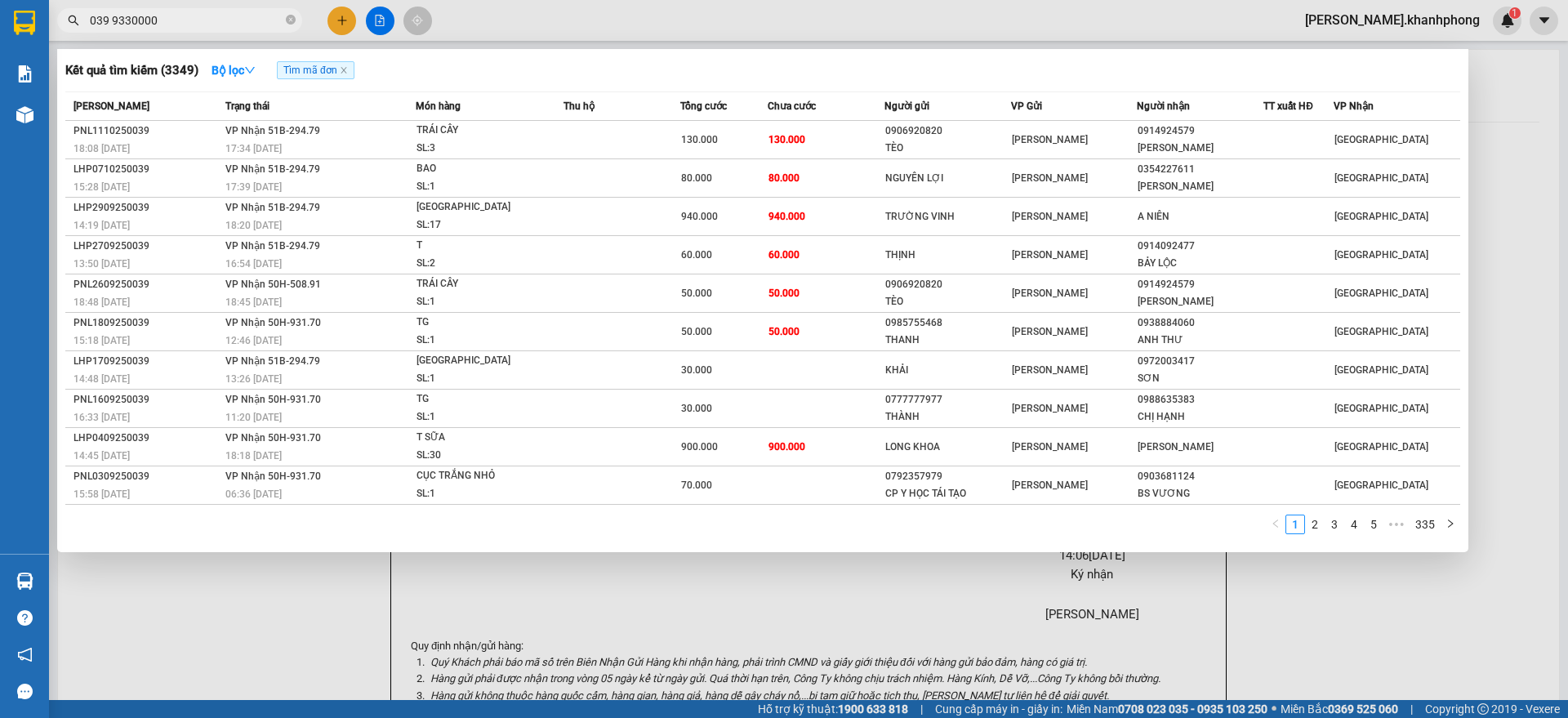
click at [113, 21] on input "039 9330000" at bounding box center [187, 21] width 193 height 18
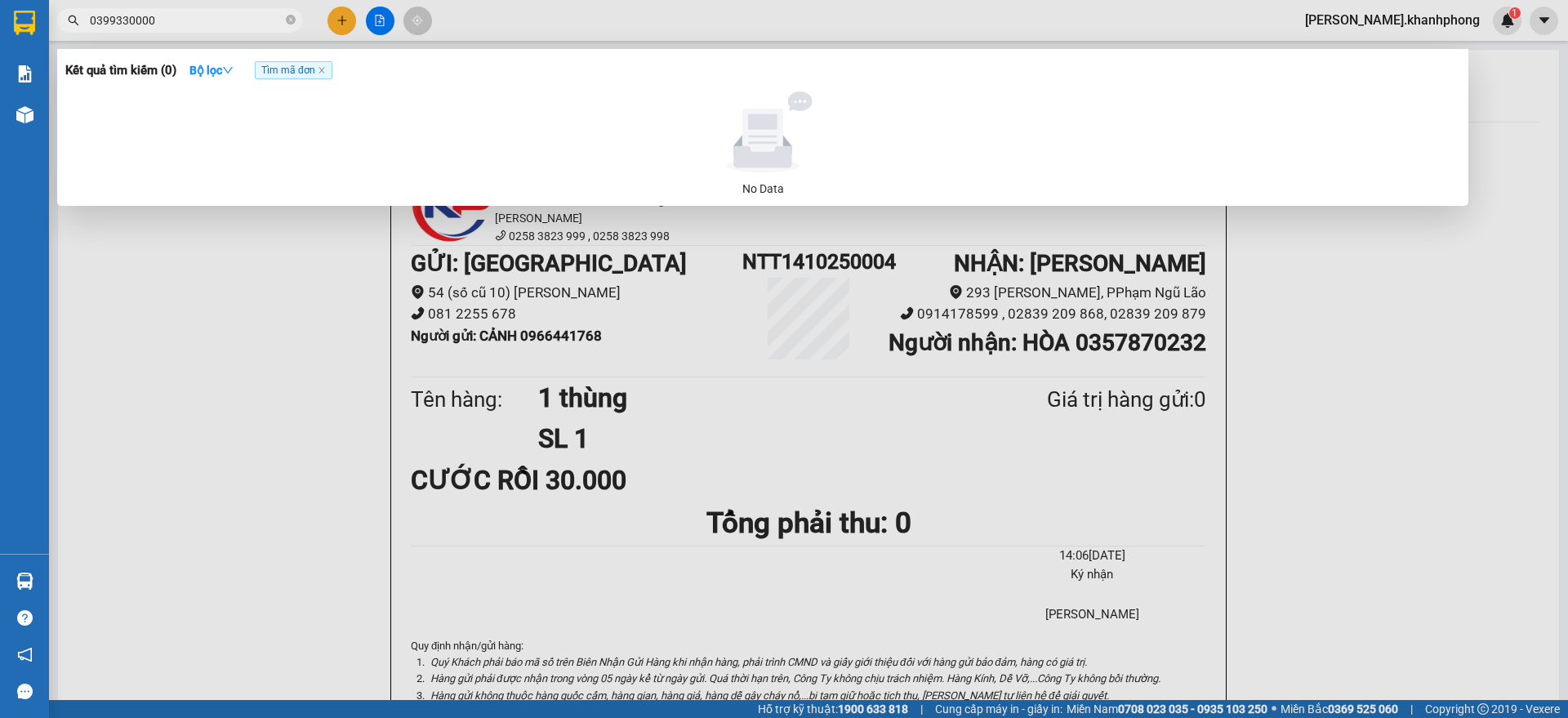
type input "0399330000"
click at [527, 8] on div at bounding box center [784, 359] width 1568 height 718
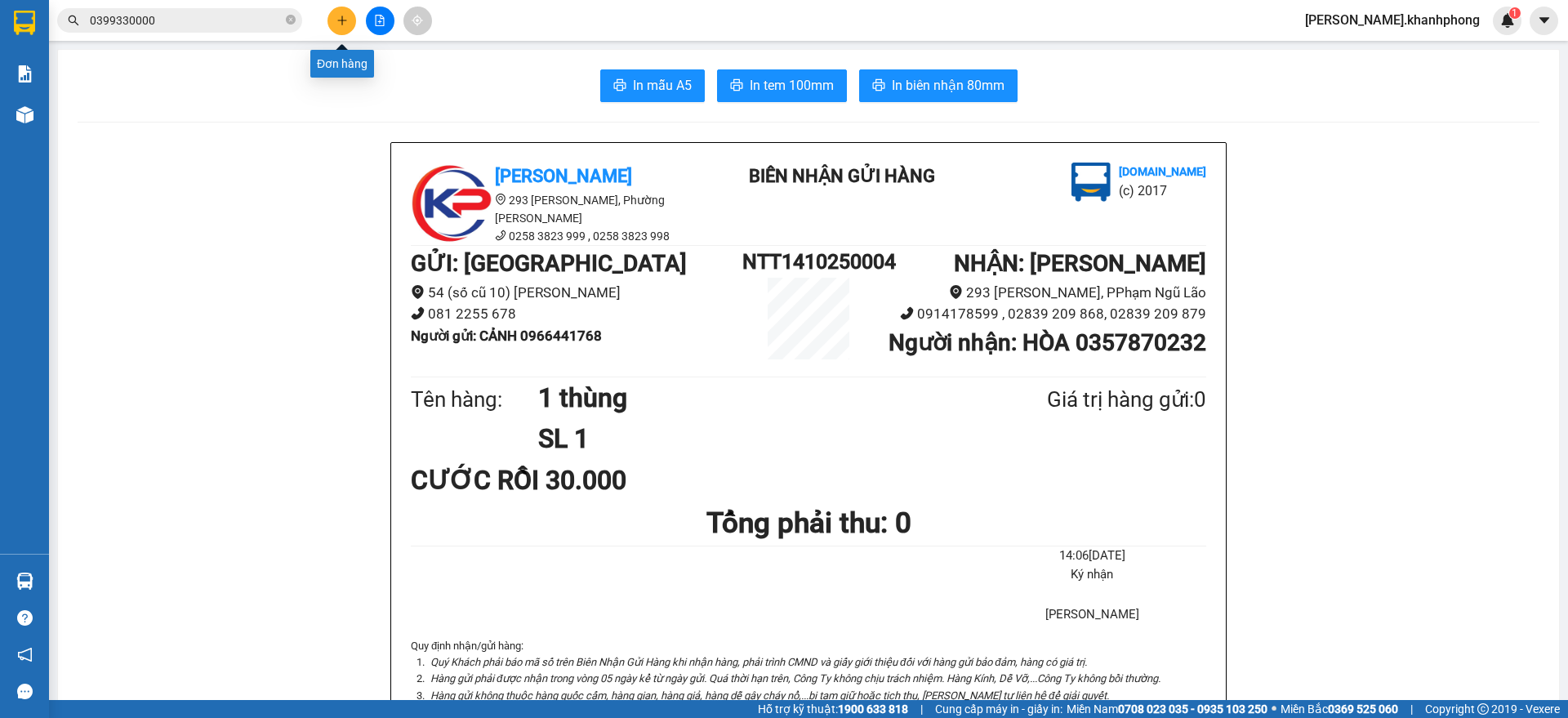
click at [337, 14] on icon "plus" at bounding box center [342, 20] width 12 height 12
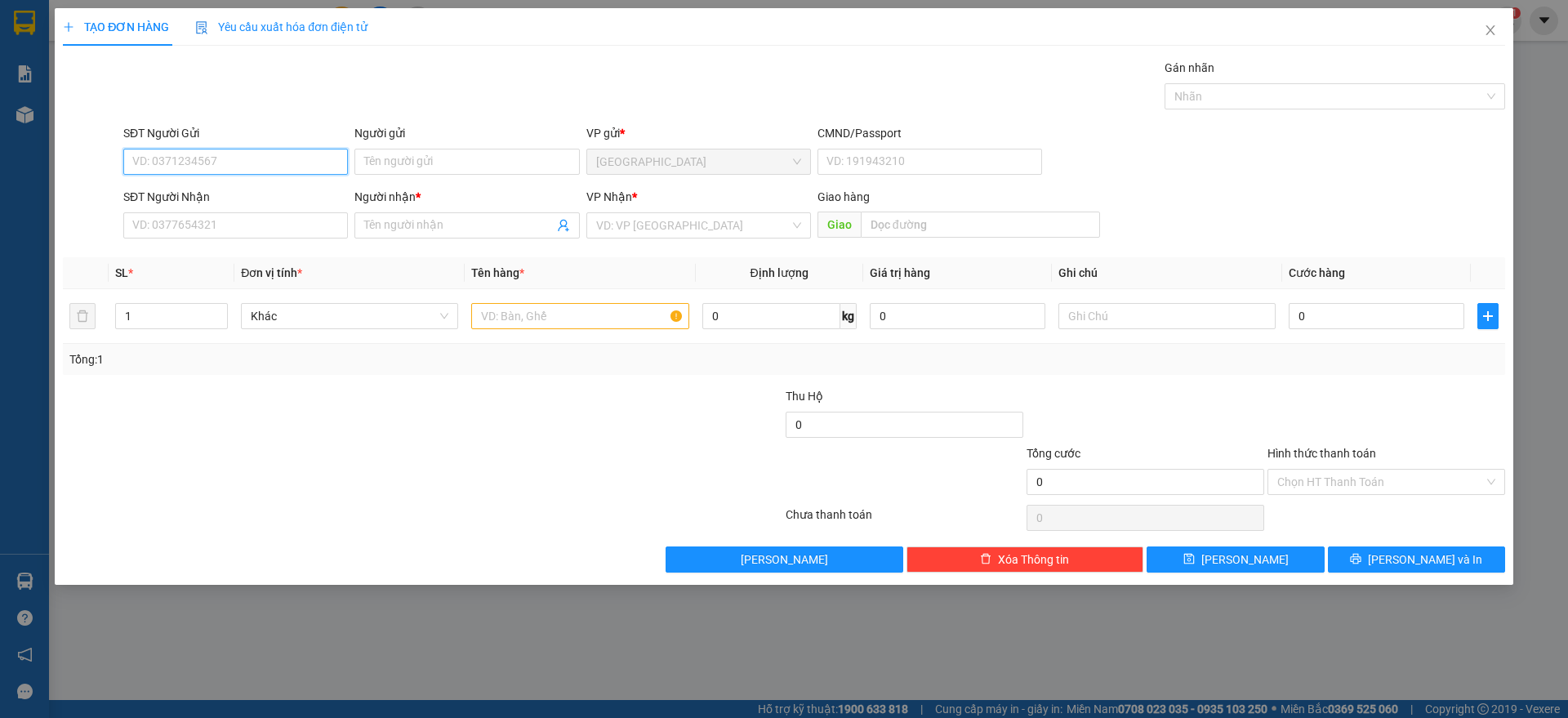
click at [248, 162] on input "SĐT Người Gửi" at bounding box center [235, 161] width 224 height 26
type input "07777476664"
click at [210, 187] on div "07777476664 - HẬU" at bounding box center [235, 195] width 205 height 18
type input "HẬU"
type input "07777476664"
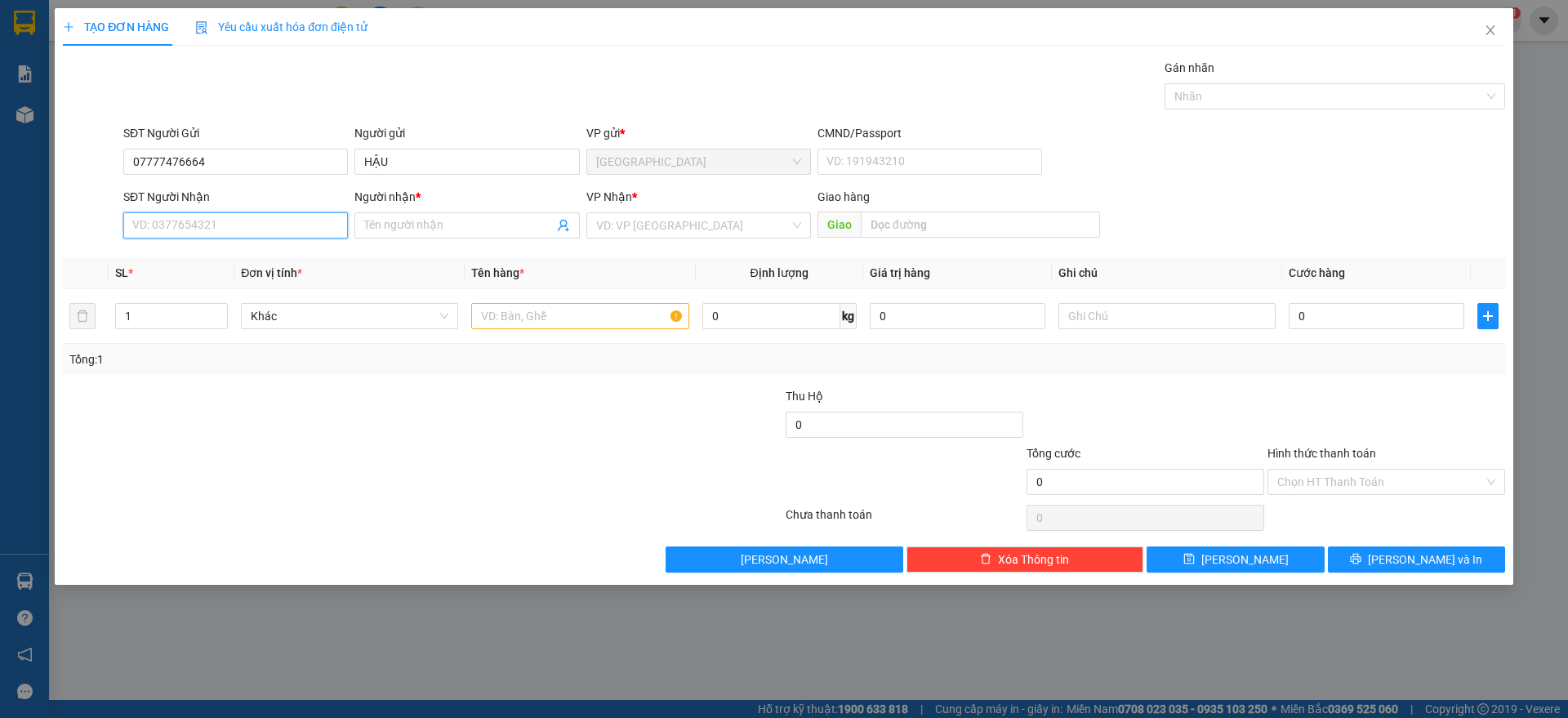
click at [243, 232] on input "SĐT Người Nhận" at bounding box center [235, 225] width 224 height 26
click at [217, 277] on div "0938998939 - TRIỆU" at bounding box center [235, 284] width 205 height 18
type input "0938998939"
type input "TRIỆU"
click at [564, 323] on input "text" at bounding box center [580, 315] width 217 height 26
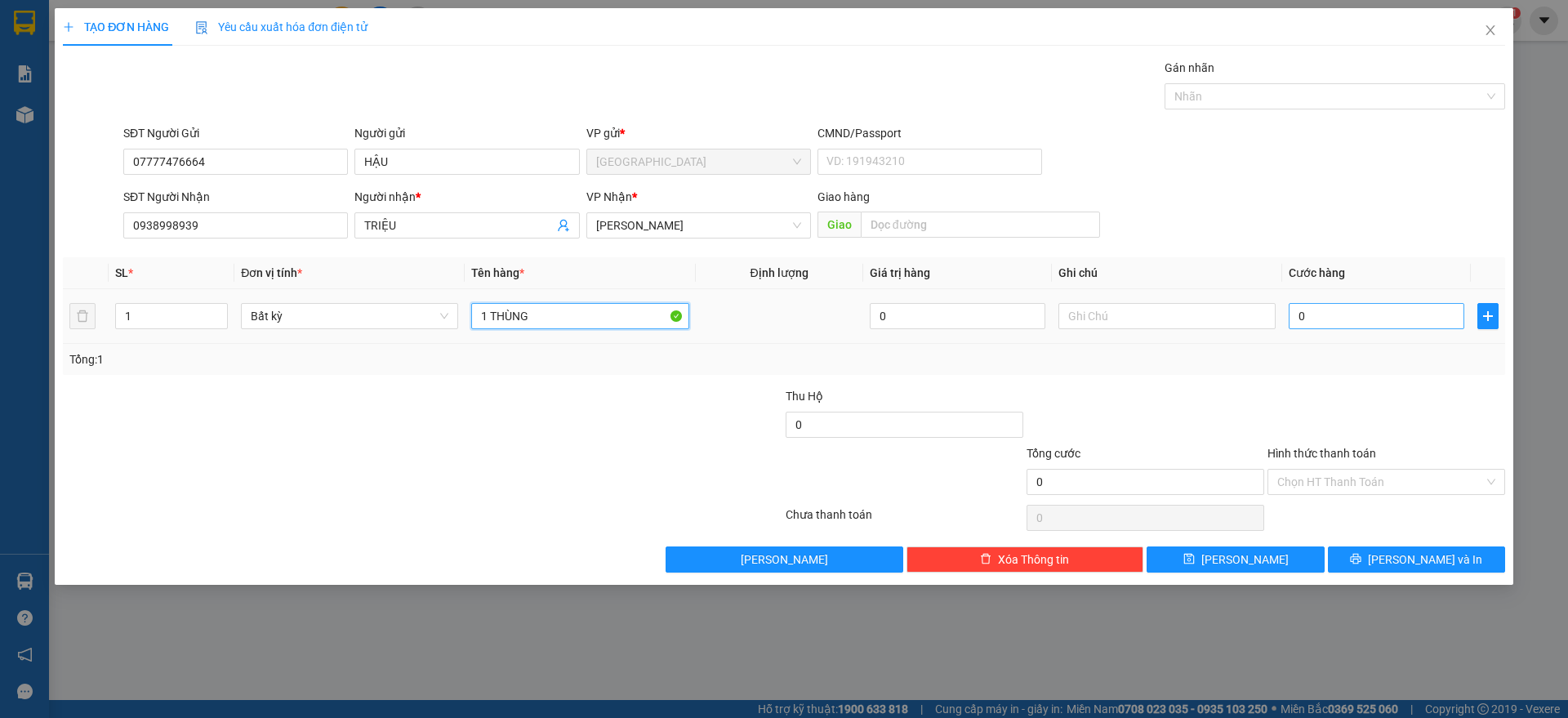
type input "1 THÙNG"
click at [1358, 323] on input "0" at bounding box center [1377, 315] width 176 height 26
type input "3"
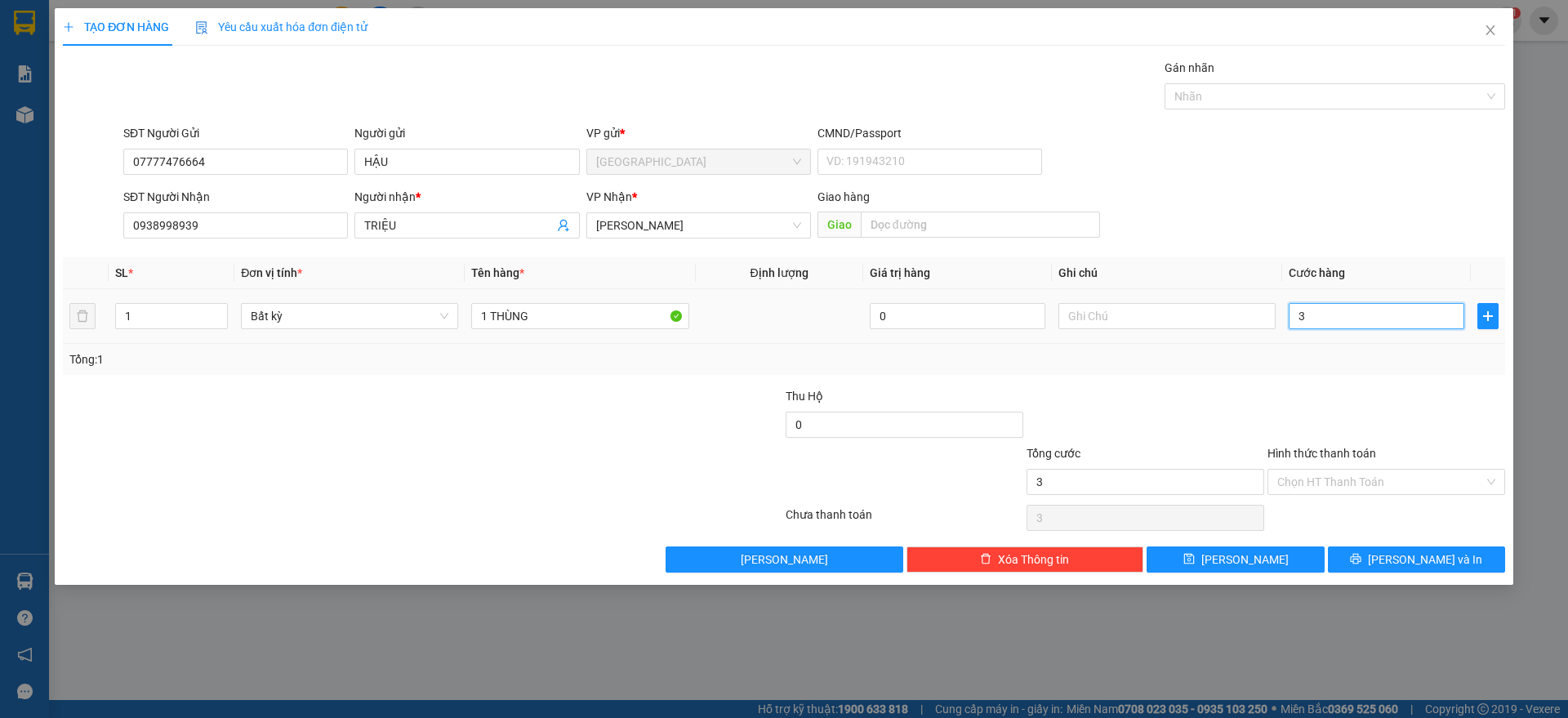
type input "30"
type input "30.000"
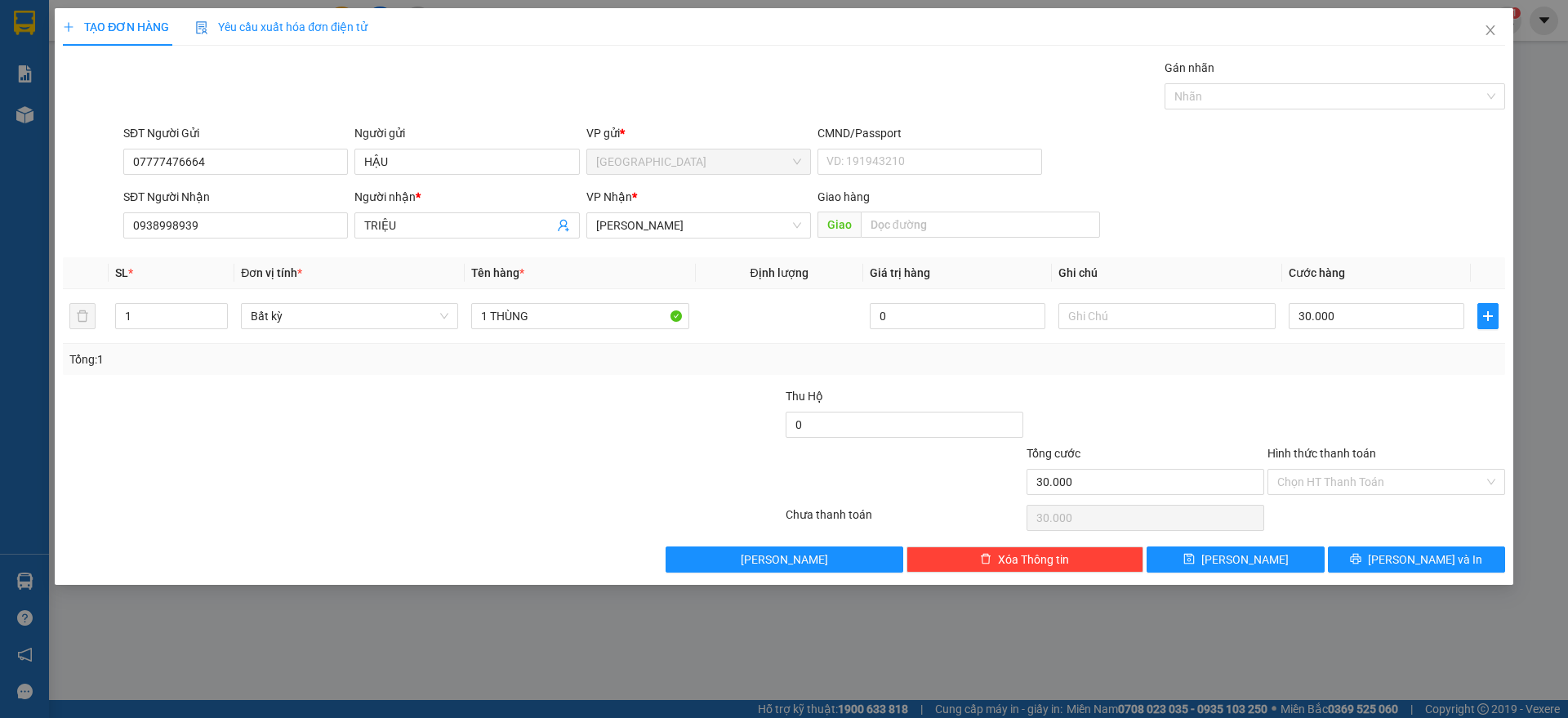
click at [1414, 395] on div at bounding box center [1387, 415] width 241 height 57
click at [1380, 472] on input "Hình thức thanh toán" at bounding box center [1380, 481] width 206 height 24
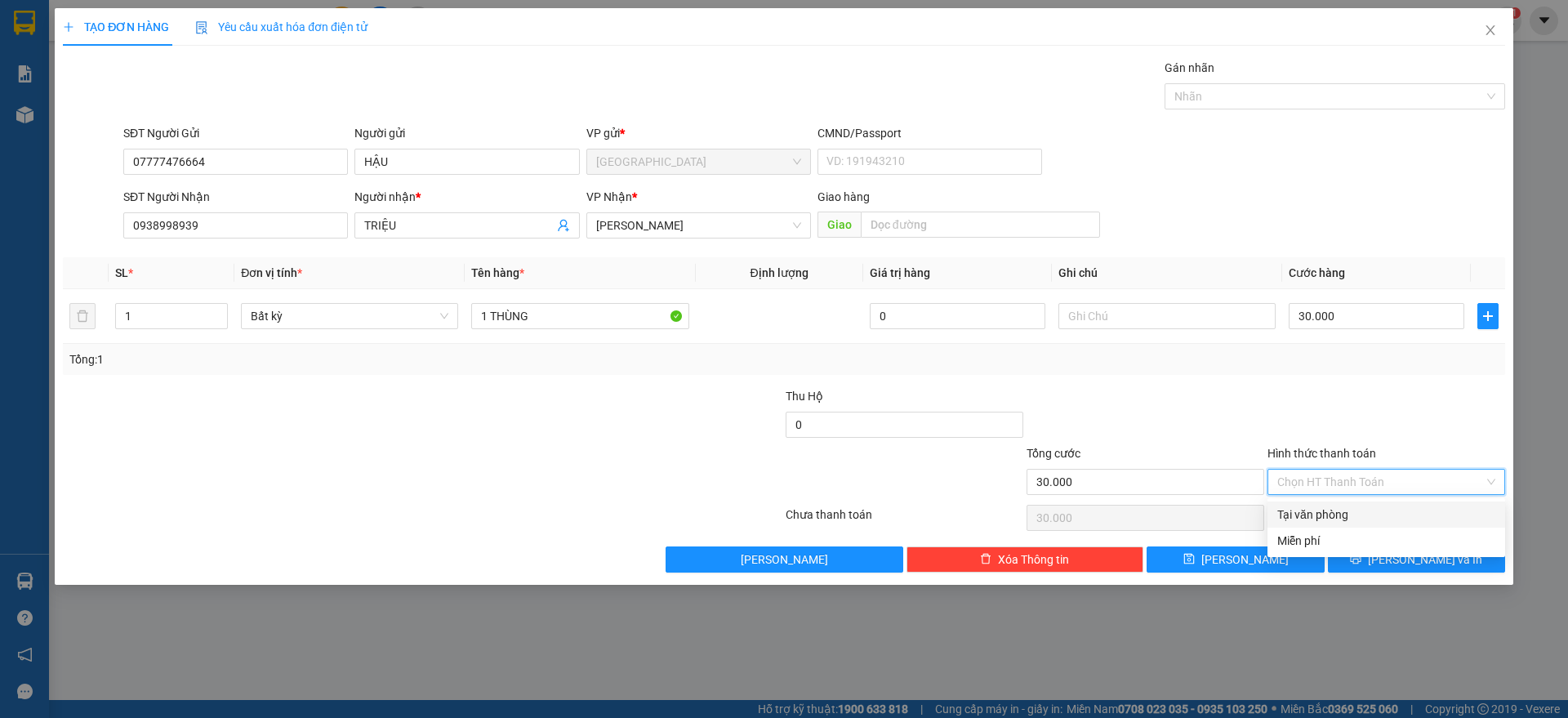
click at [1361, 508] on div "Tại văn phòng" at bounding box center [1387, 514] width 218 height 18
type input "0"
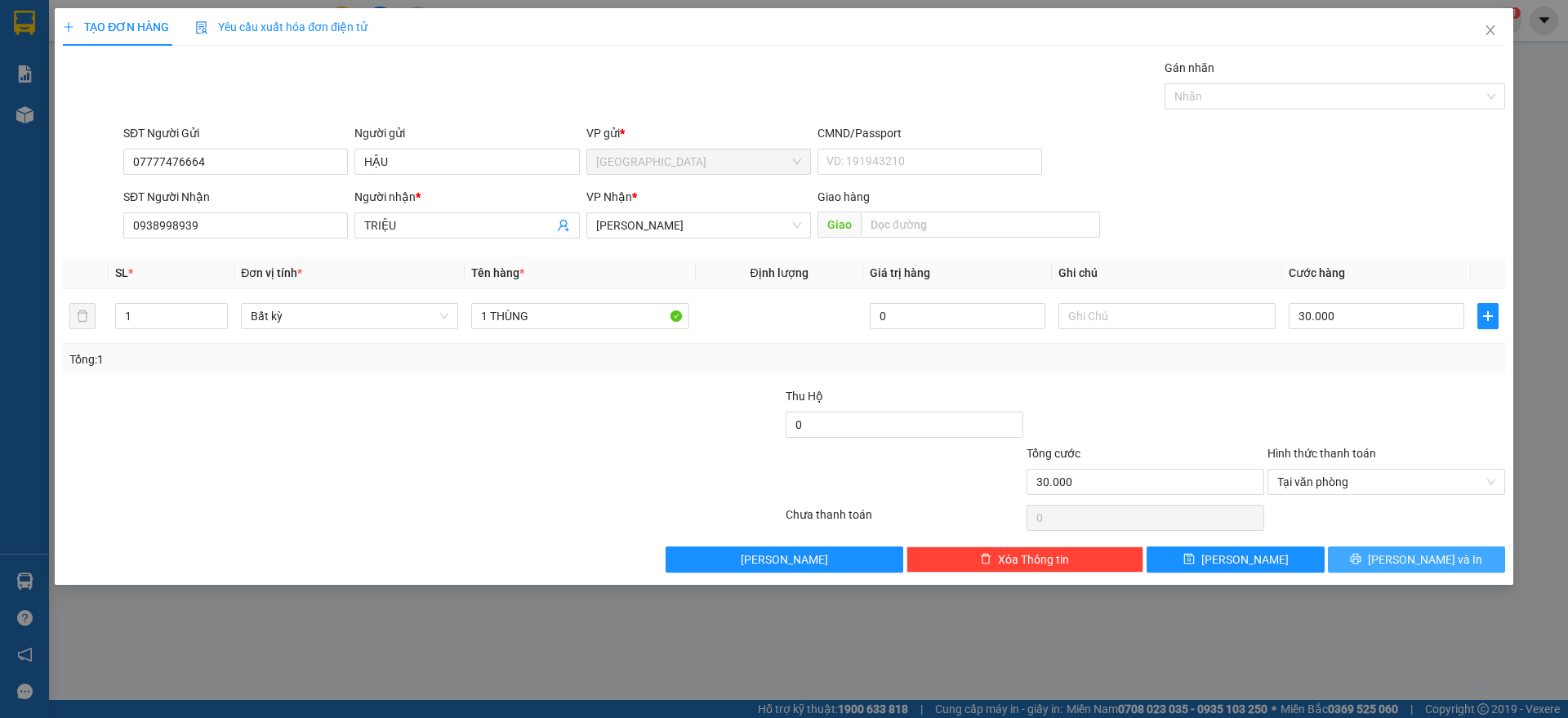
click at [1458, 555] on button "[PERSON_NAME] và In" at bounding box center [1417, 559] width 177 height 26
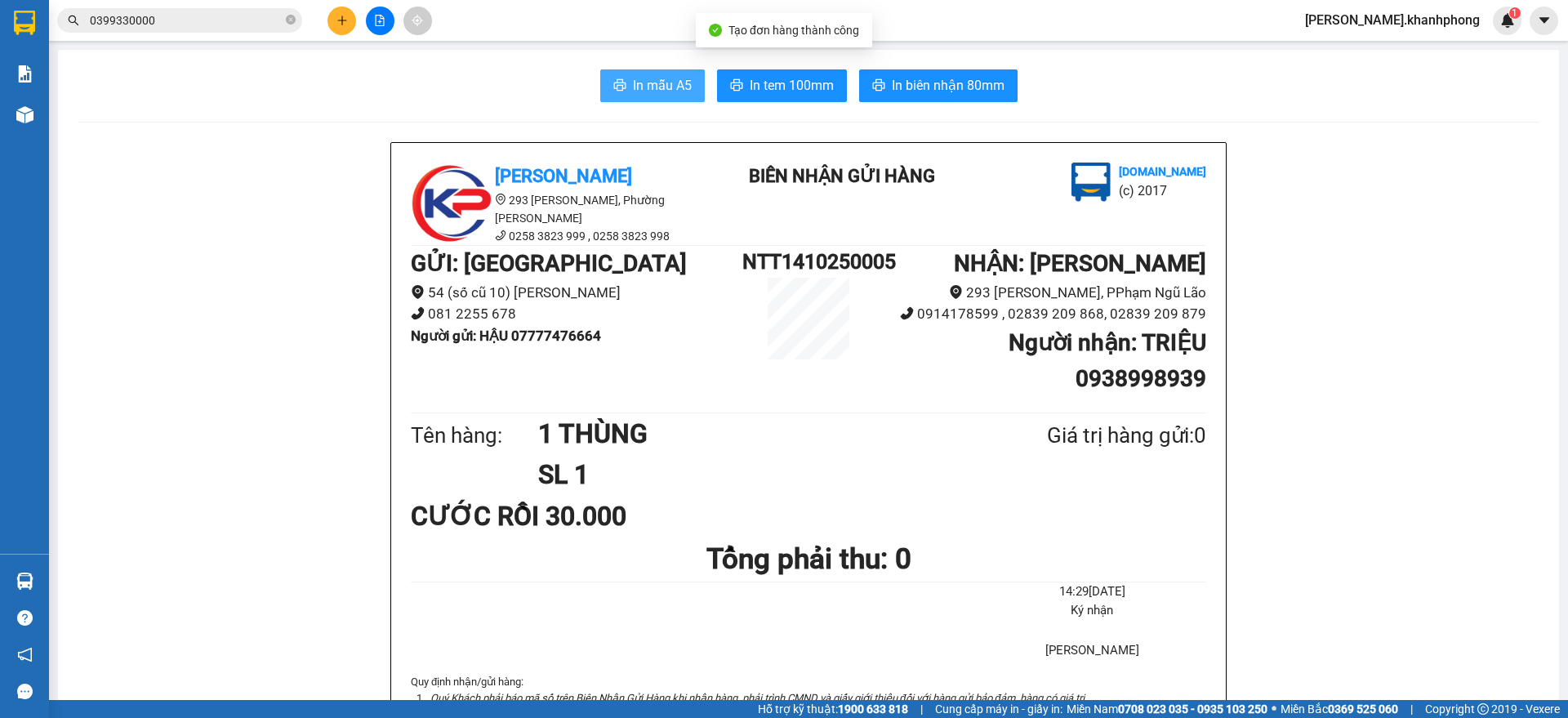
click at [625, 81] on button "In mẫu A5" at bounding box center [652, 86] width 105 height 33
